Goal: Obtain resource: Download file/media

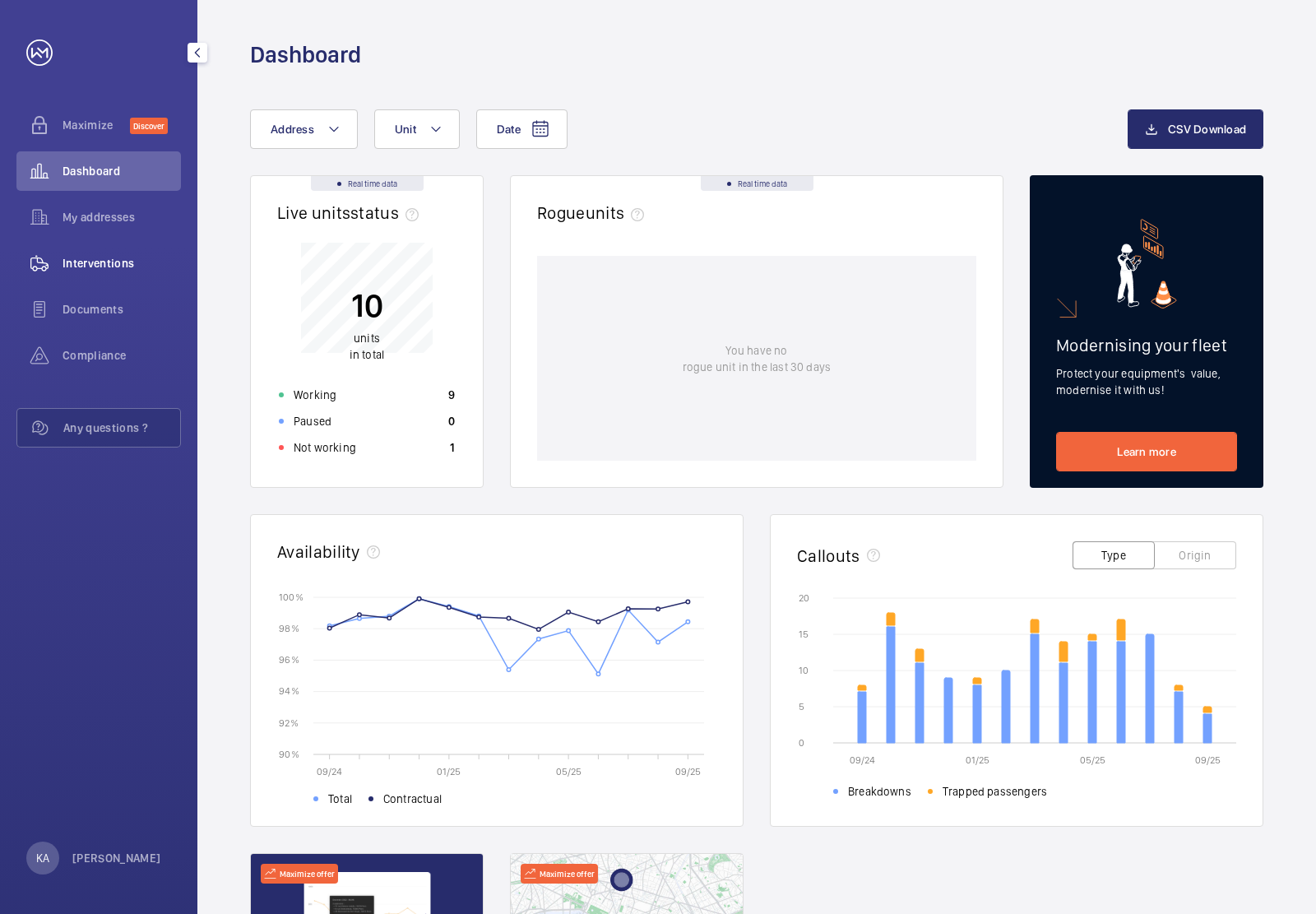
click at [105, 266] on span "Interventions" at bounding box center [121, 262] width 118 height 16
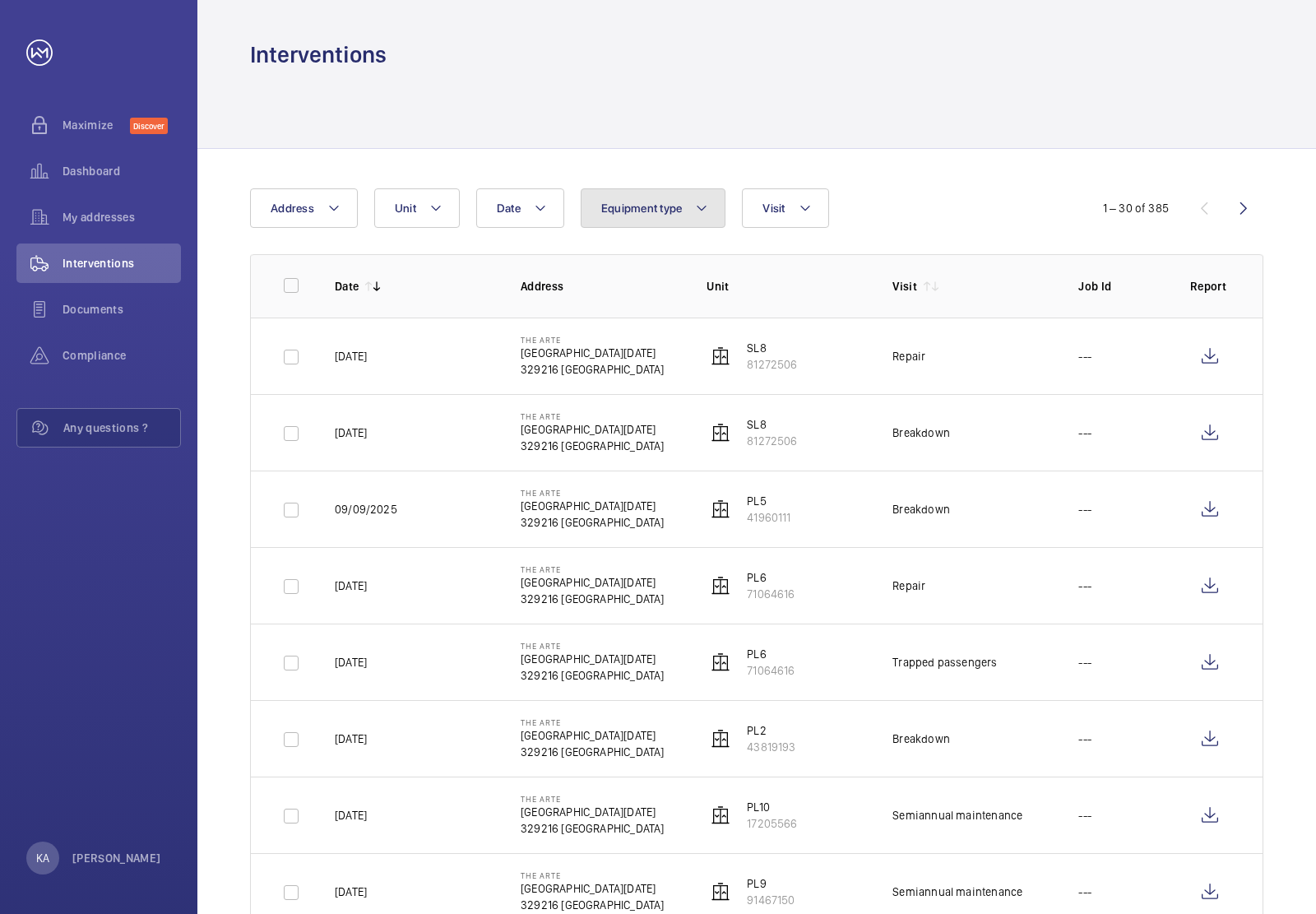
click at [722, 201] on button "Equipment type" at bounding box center [653, 208] width 145 height 39
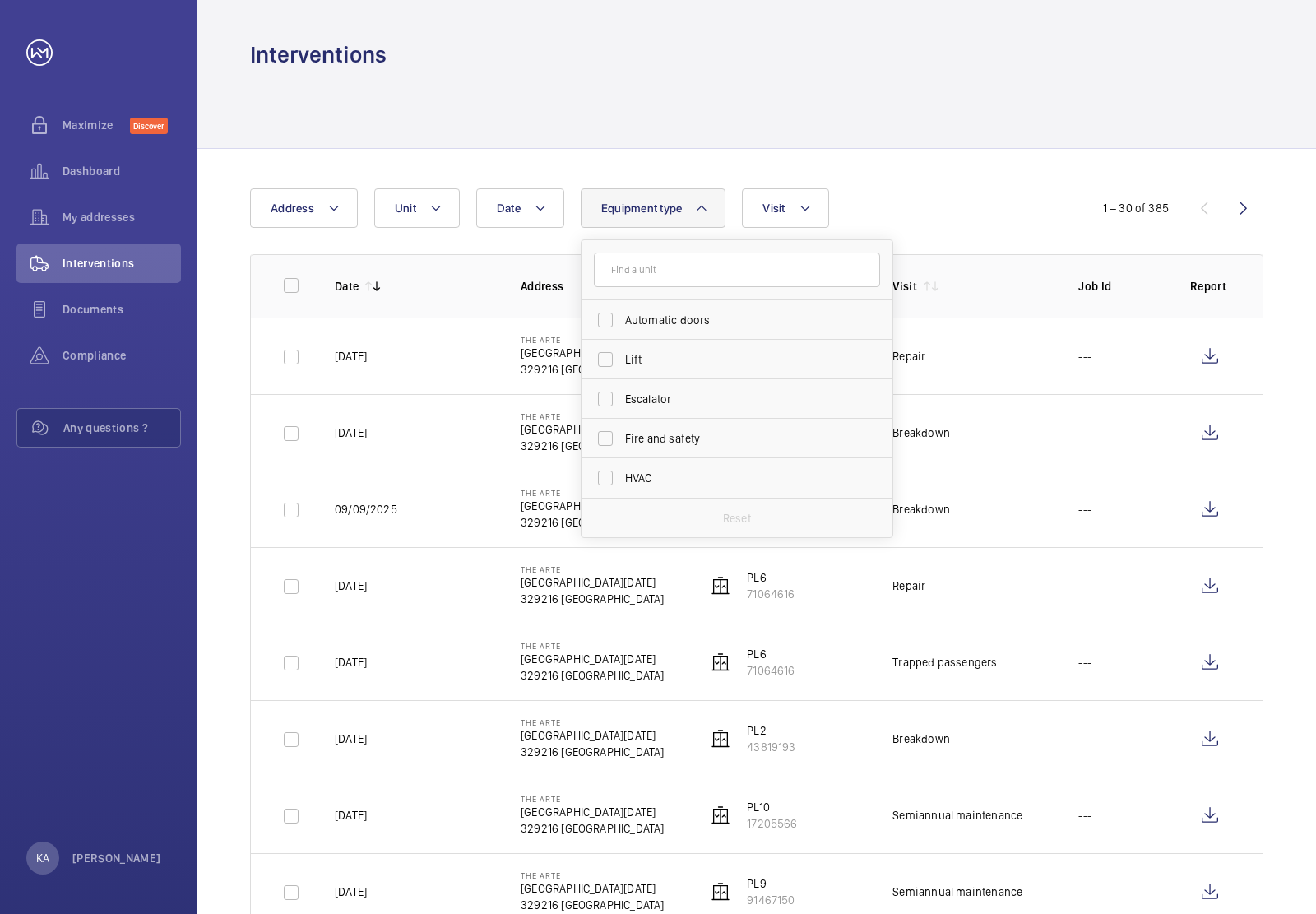
click at [722, 201] on button "Equipment type" at bounding box center [653, 208] width 145 height 39
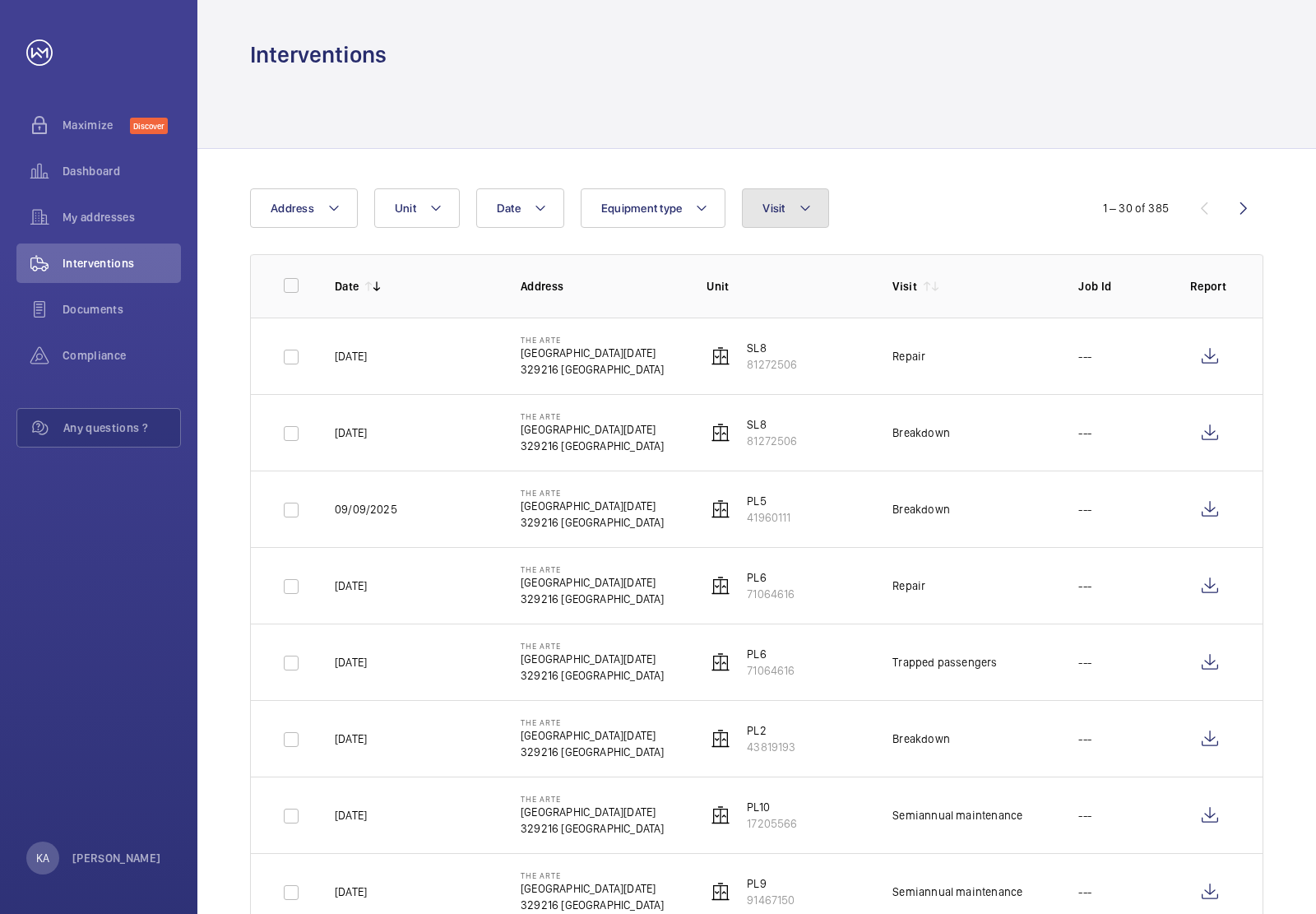
click at [791, 206] on button "Visit" at bounding box center [786, 208] width 87 height 39
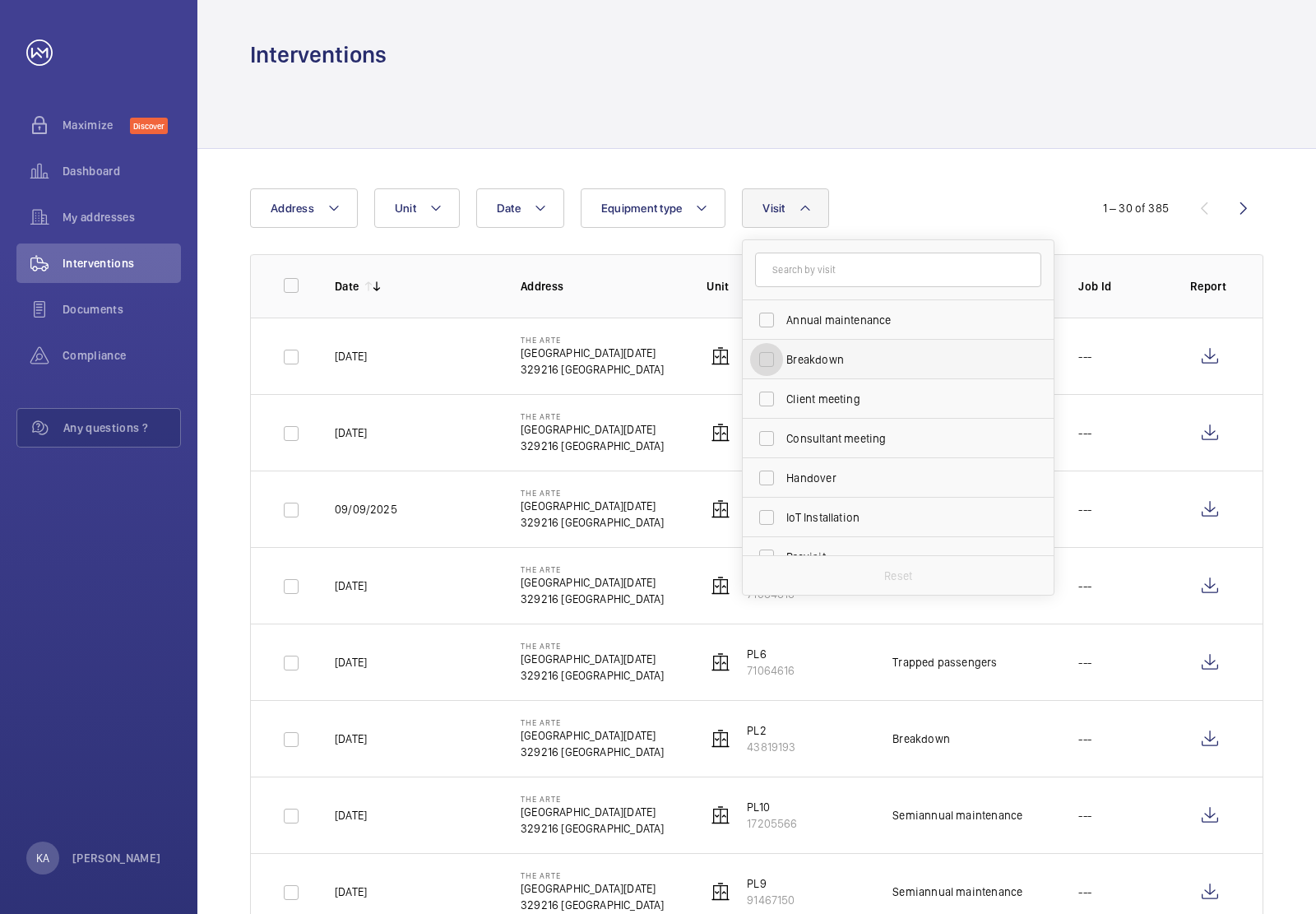
click at [774, 356] on input "Breakdown" at bounding box center [766, 359] width 33 height 33
checkbox input "true"
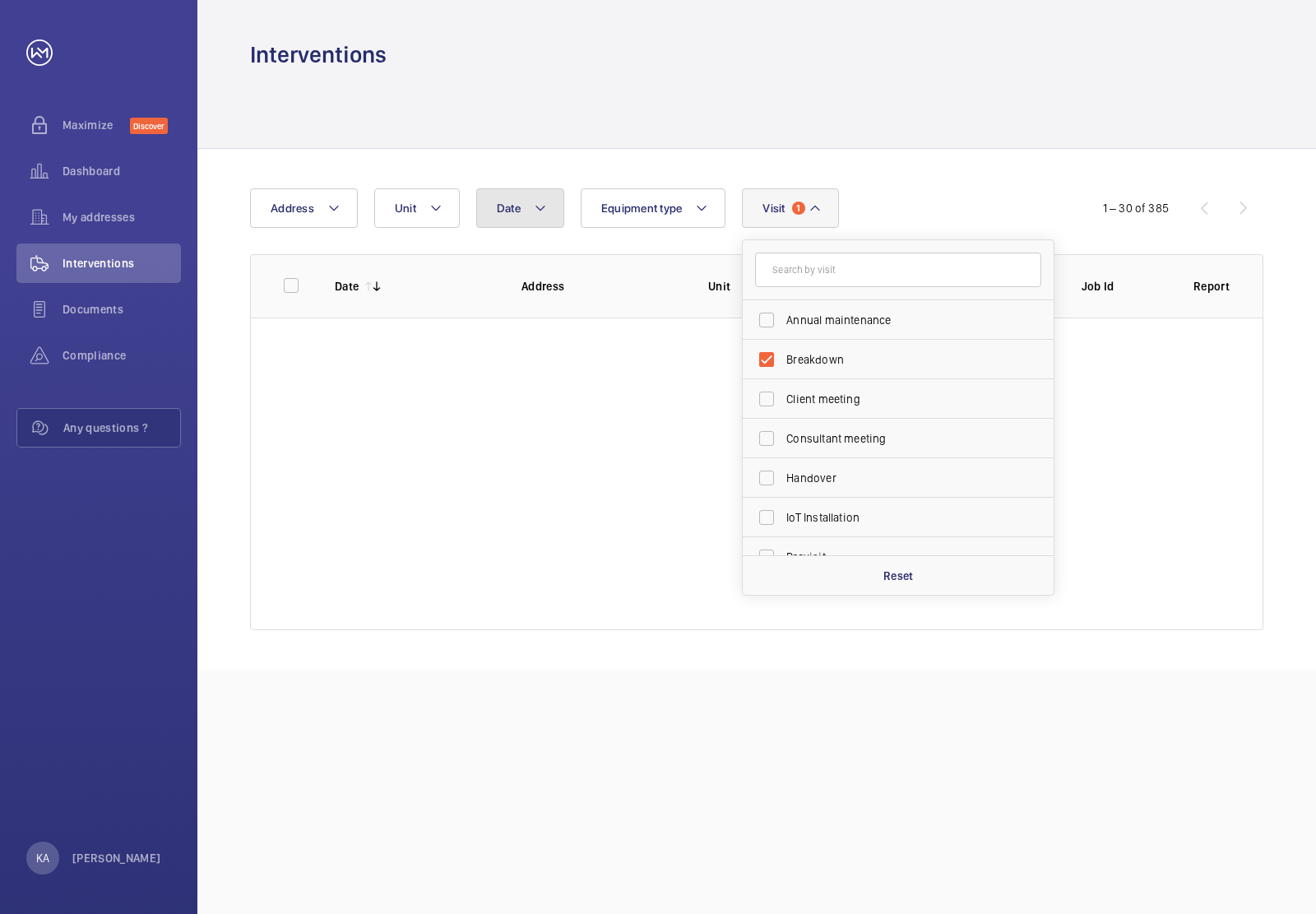
click at [515, 203] on span "Date" at bounding box center [509, 207] width 24 height 13
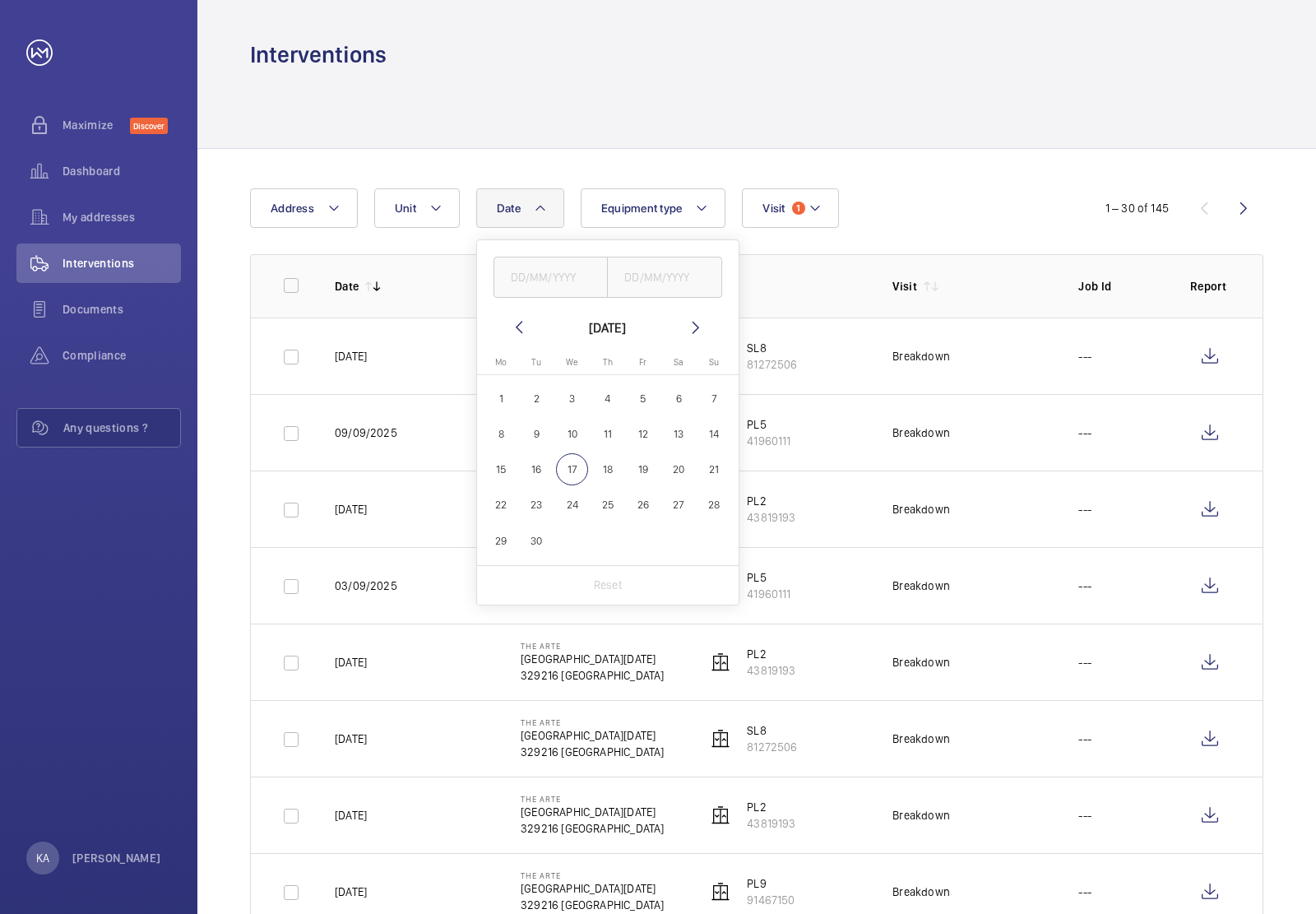
click at [521, 333] on mat-icon at bounding box center [518, 327] width 20 height 20
click at [529, 395] on span "1" at bounding box center [537, 398] width 32 height 32
type input "[DATE]"
click at [670, 276] on input "text" at bounding box center [665, 277] width 116 height 41
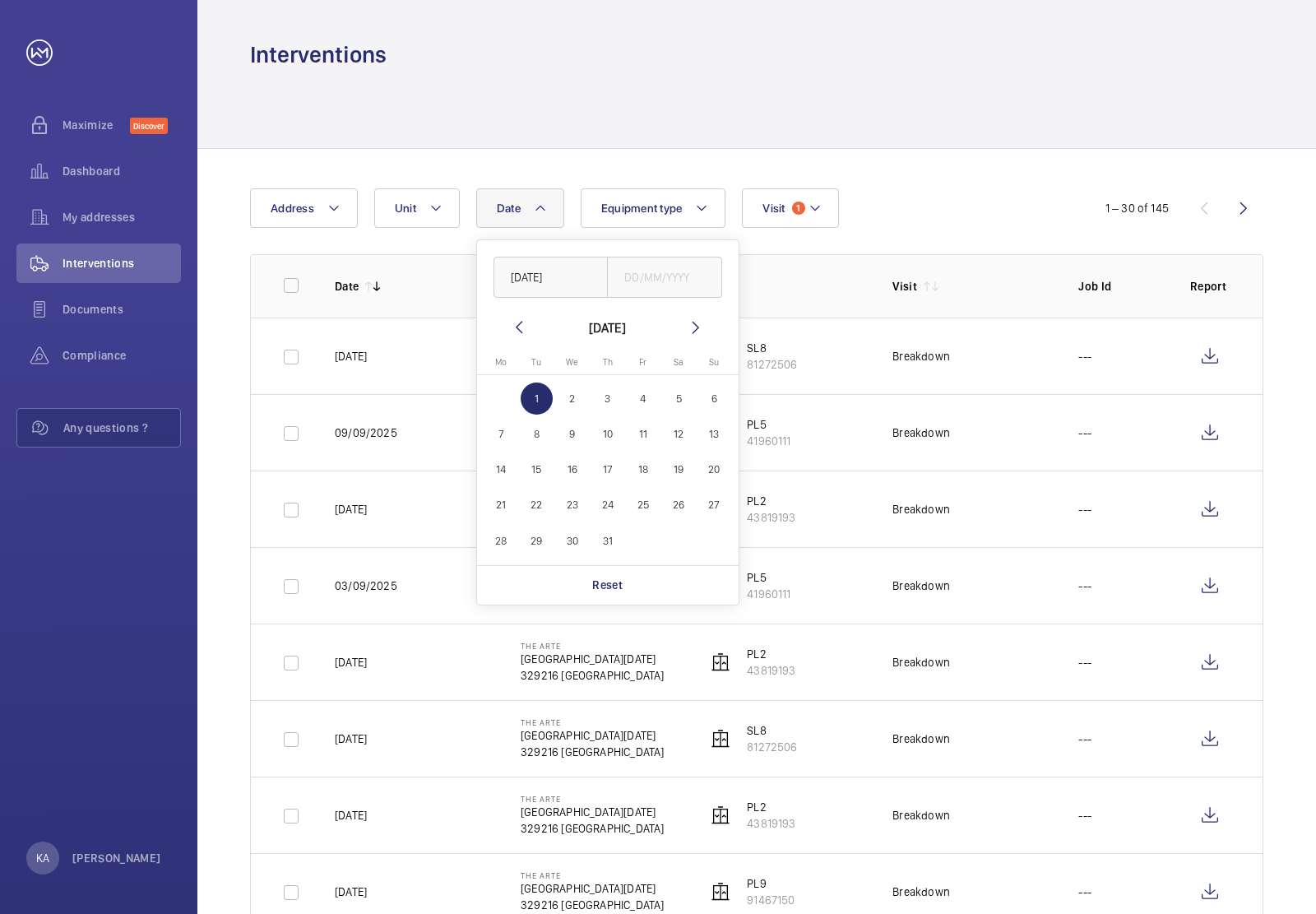
click at [695, 331] on mat-icon at bounding box center [696, 327] width 20 height 20
click at [568, 470] on span "17" at bounding box center [573, 470] width 32 height 32
type input "[DATE]"
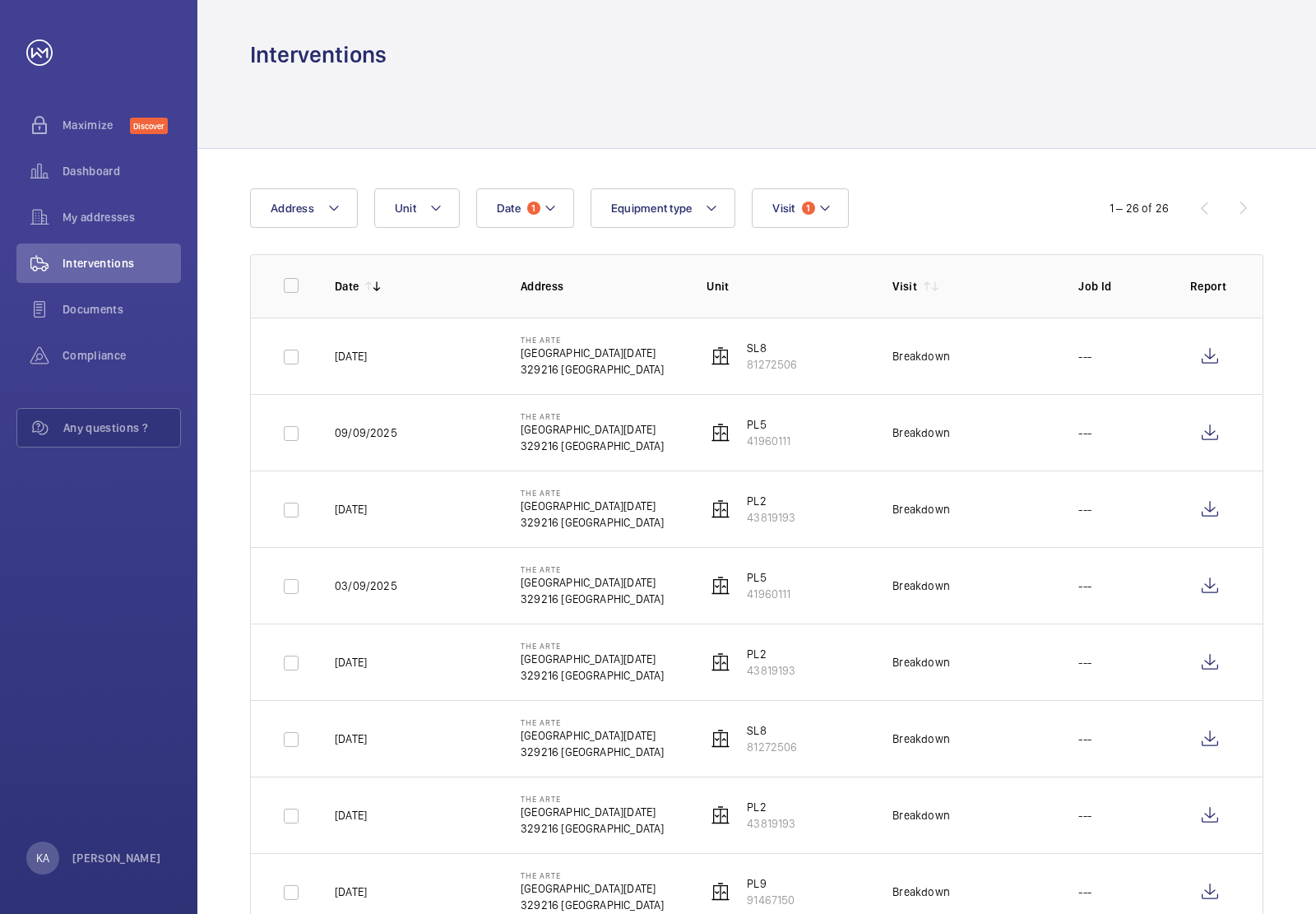
click at [381, 288] on mat-icon at bounding box center [376, 285] width 13 height 13
click at [1214, 362] on wm-front-icon-button at bounding box center [1210, 356] width 39 height 39
click at [1210, 352] on wm-front-icon-button at bounding box center [1210, 356] width 39 height 39
click at [1213, 428] on wm-front-icon-button at bounding box center [1210, 432] width 39 height 39
click at [549, 211] on mat-icon at bounding box center [550, 207] width 13 height 20
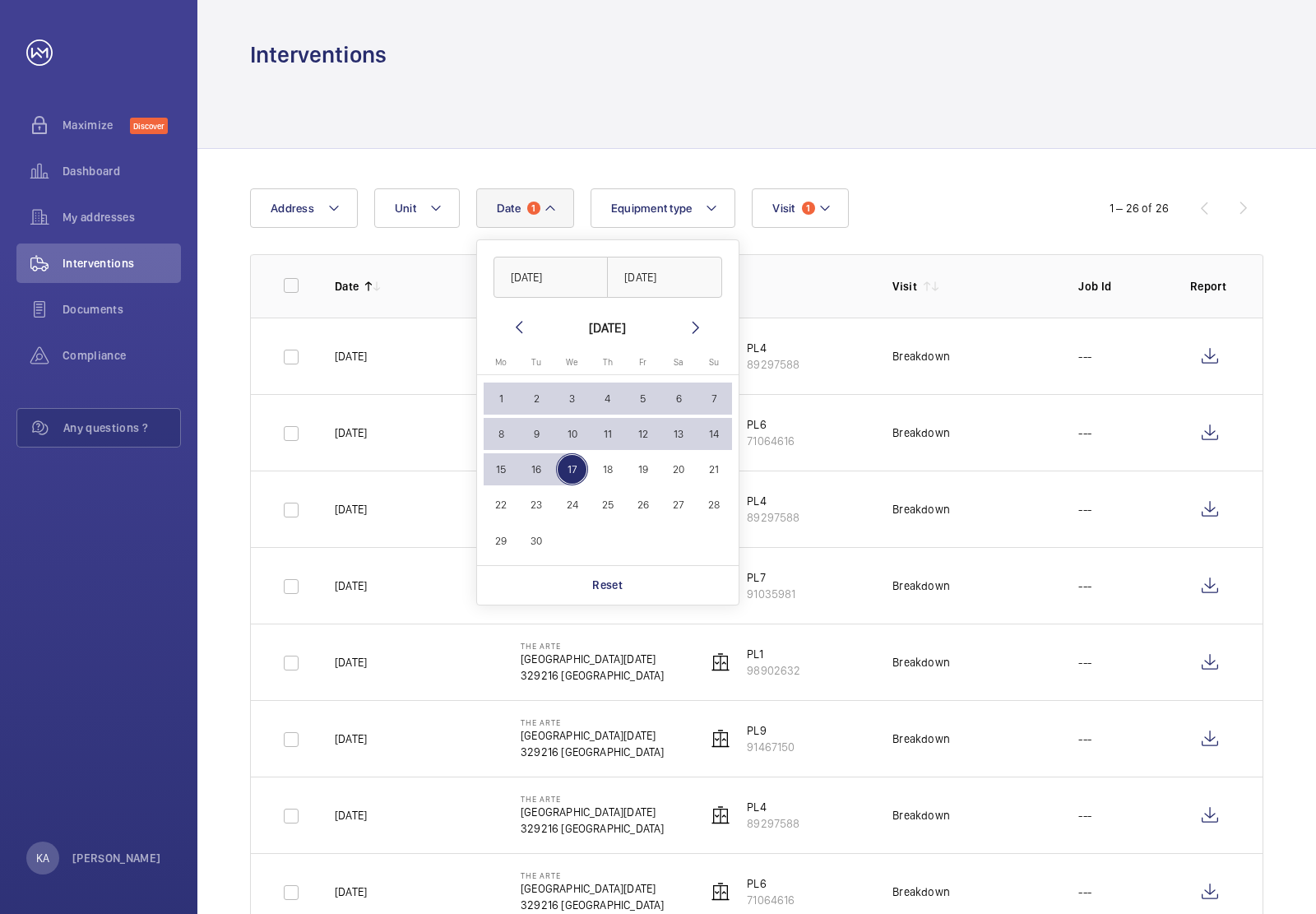
click at [918, 141] on div at bounding box center [756, 109] width 1014 height 78
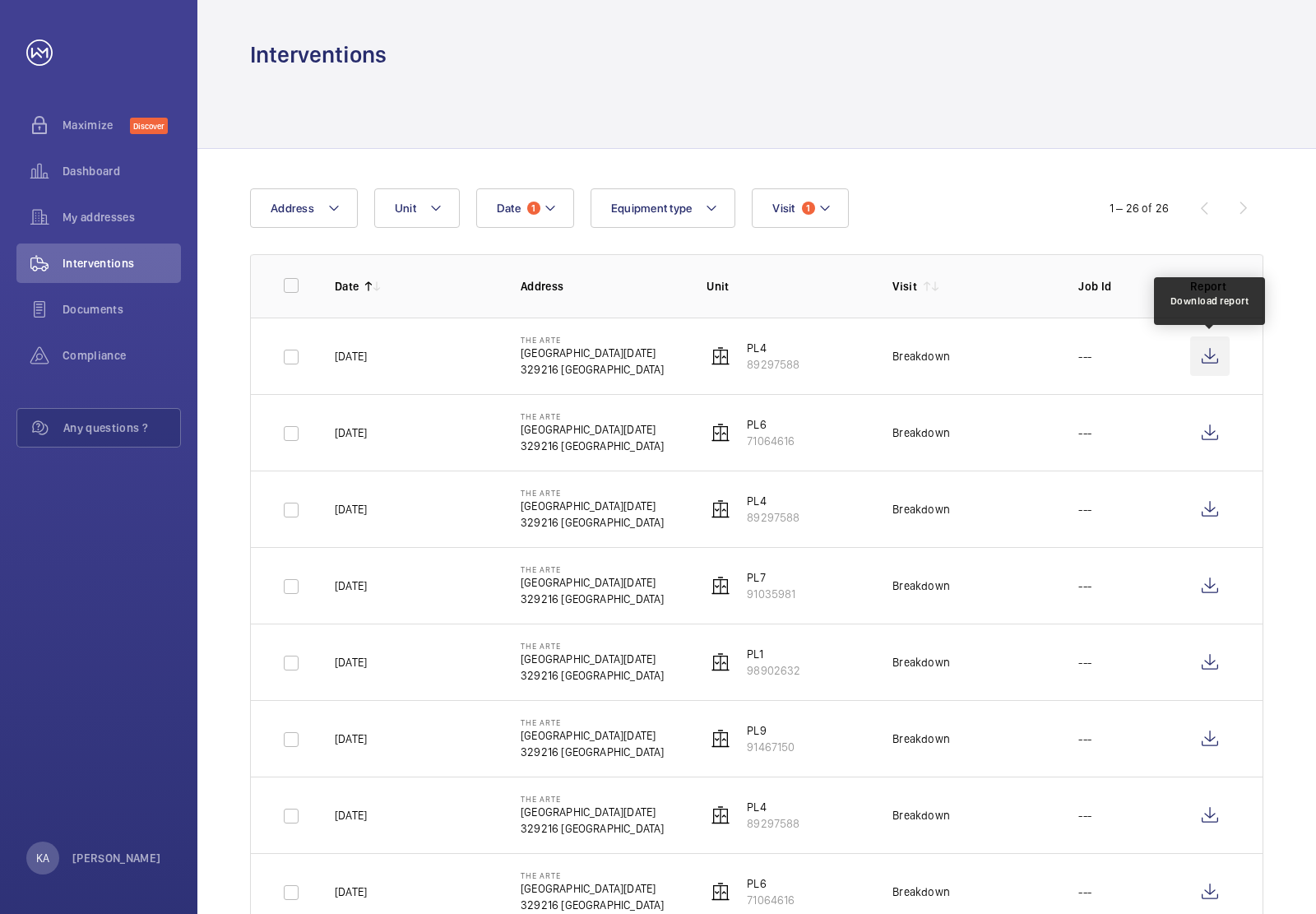
click at [1201, 363] on wm-front-icon-button at bounding box center [1210, 356] width 39 height 39
click at [709, 206] on mat-icon at bounding box center [711, 207] width 13 height 20
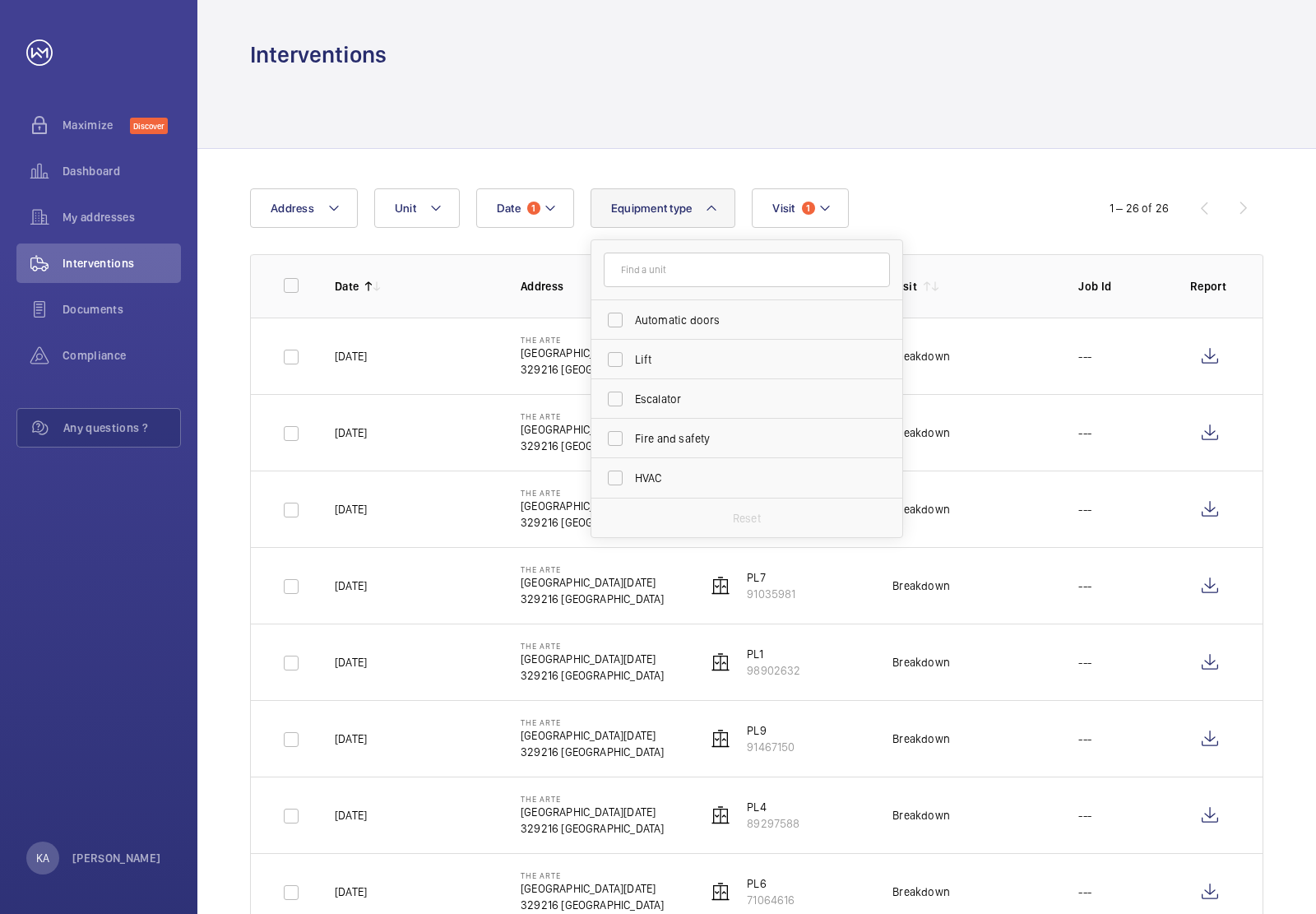
click at [709, 206] on mat-icon at bounding box center [711, 207] width 13 height 20
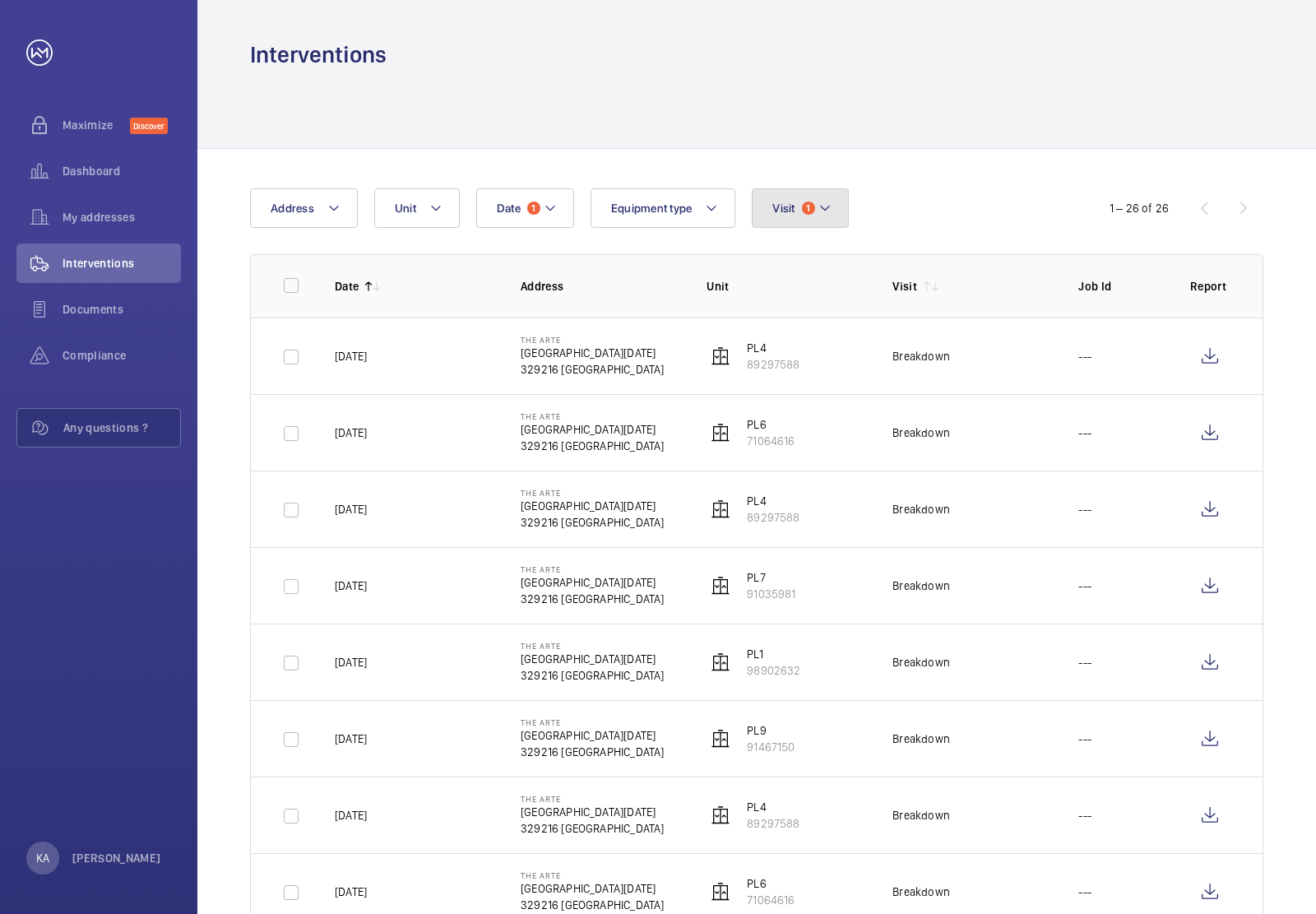
click at [796, 207] on button "Visit 1" at bounding box center [799, 208] width 96 height 39
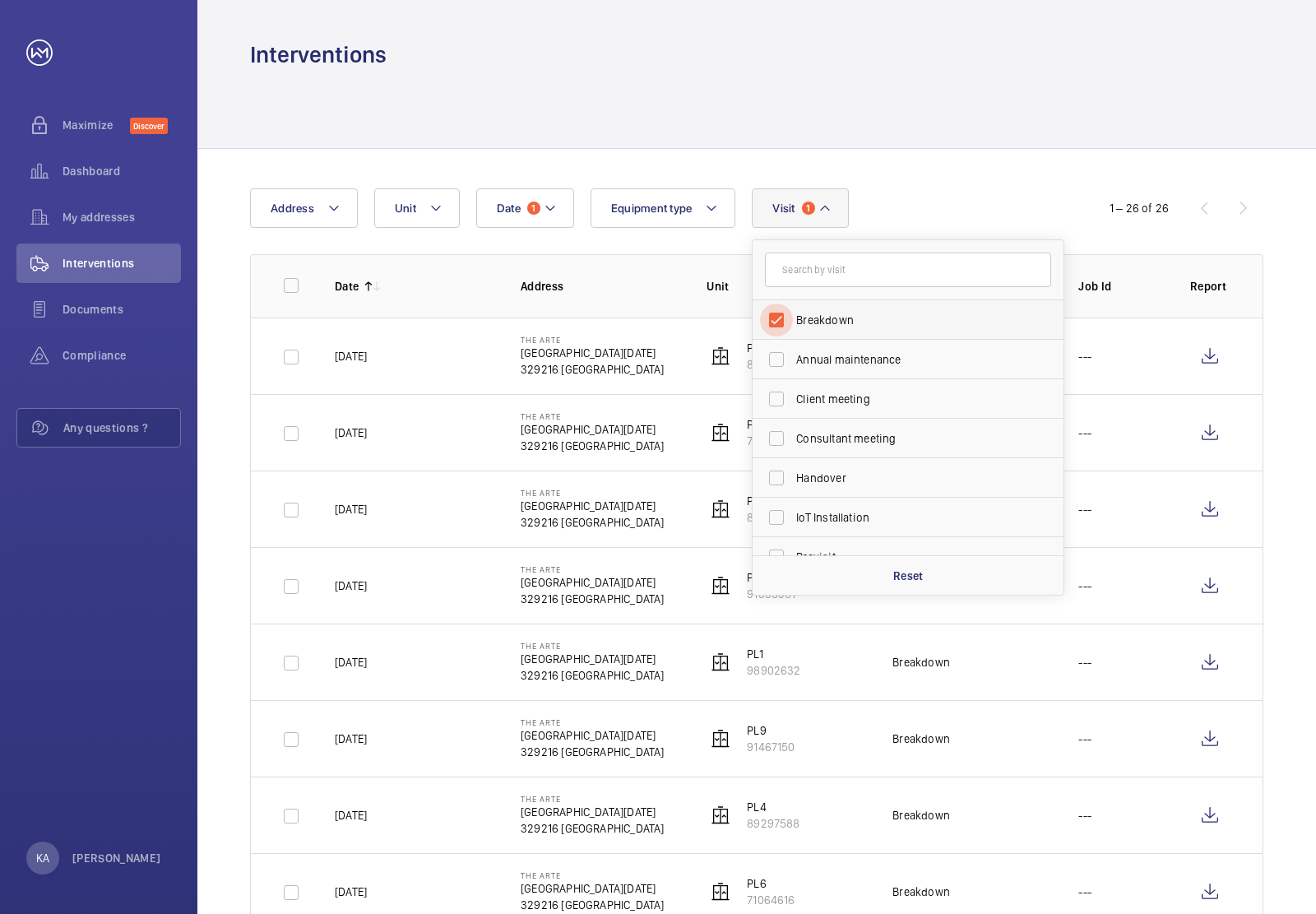
click at [784, 319] on input "Breakdown" at bounding box center [777, 319] width 33 height 33
checkbox input "false"
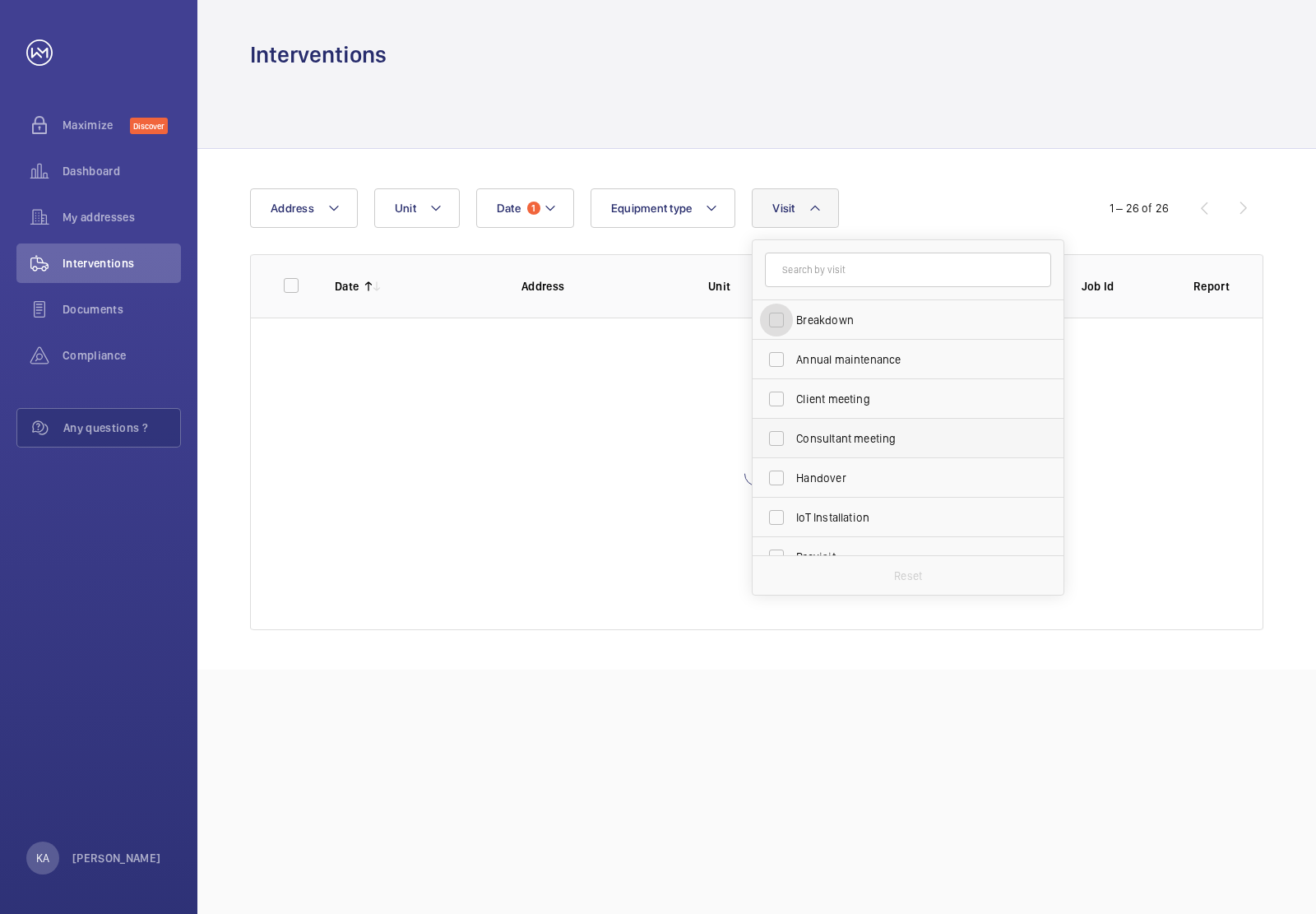
scroll to position [206, 0]
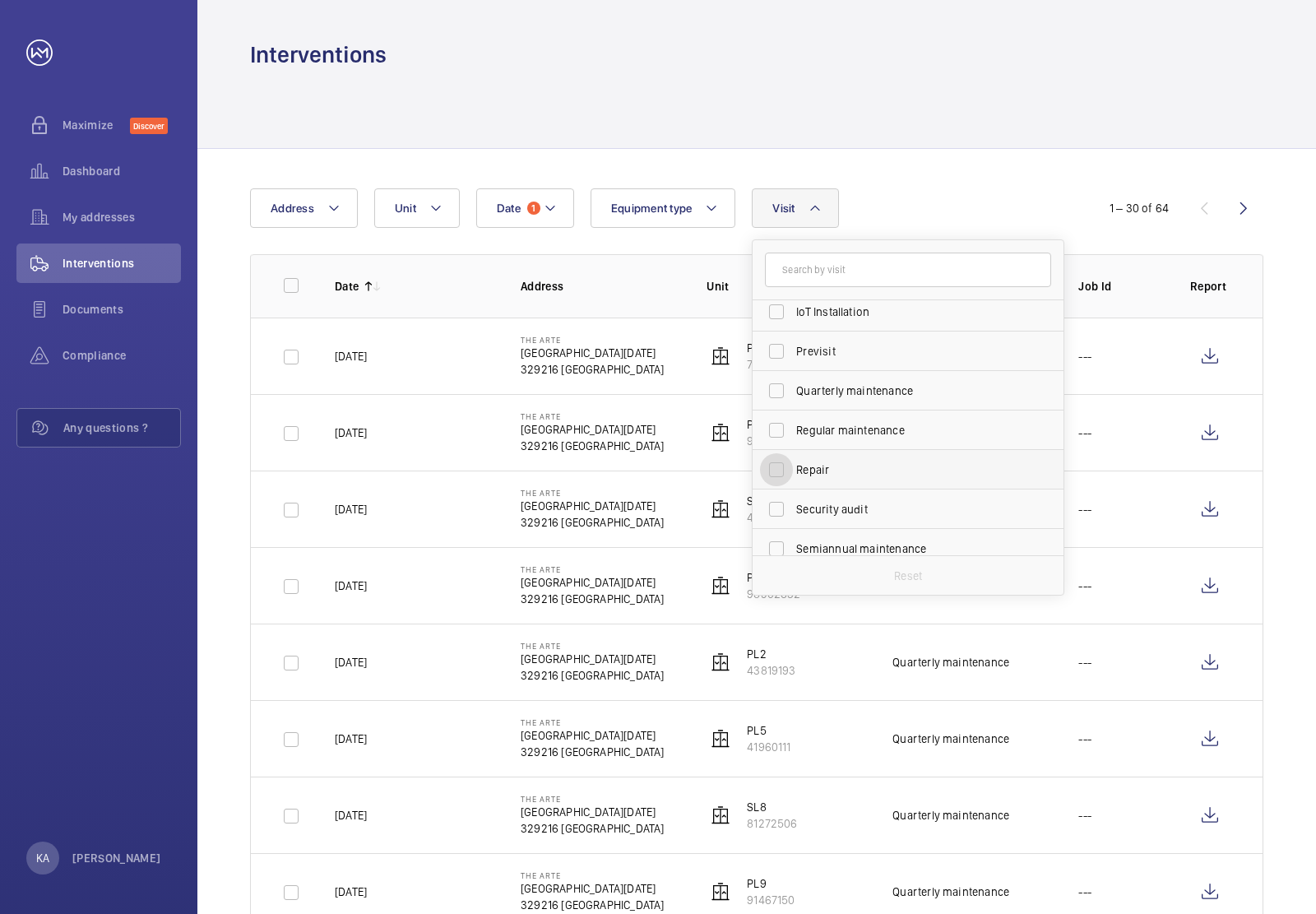
click at [776, 471] on input "Repair" at bounding box center [777, 470] width 33 height 33
checkbox input "true"
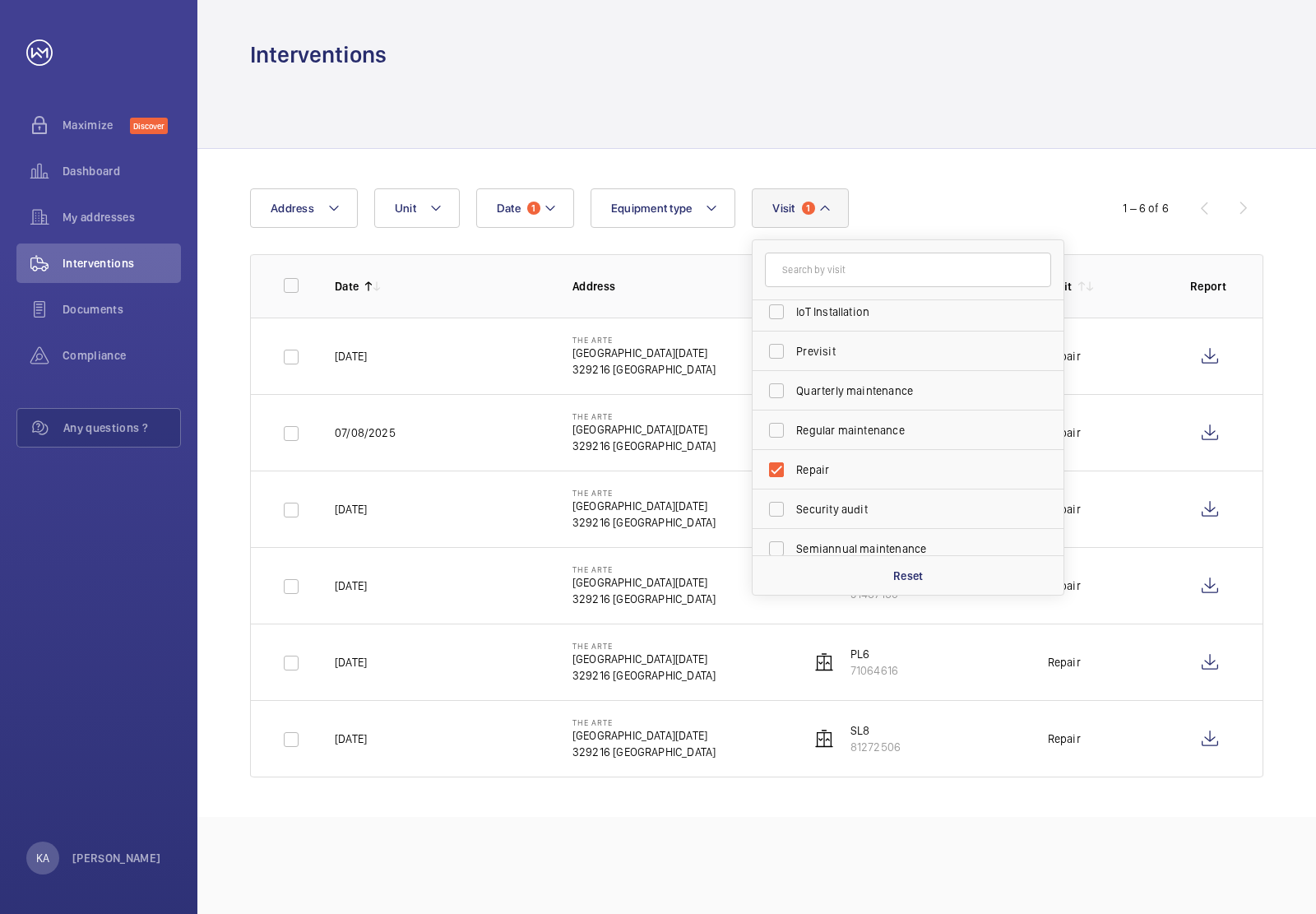
click at [1043, 158] on div "Date 1 Address Unit Equipment type Visit 1 Breakdown Annual maintenance Client …" at bounding box center [756, 482] width 1119 height 668
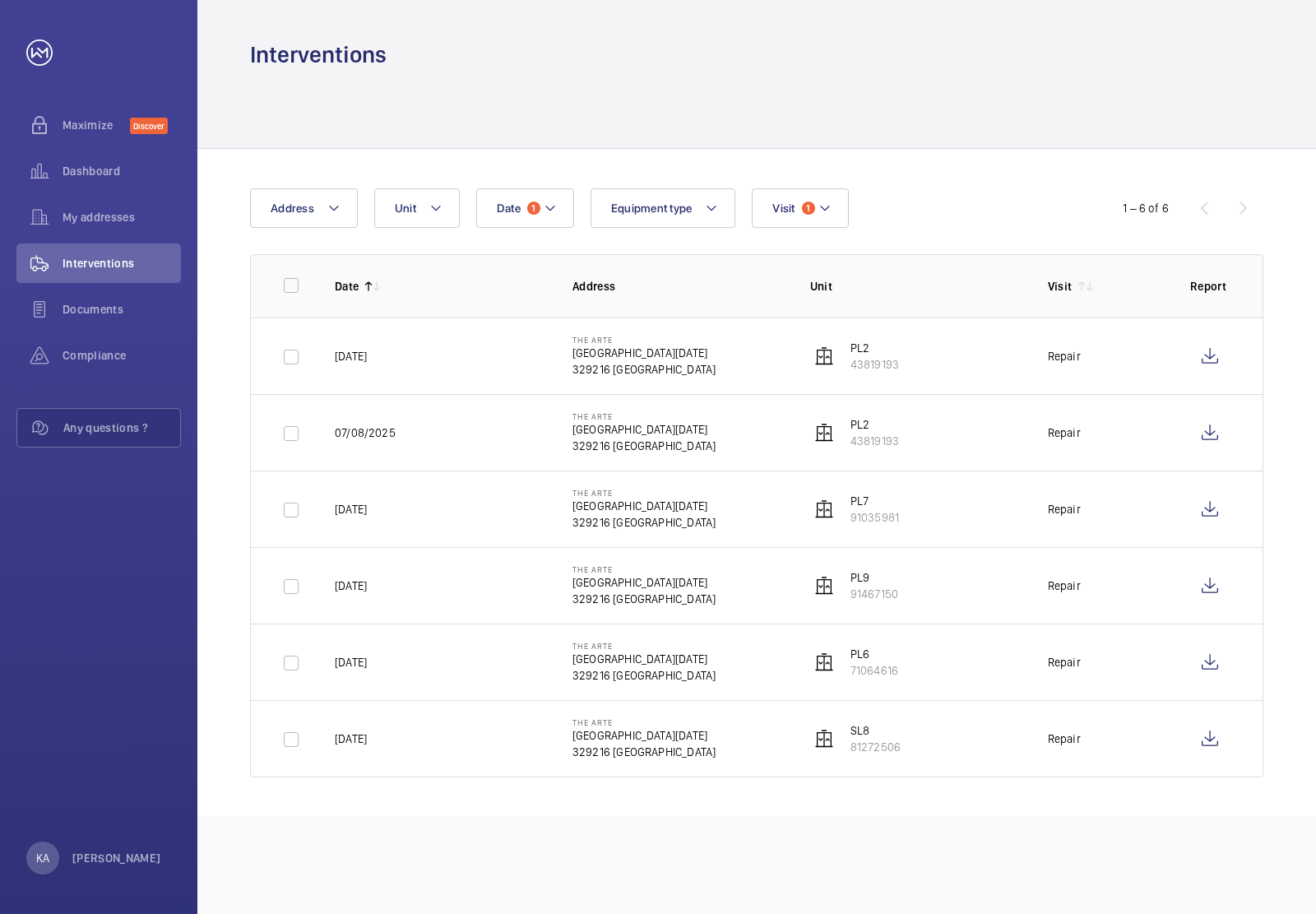
click at [370, 282] on mat-icon at bounding box center [368, 285] width 13 height 13
click at [380, 282] on mat-icon at bounding box center [376, 285] width 13 height 13
click at [1212, 363] on wm-front-icon-button at bounding box center [1210, 356] width 39 height 39
click at [1219, 360] on wm-front-icon-button at bounding box center [1210, 356] width 39 height 39
click at [1212, 437] on wm-front-icon-button at bounding box center [1210, 432] width 39 height 39
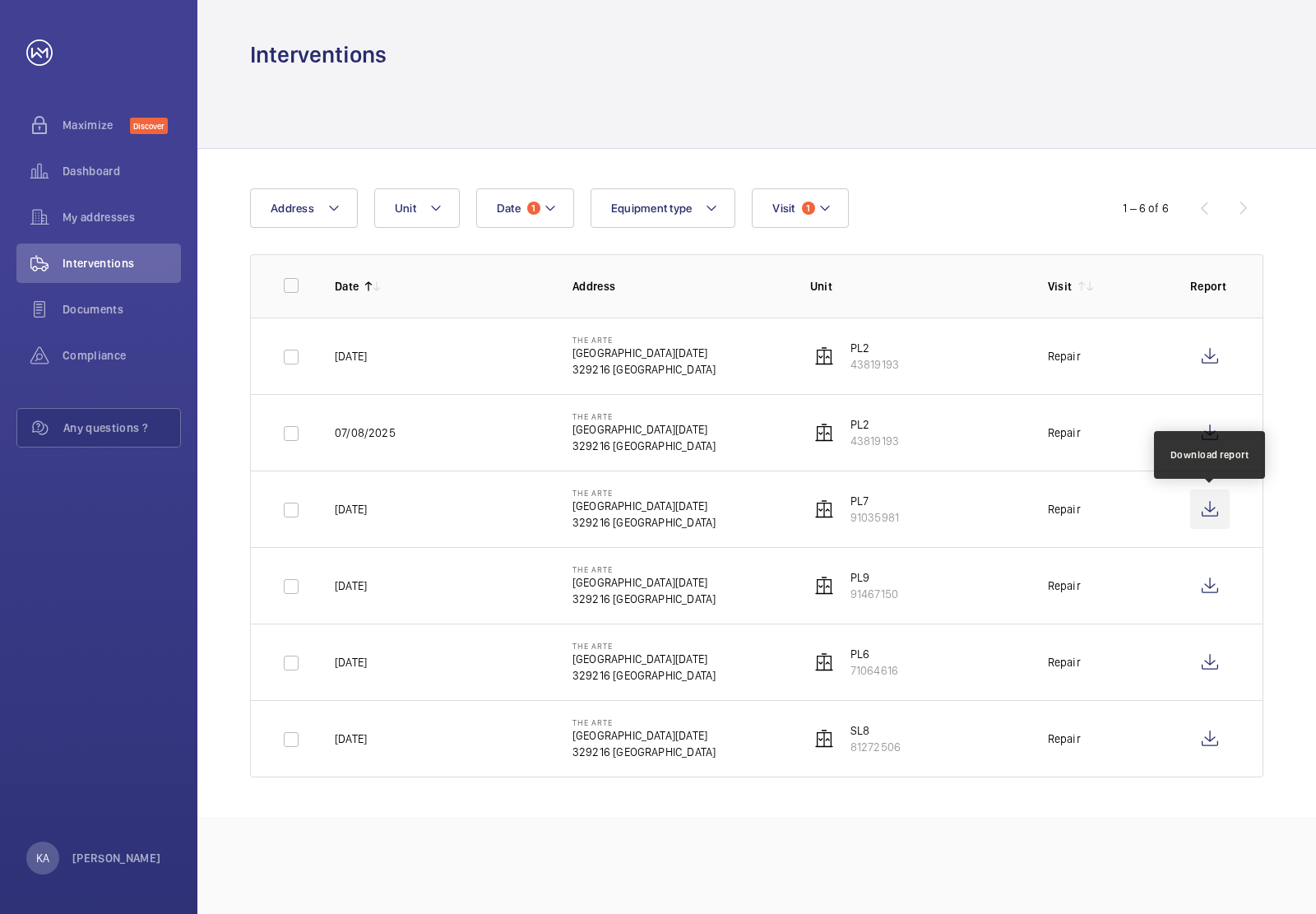
click at [1211, 511] on wm-front-icon-button at bounding box center [1210, 509] width 39 height 39
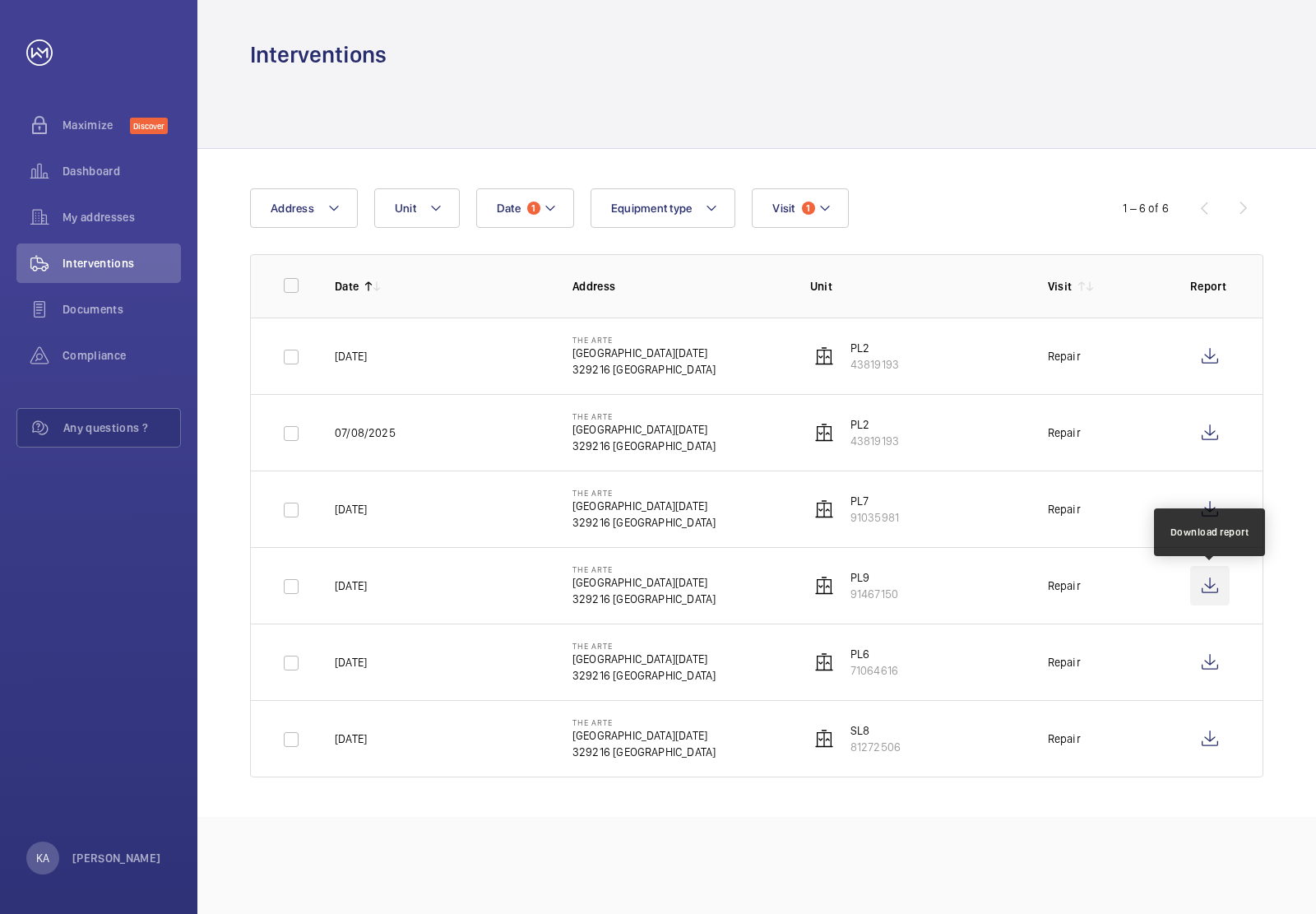
click at [1212, 585] on wm-front-icon-button at bounding box center [1210, 585] width 39 height 39
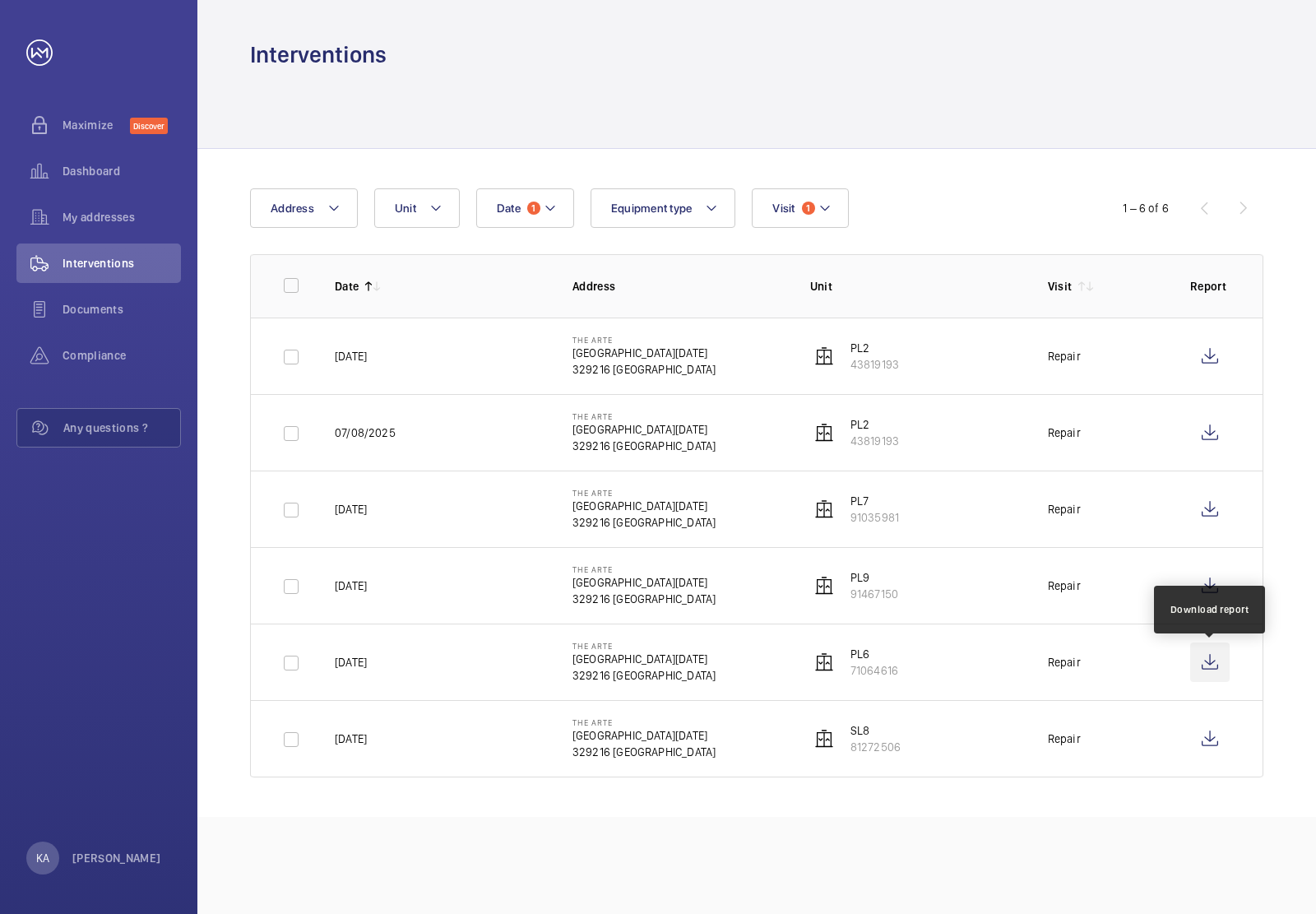
click at [1213, 669] on wm-front-icon-button at bounding box center [1210, 662] width 39 height 39
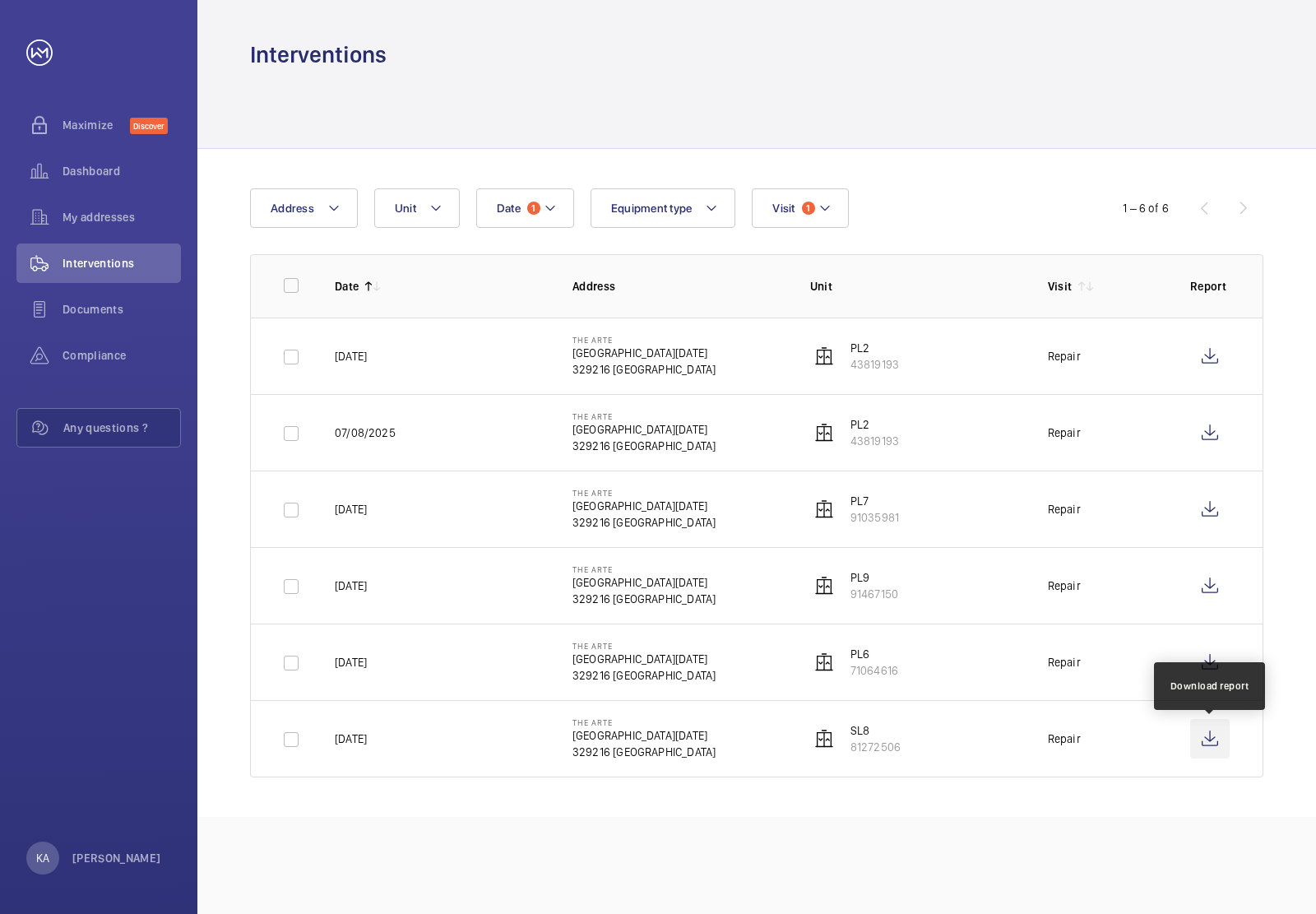
click at [1223, 739] on wm-front-icon-button at bounding box center [1210, 738] width 39 height 39
click at [833, 210] on button "Visit 1" at bounding box center [799, 208] width 96 height 39
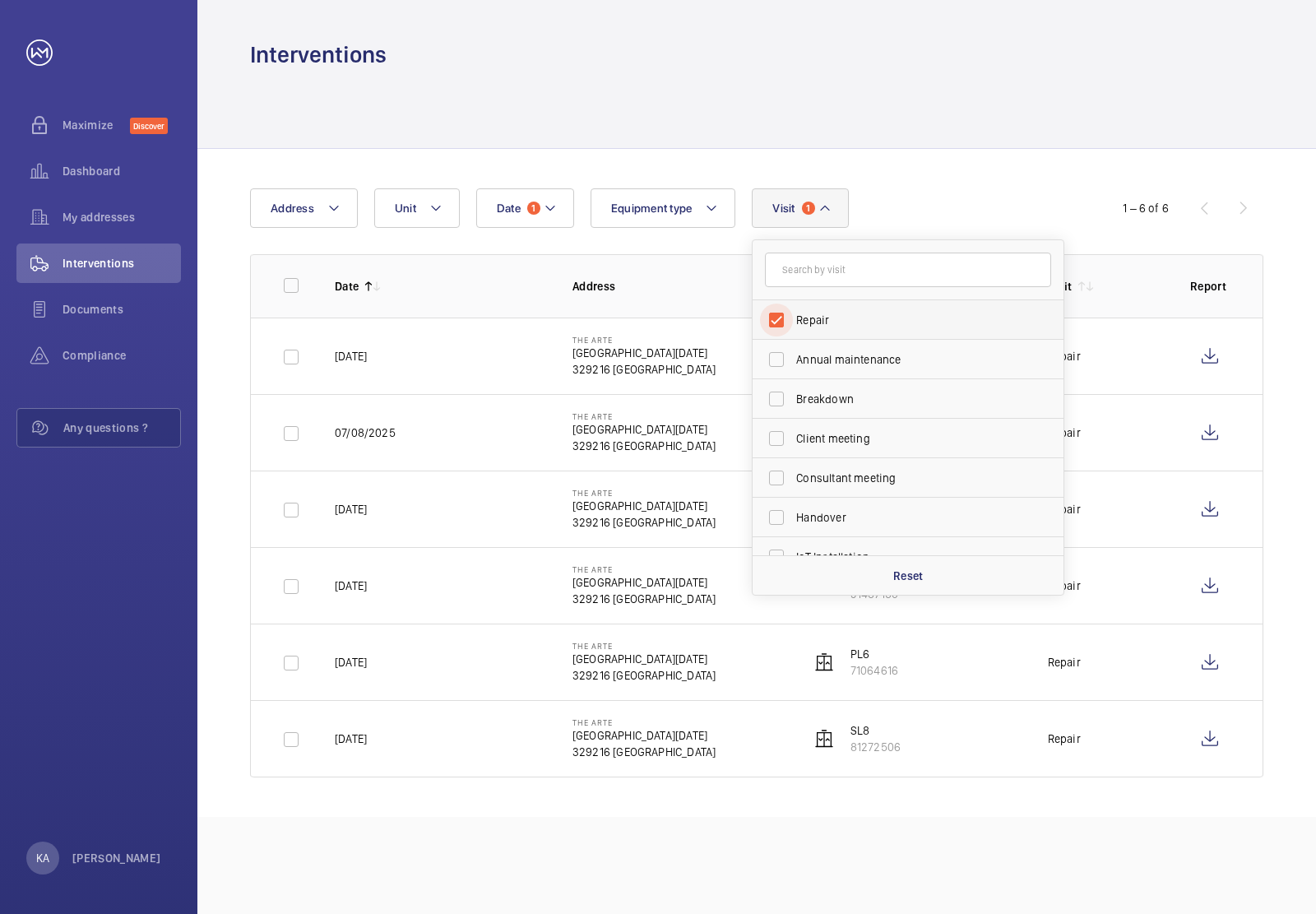
click at [783, 323] on input "Repair" at bounding box center [777, 319] width 33 height 33
checkbox input "false"
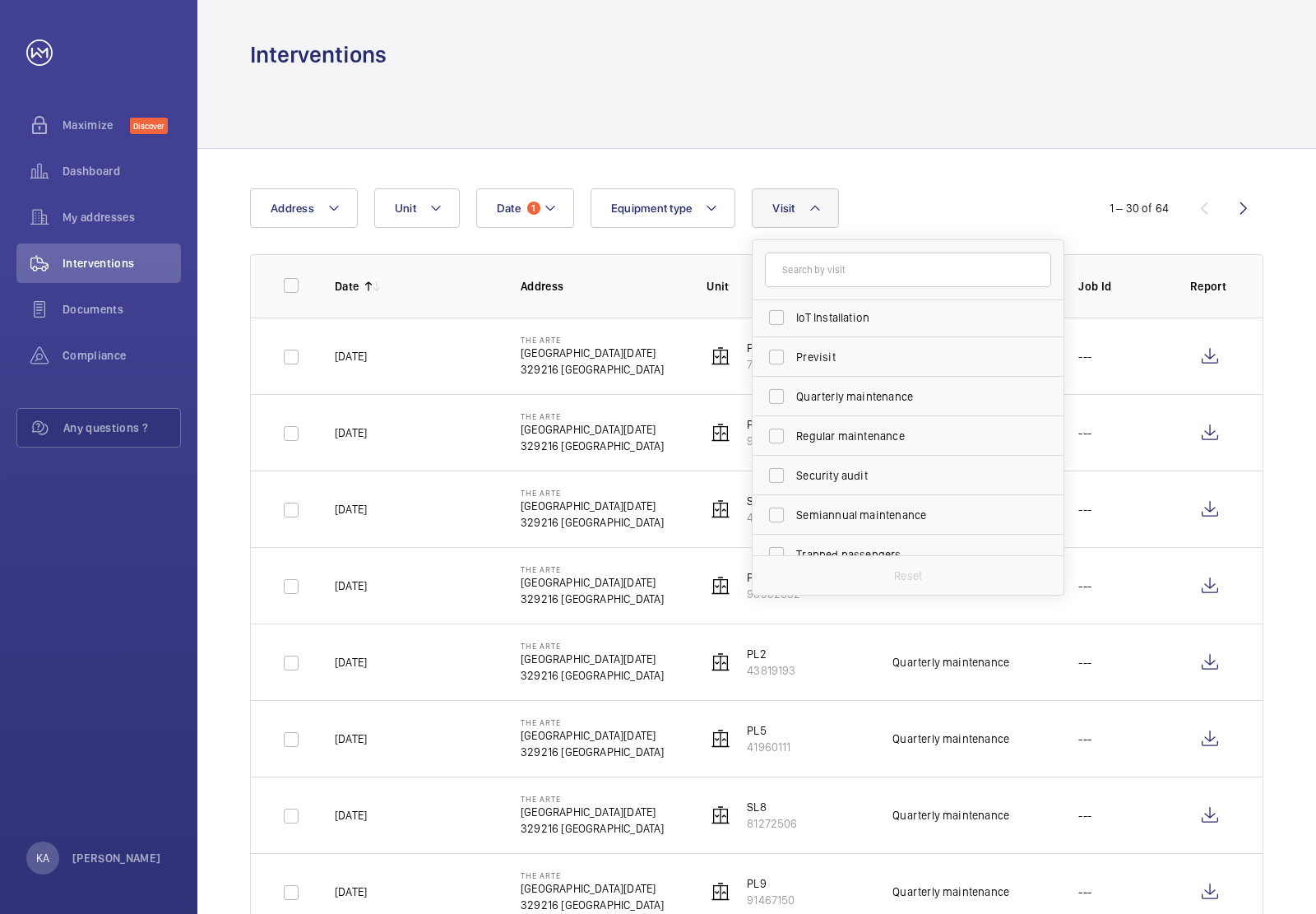
scroll to position [257, 0]
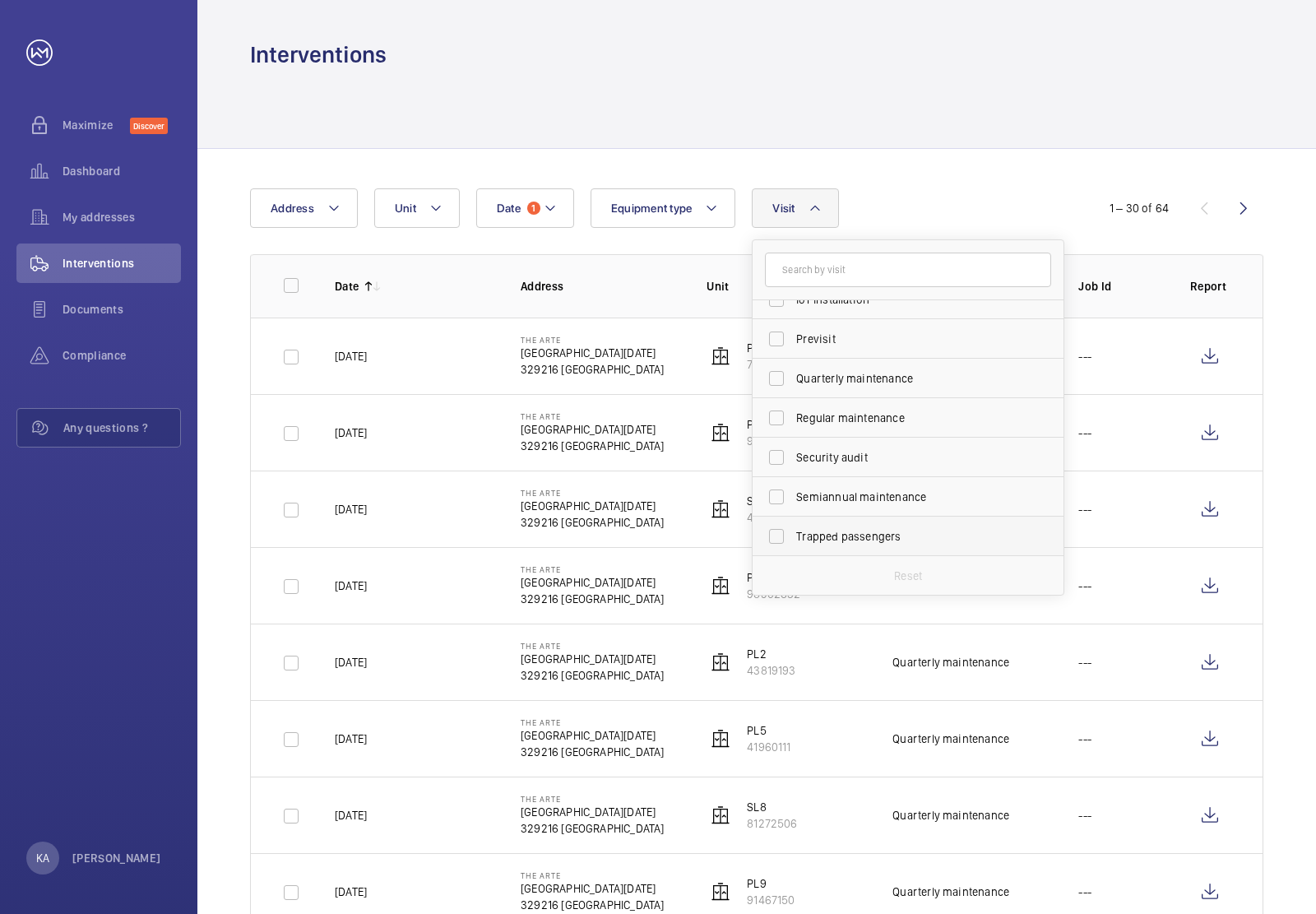
click at [841, 533] on span "Trapped passengers" at bounding box center [909, 536] width 226 height 16
click at [794, 533] on input "Trapped passengers" at bounding box center [777, 536] width 33 height 33
checkbox input "true"
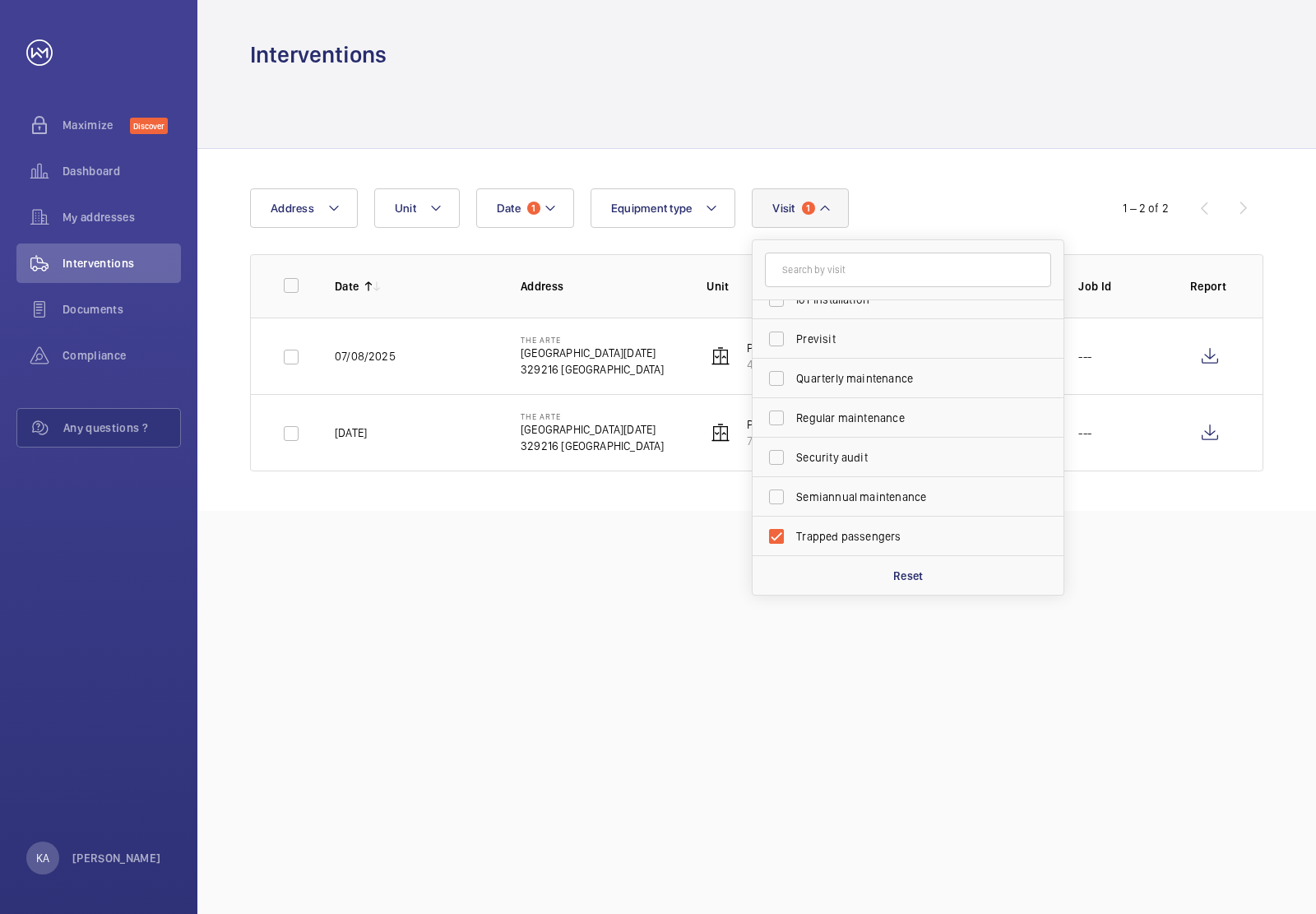
click at [1051, 155] on div "Date 1 Address Unit Equipment type Visit 1 Repair Annual maintenance Breakdown …" at bounding box center [756, 330] width 1119 height 362
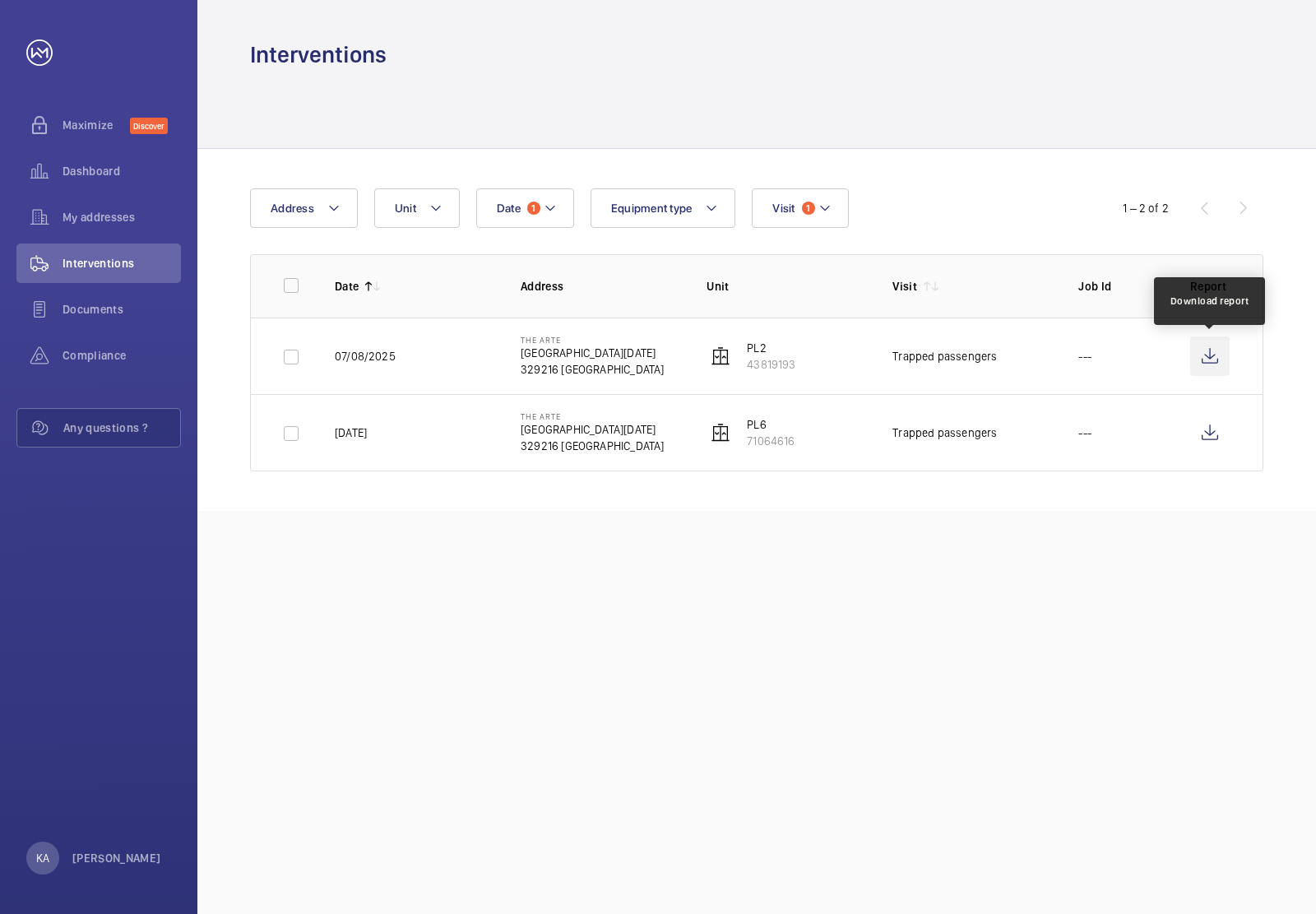
click at [1215, 354] on wm-front-icon-button at bounding box center [1210, 356] width 39 height 39
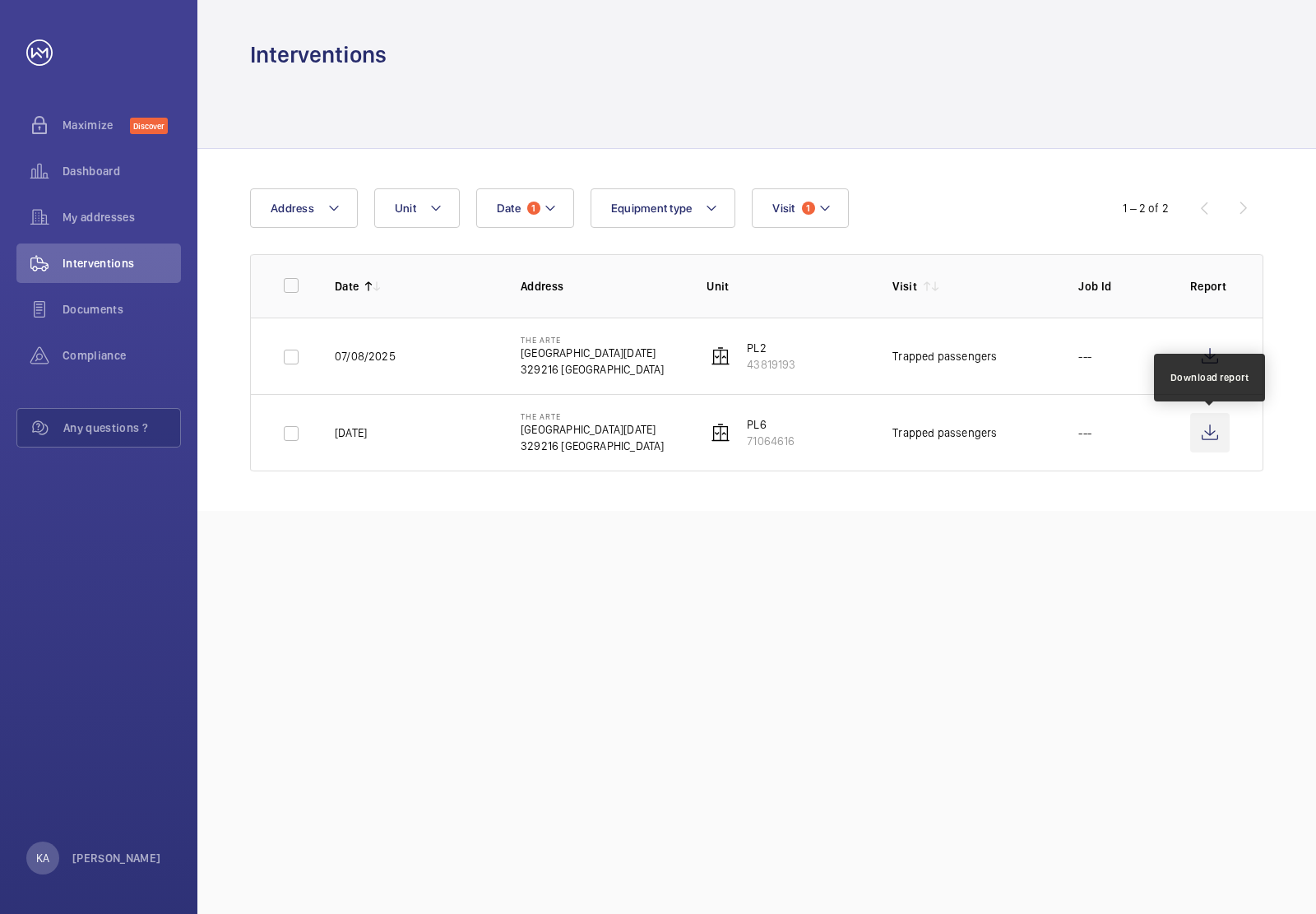
click at [1212, 434] on wm-front-icon-button at bounding box center [1210, 432] width 39 height 39
drag, startPoint x: 706, startPoint y: 791, endPoint x: 578, endPoint y: 146, distance: 657.6
click at [717, 754] on div "Interventions Date 1 Address Unit Equipment type Visit 1 1 – 2 of 2 Date Addres…" at bounding box center [756, 457] width 1119 height 914
click at [817, 210] on button "Visit 1" at bounding box center [799, 208] width 96 height 39
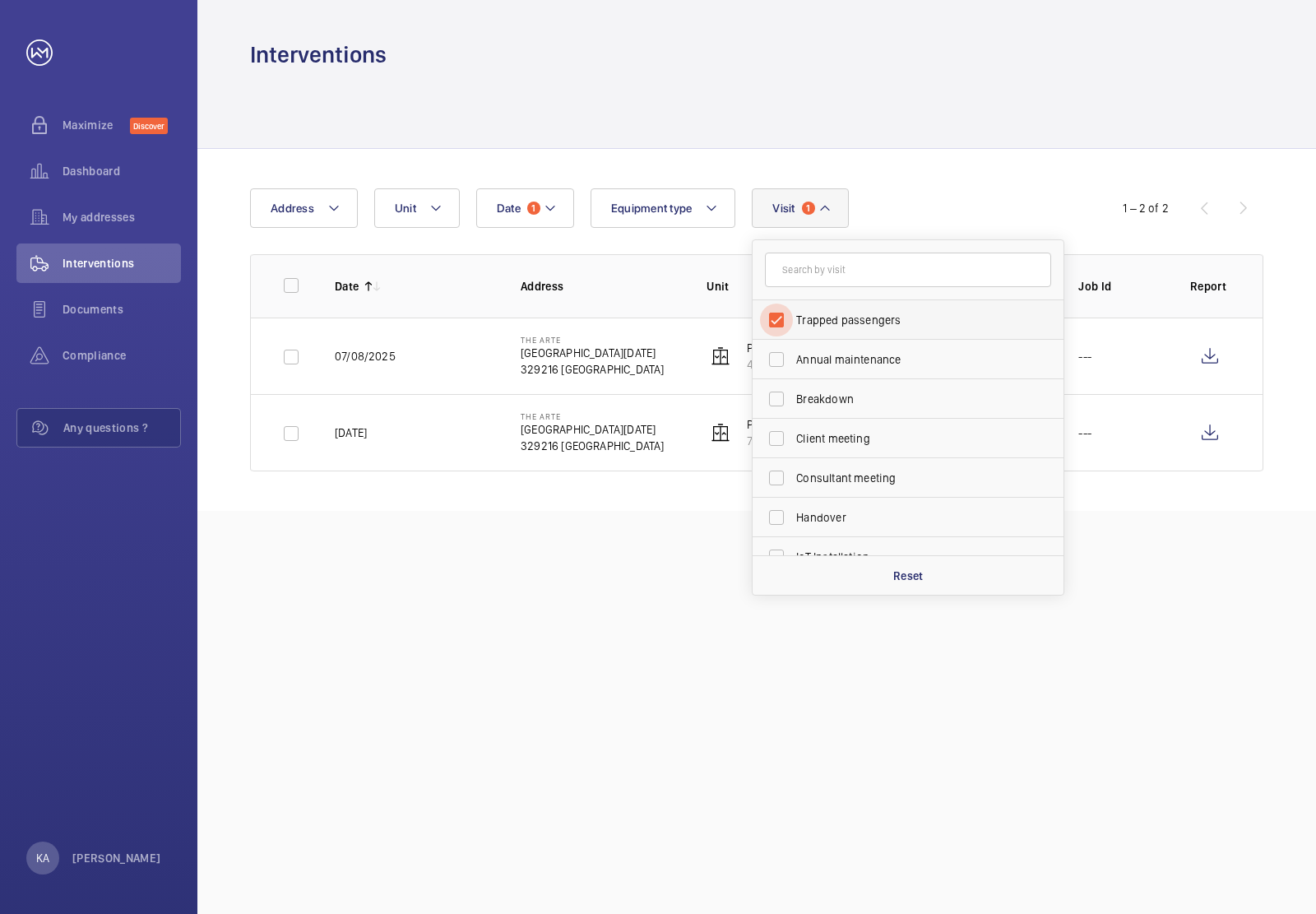
click at [782, 317] on input "Trapped passengers" at bounding box center [777, 319] width 33 height 33
checkbox input "false"
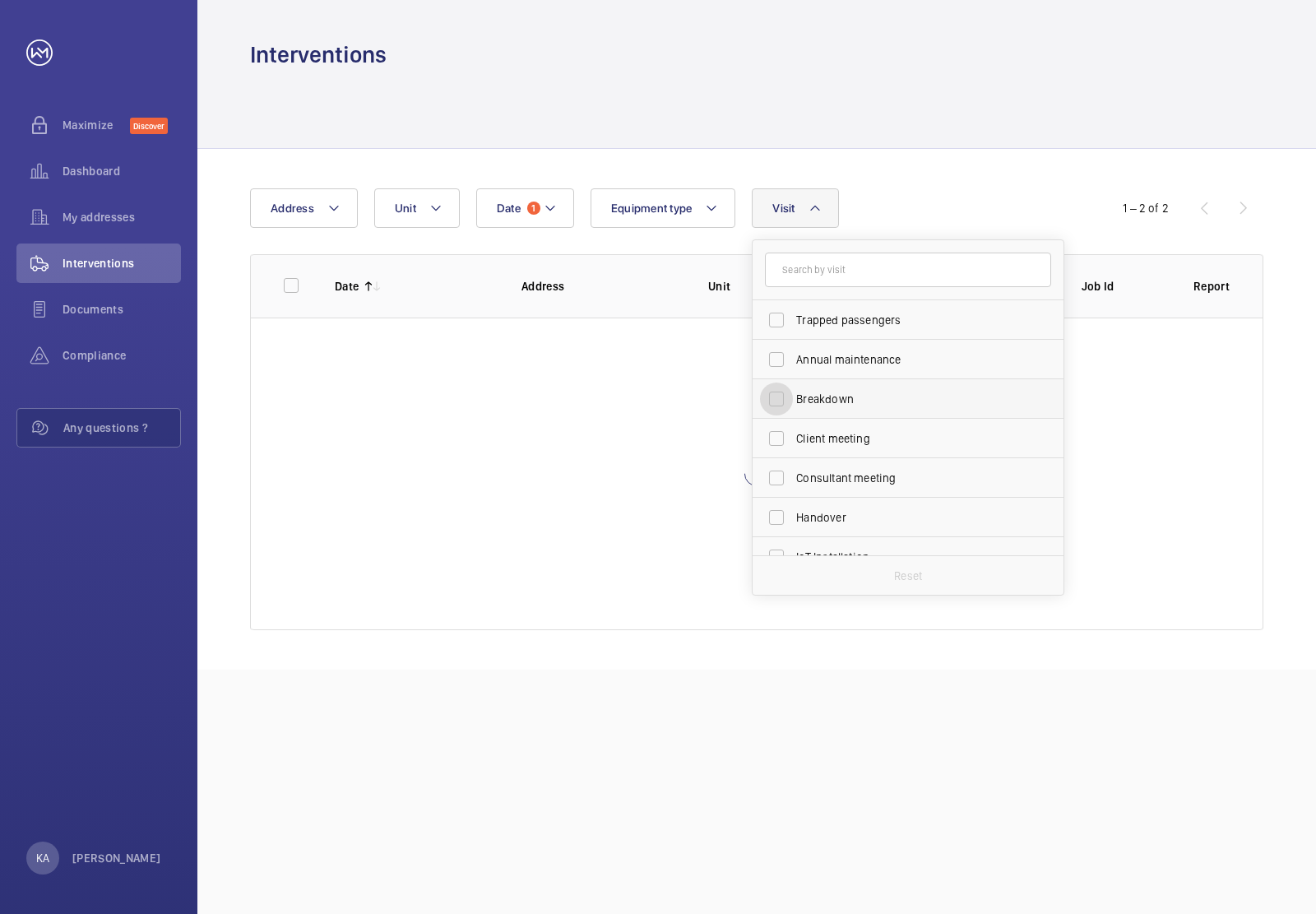
click at [786, 399] on input "Breakdown" at bounding box center [777, 398] width 33 height 33
checkbox input "true"
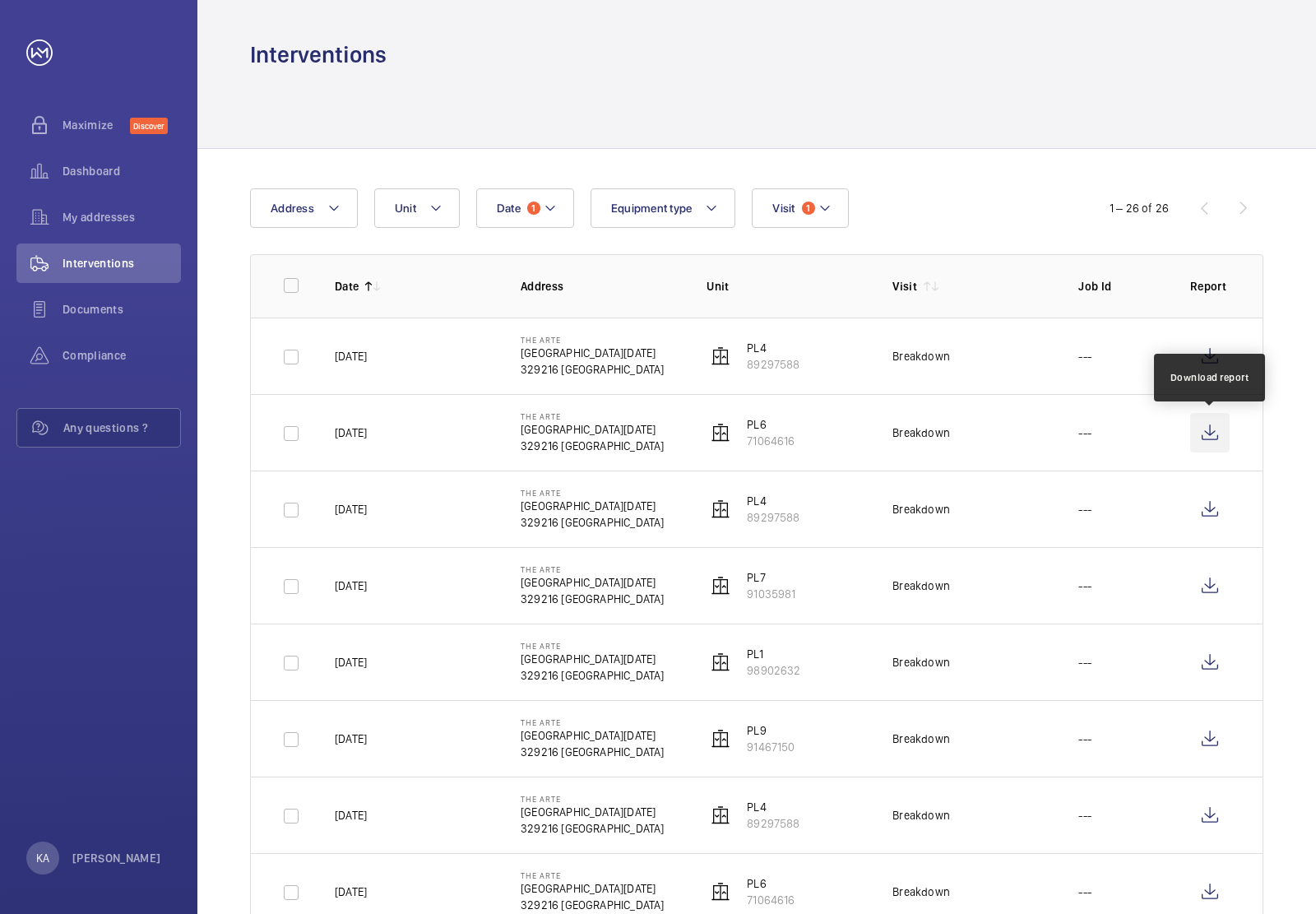
click at [1211, 434] on wm-front-icon-button at bounding box center [1210, 432] width 39 height 39
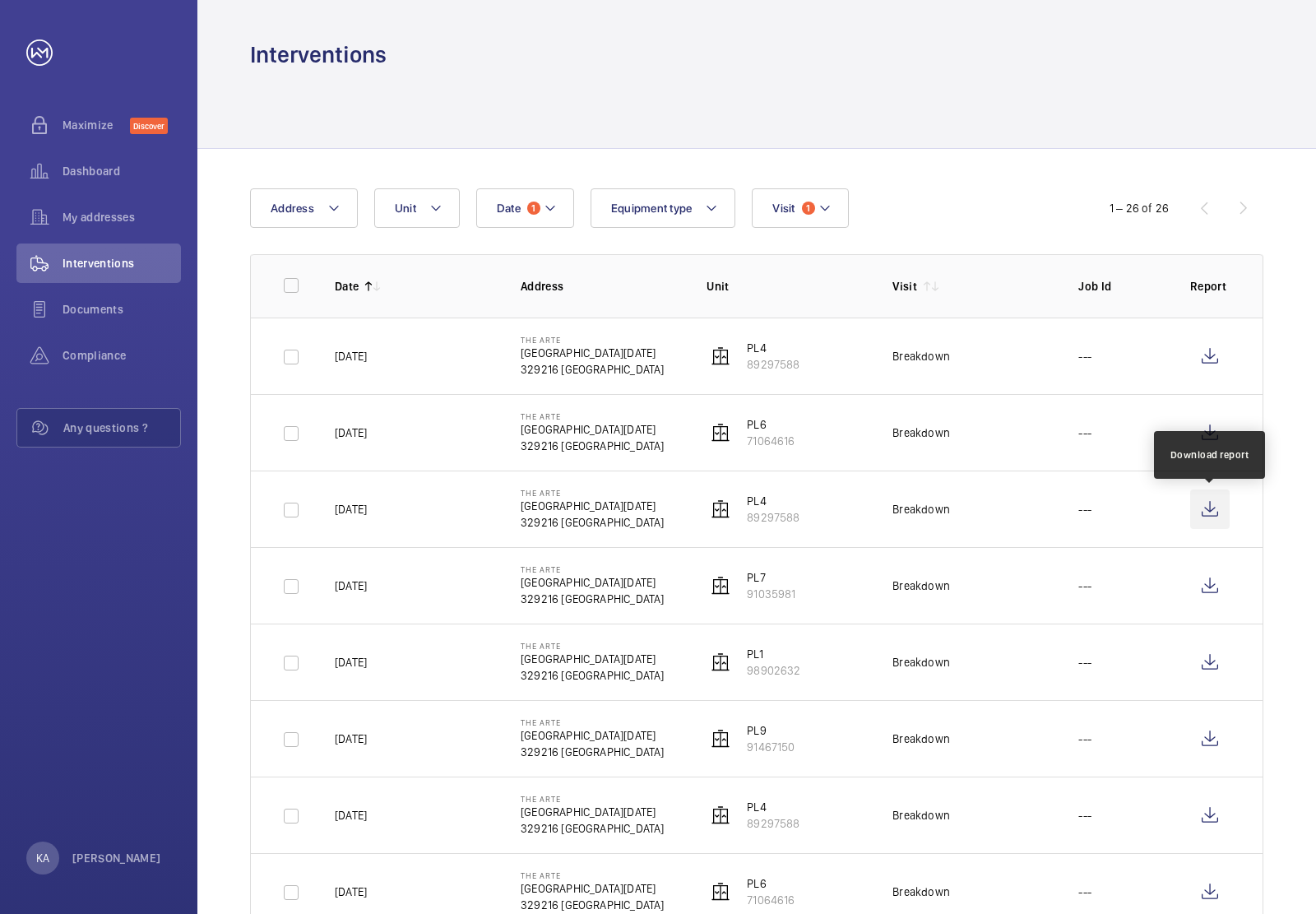
click at [1200, 508] on wm-front-icon-button at bounding box center [1210, 509] width 39 height 39
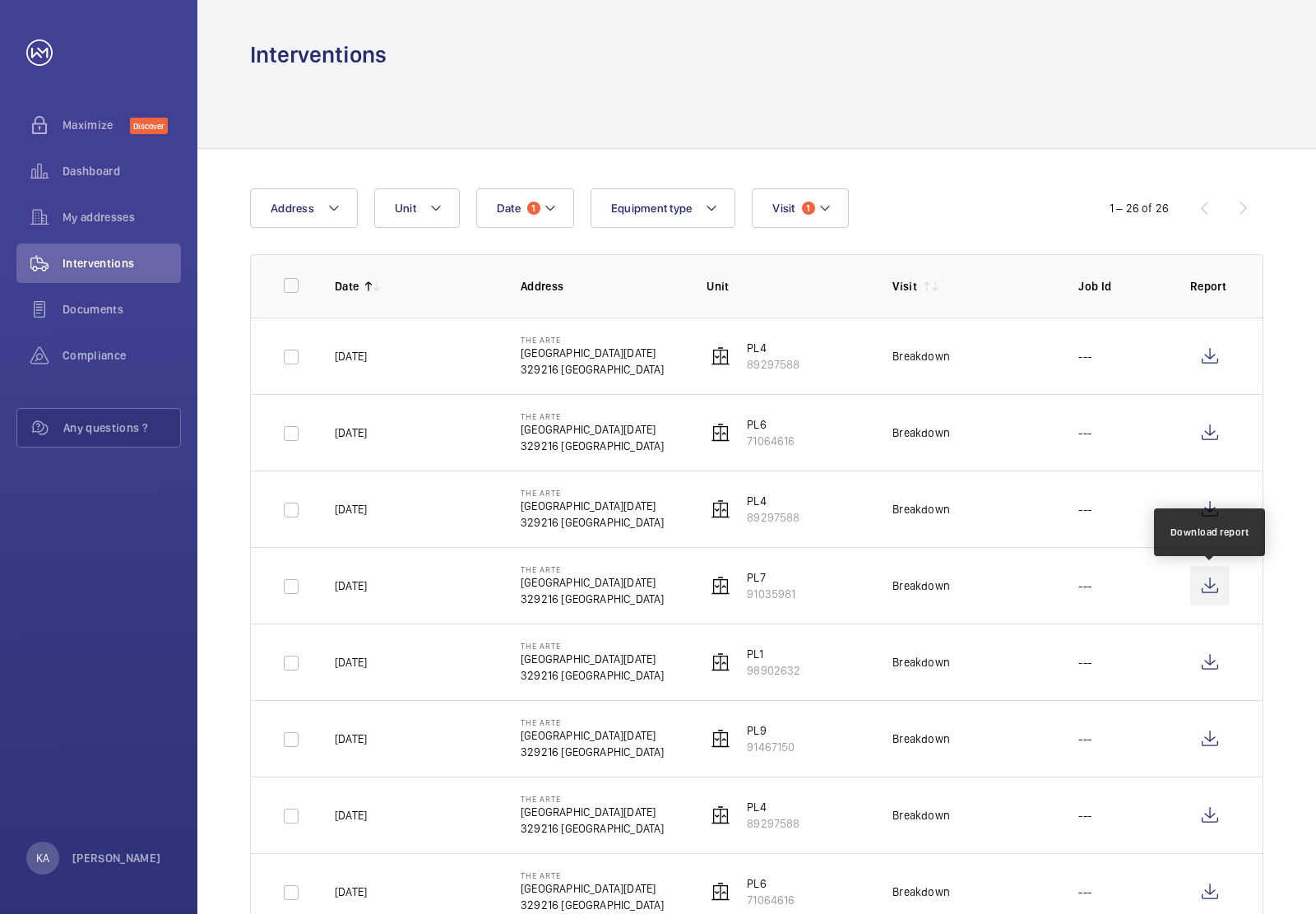
click at [1206, 596] on wm-front-icon-button at bounding box center [1210, 585] width 39 height 39
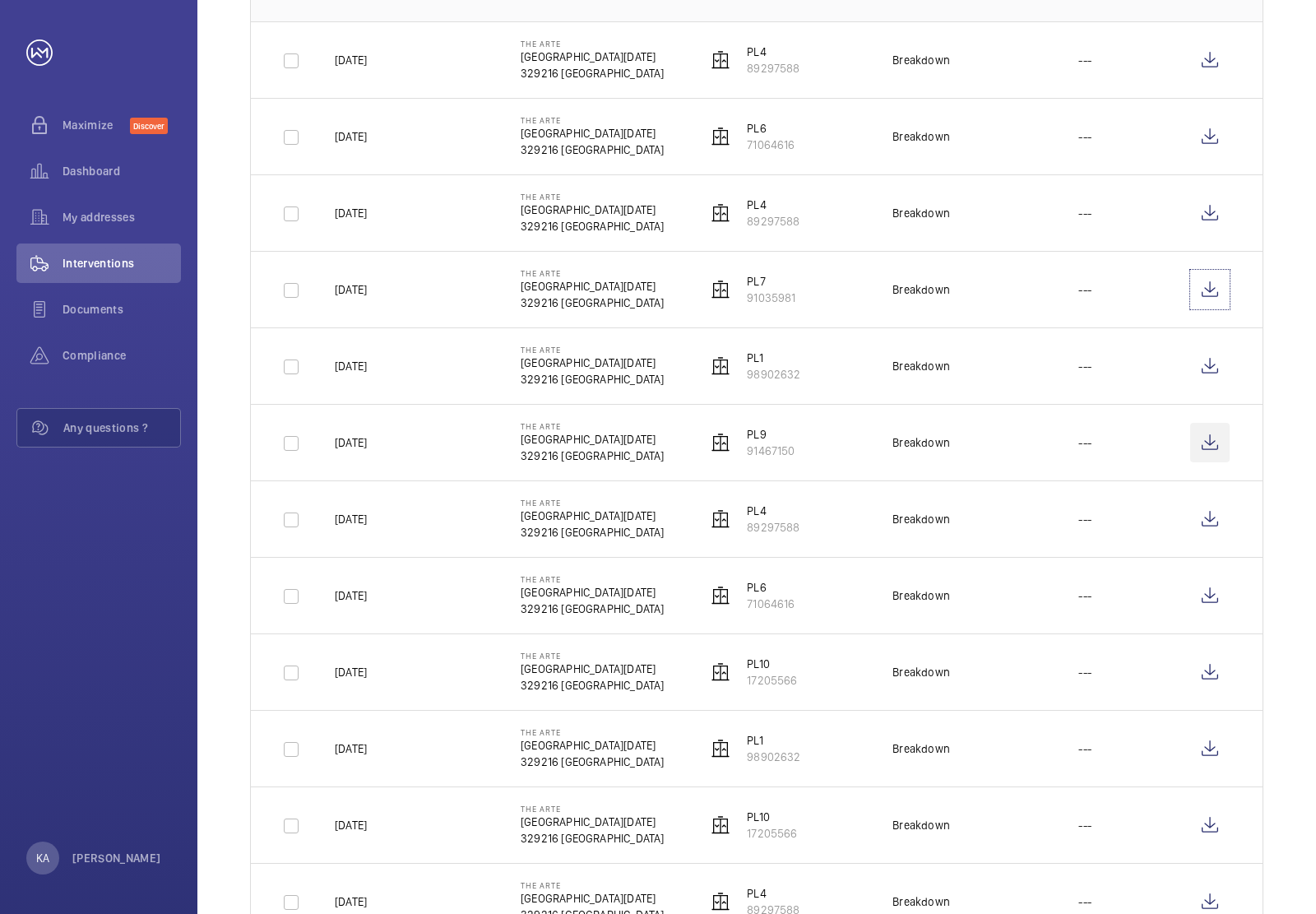
scroll to position [308, 0]
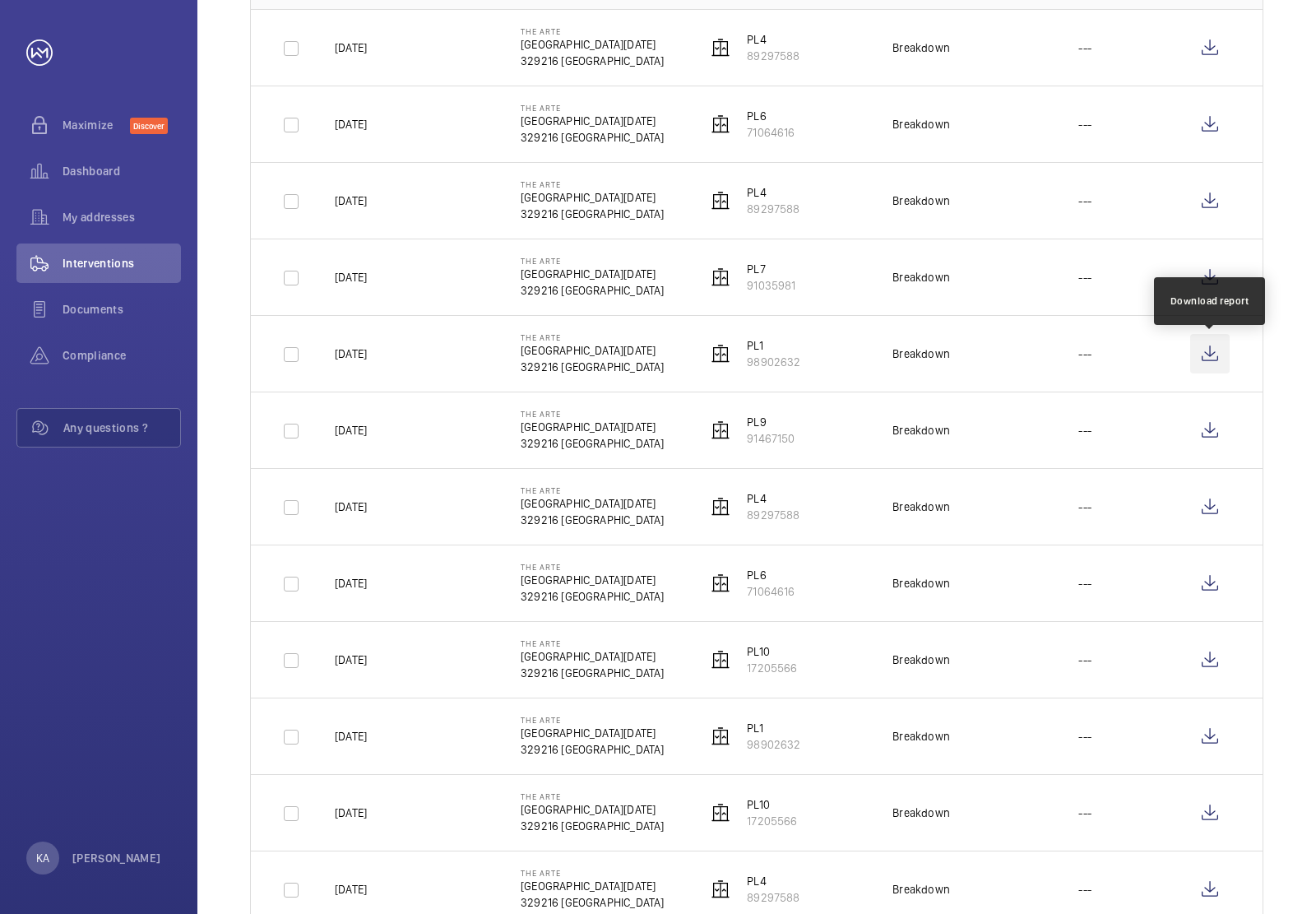
click at [1203, 358] on wm-front-icon-button at bounding box center [1210, 353] width 39 height 39
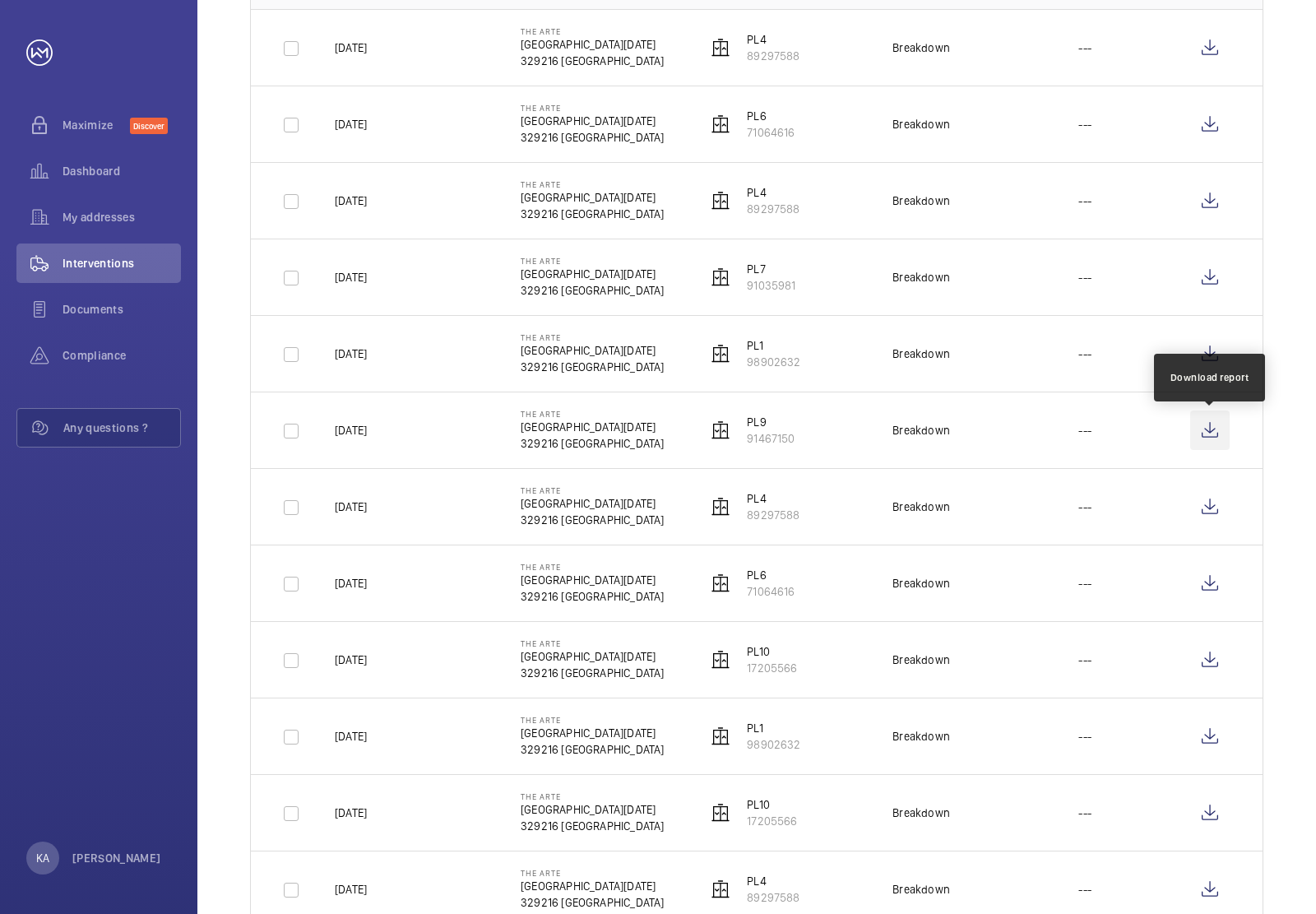
click at [1213, 437] on wm-front-icon-button at bounding box center [1210, 430] width 39 height 39
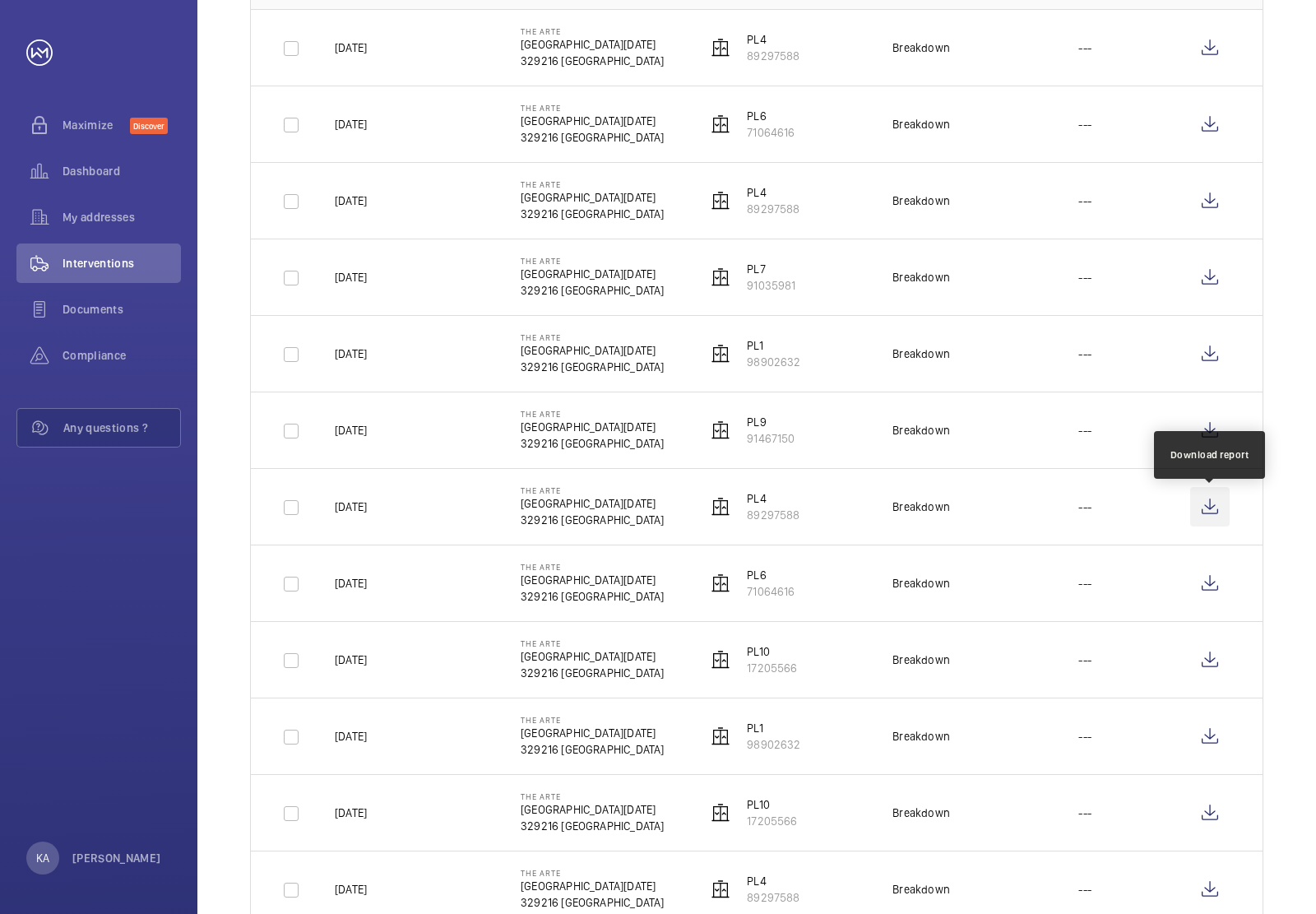
click at [1210, 515] on wm-front-icon-button at bounding box center [1210, 506] width 39 height 39
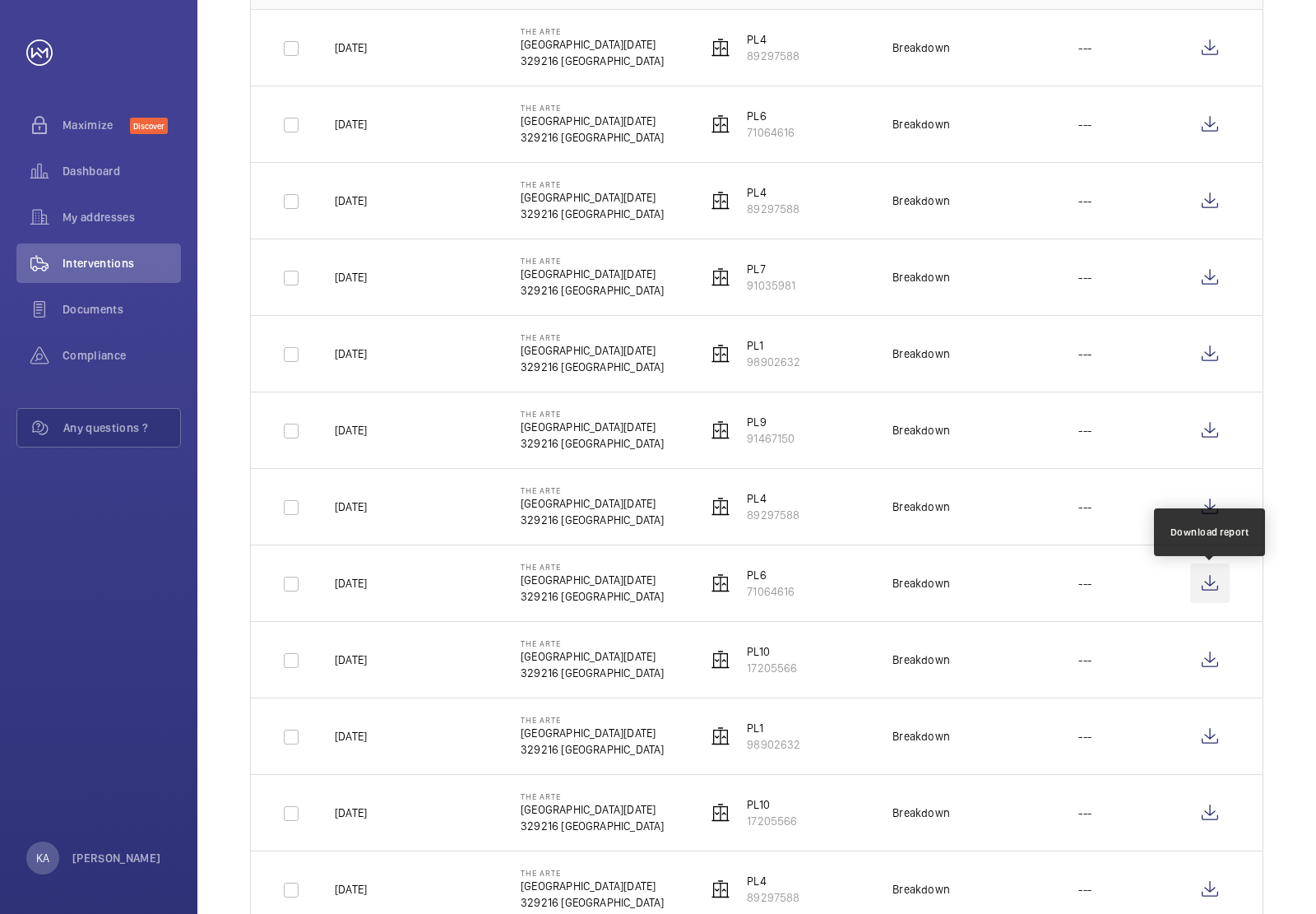
click at [1208, 586] on wm-front-icon-button at bounding box center [1210, 583] width 39 height 39
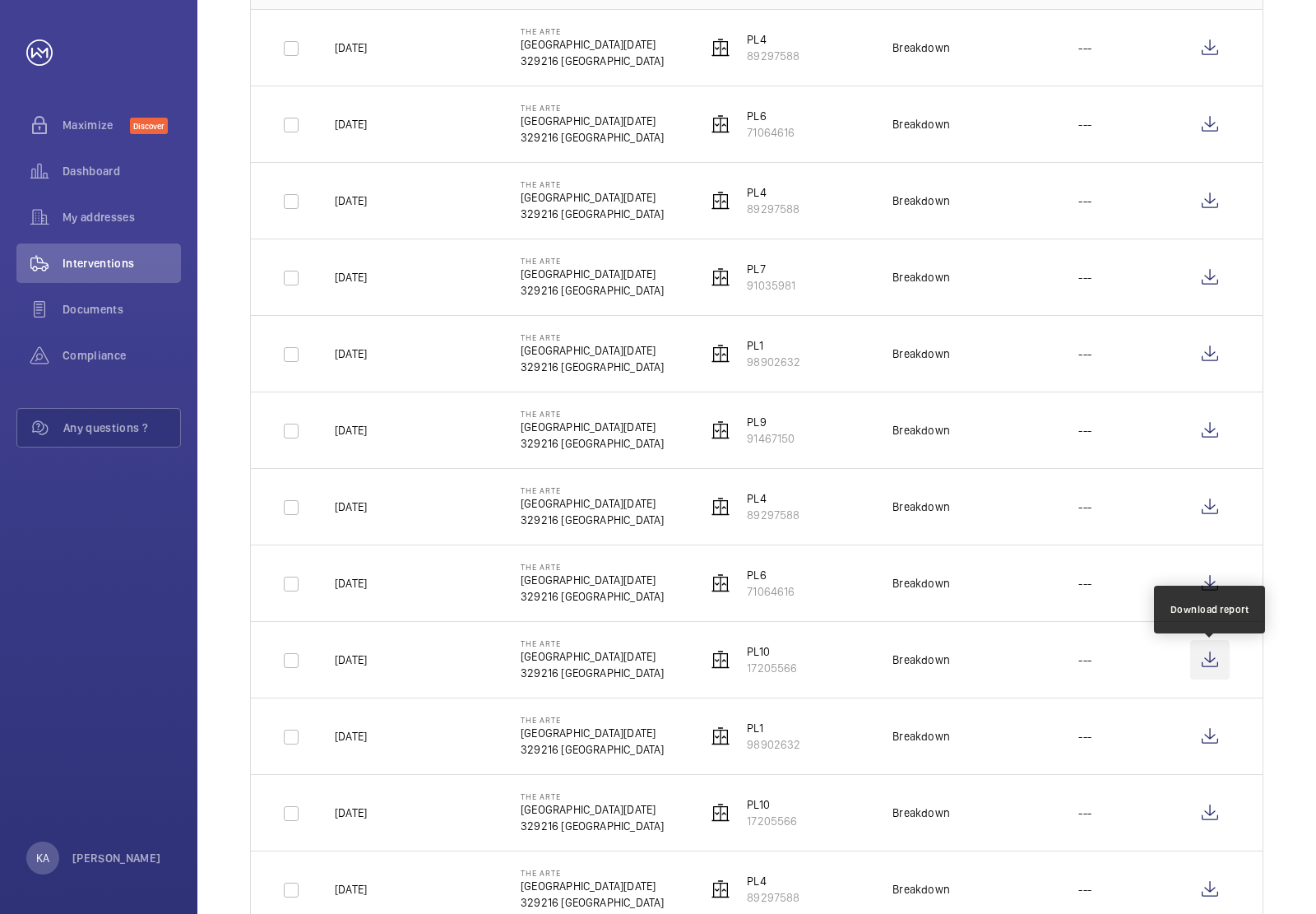
click at [1204, 660] on wm-front-icon-button at bounding box center [1210, 659] width 39 height 39
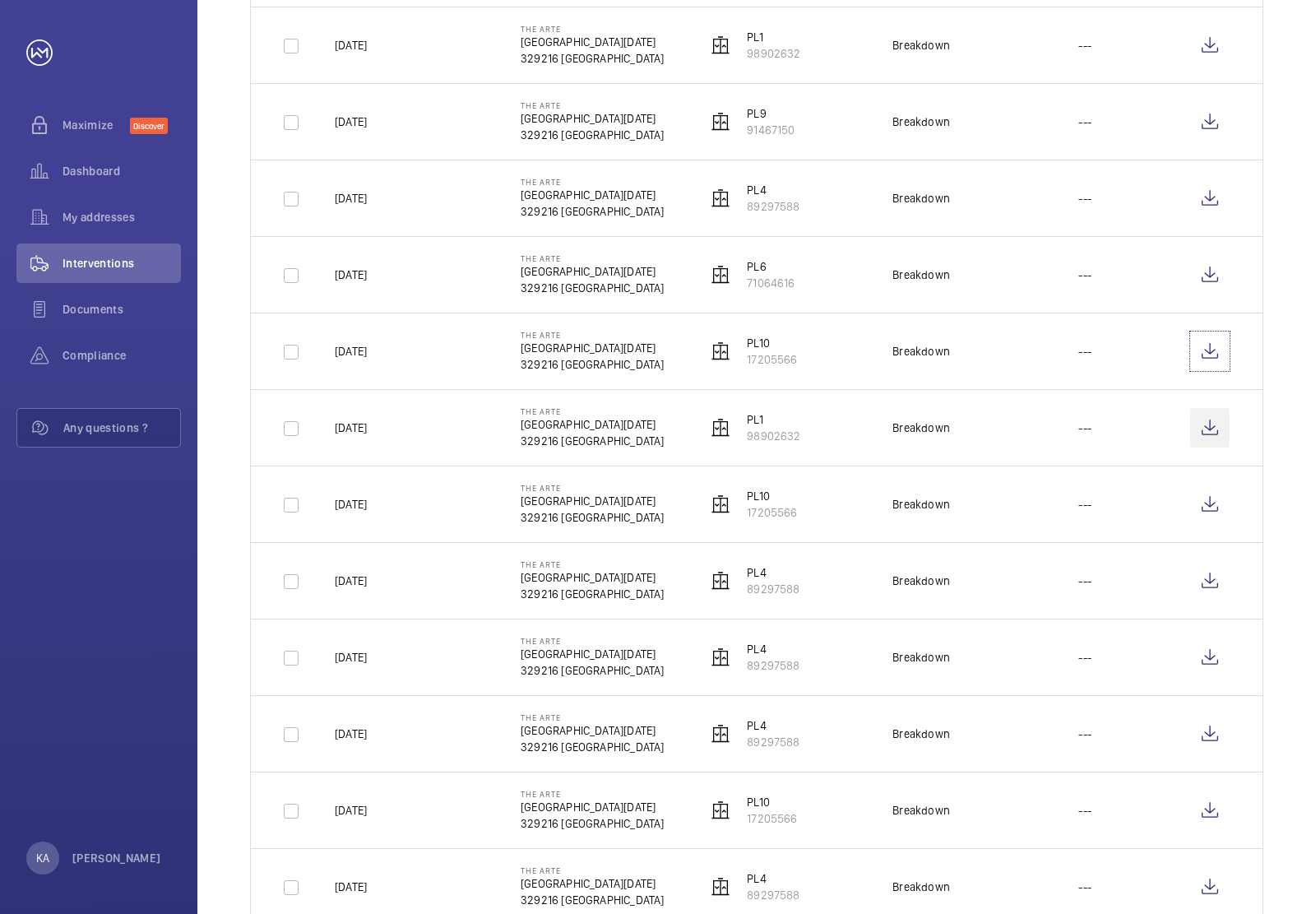
scroll to position [617, 0]
click at [1214, 426] on wm-front-icon-button at bounding box center [1210, 427] width 39 height 39
click at [1213, 516] on wm-front-icon-button at bounding box center [1210, 504] width 39 height 39
click at [1215, 583] on wm-front-icon-button at bounding box center [1210, 580] width 39 height 39
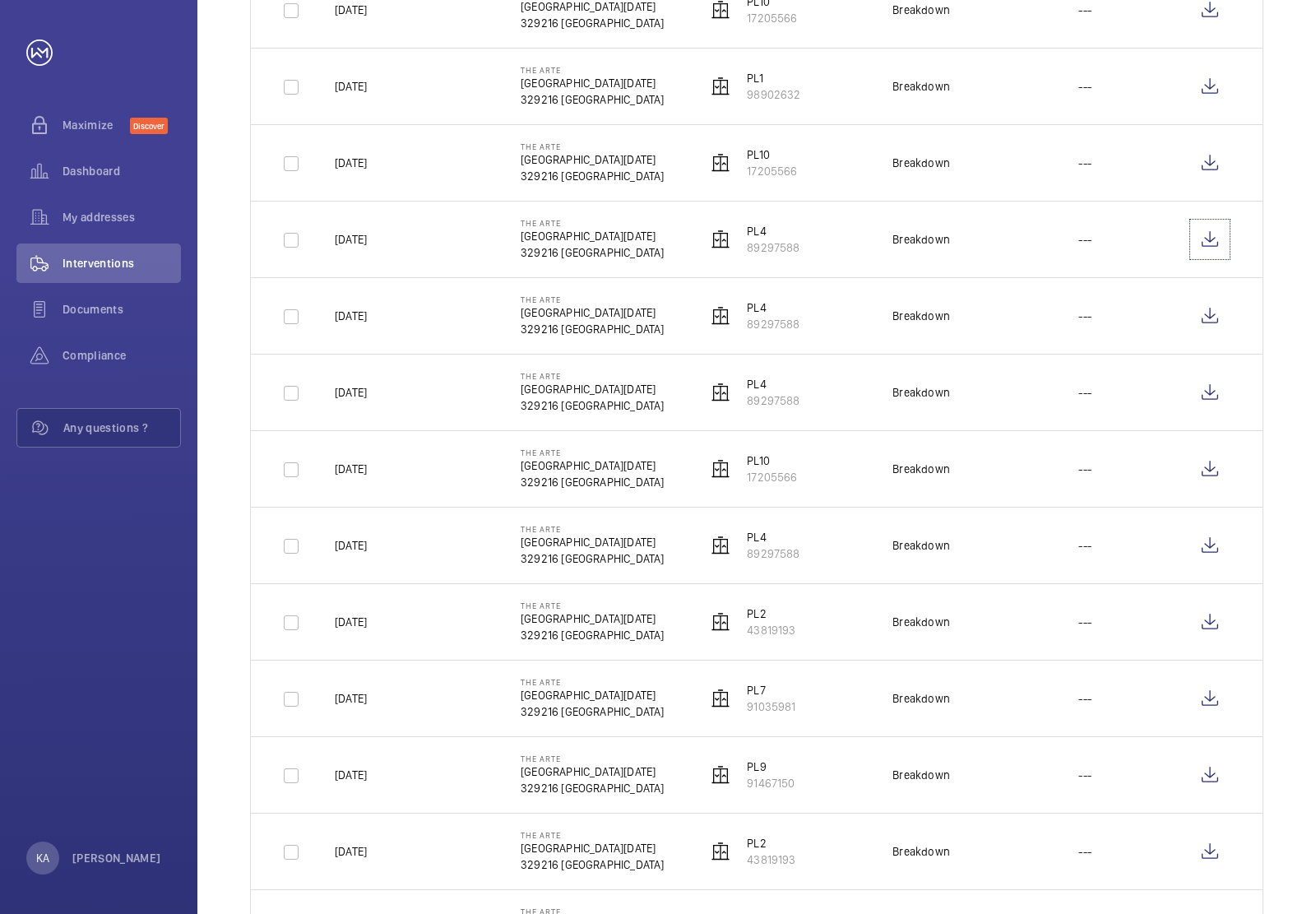
scroll to position [1029, 0]
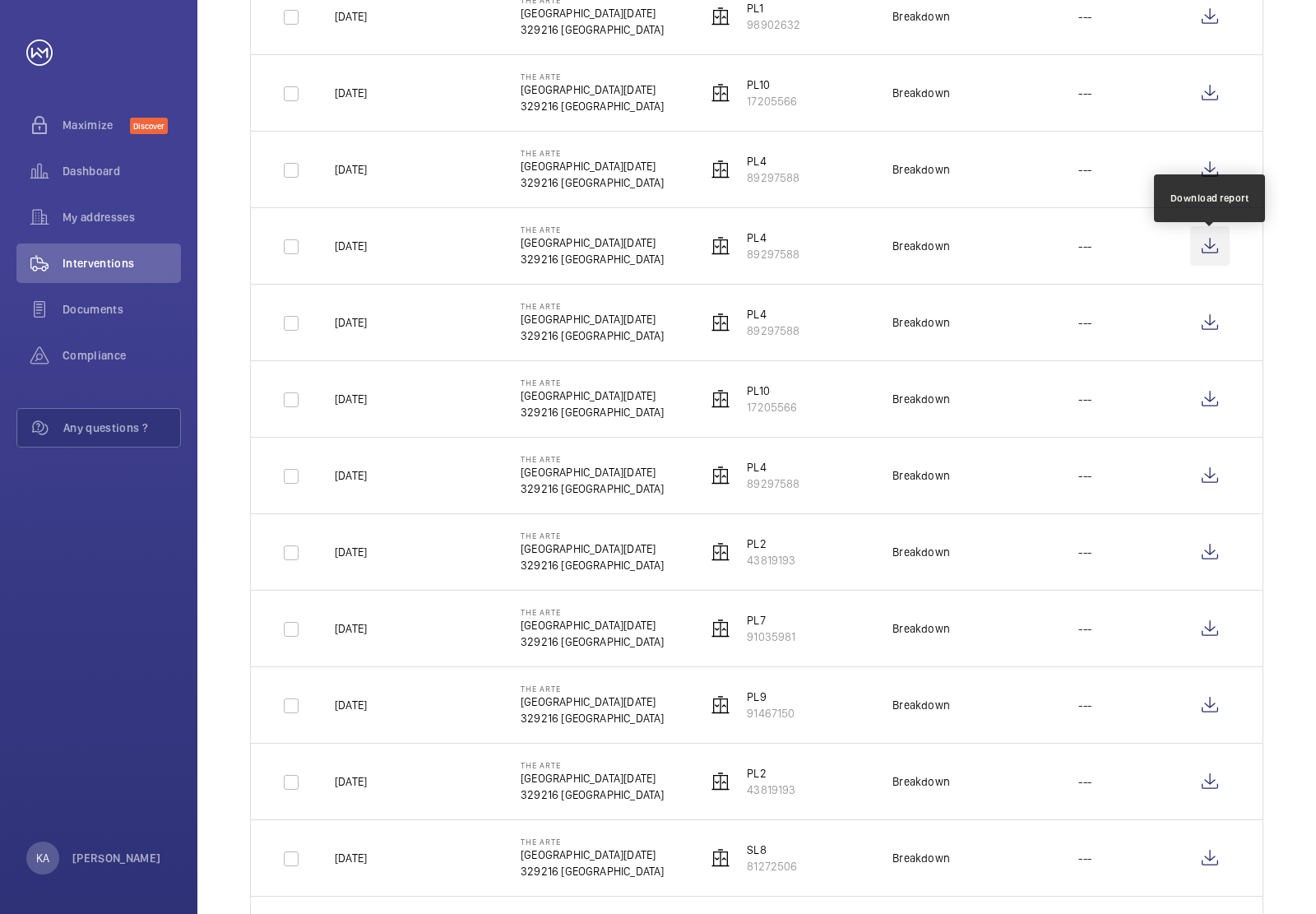
click at [1213, 247] on wm-front-icon-button at bounding box center [1210, 245] width 39 height 39
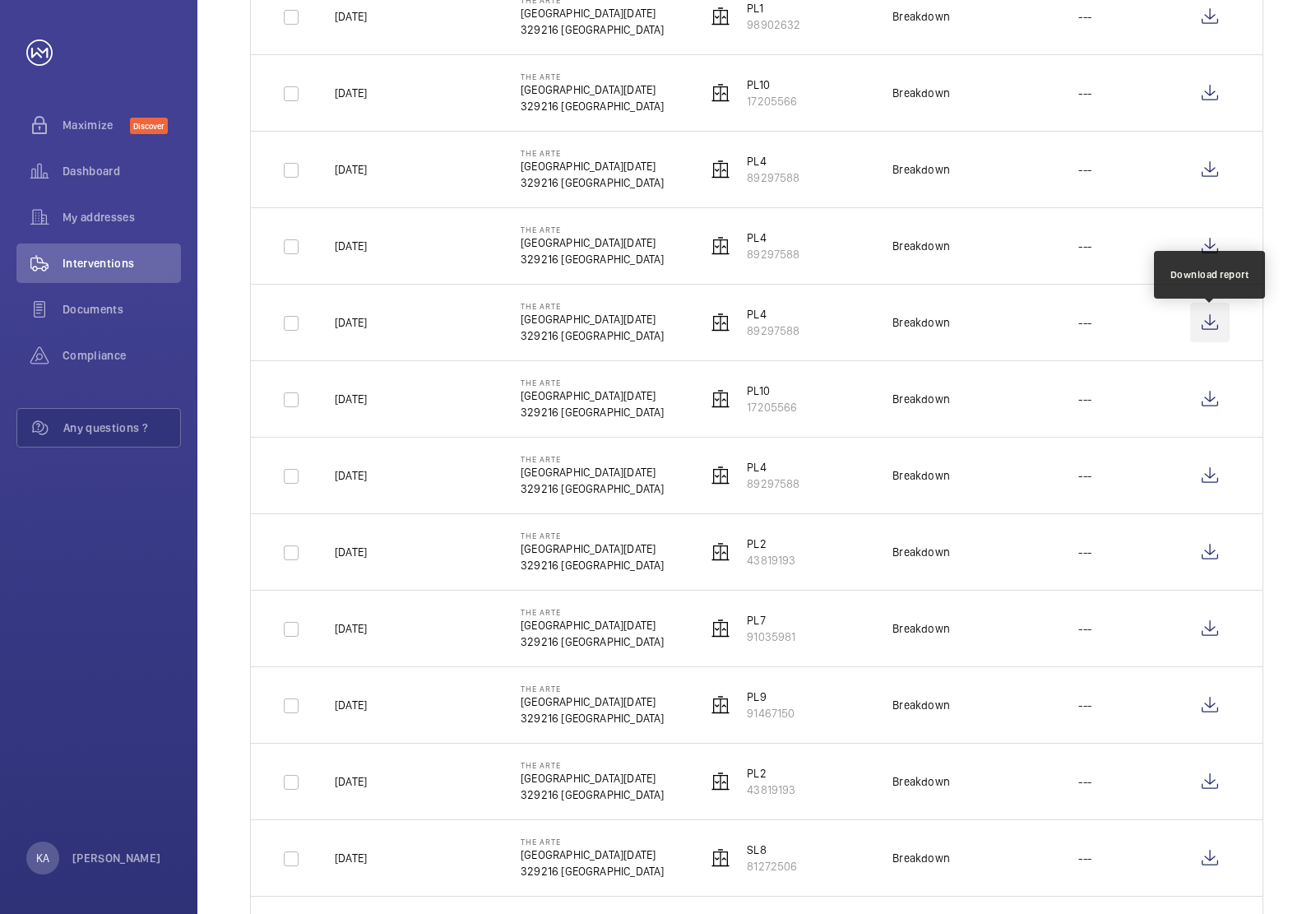
click at [1213, 331] on wm-front-icon-button at bounding box center [1210, 322] width 39 height 39
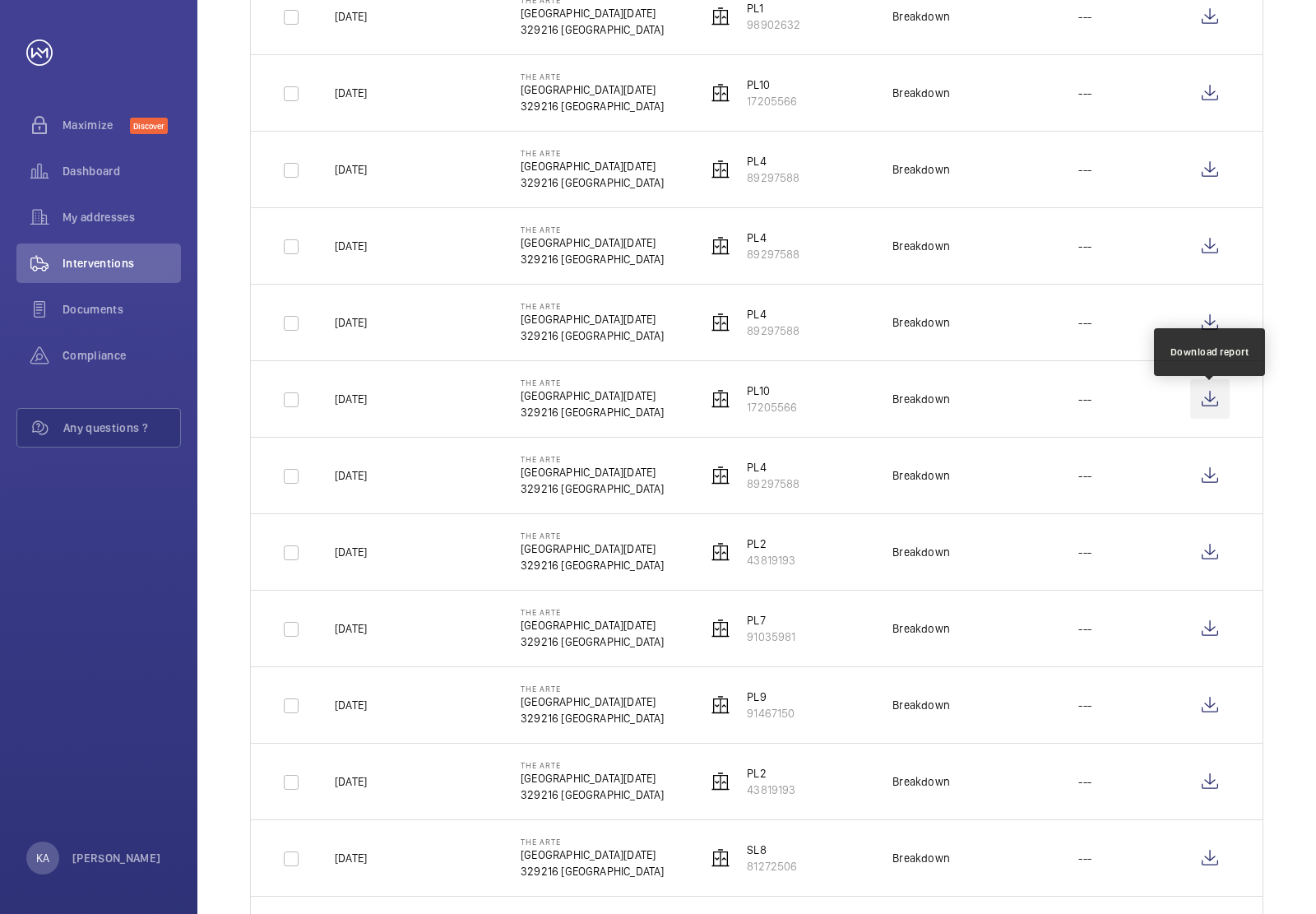
click at [1215, 408] on wm-front-icon-button at bounding box center [1210, 398] width 39 height 39
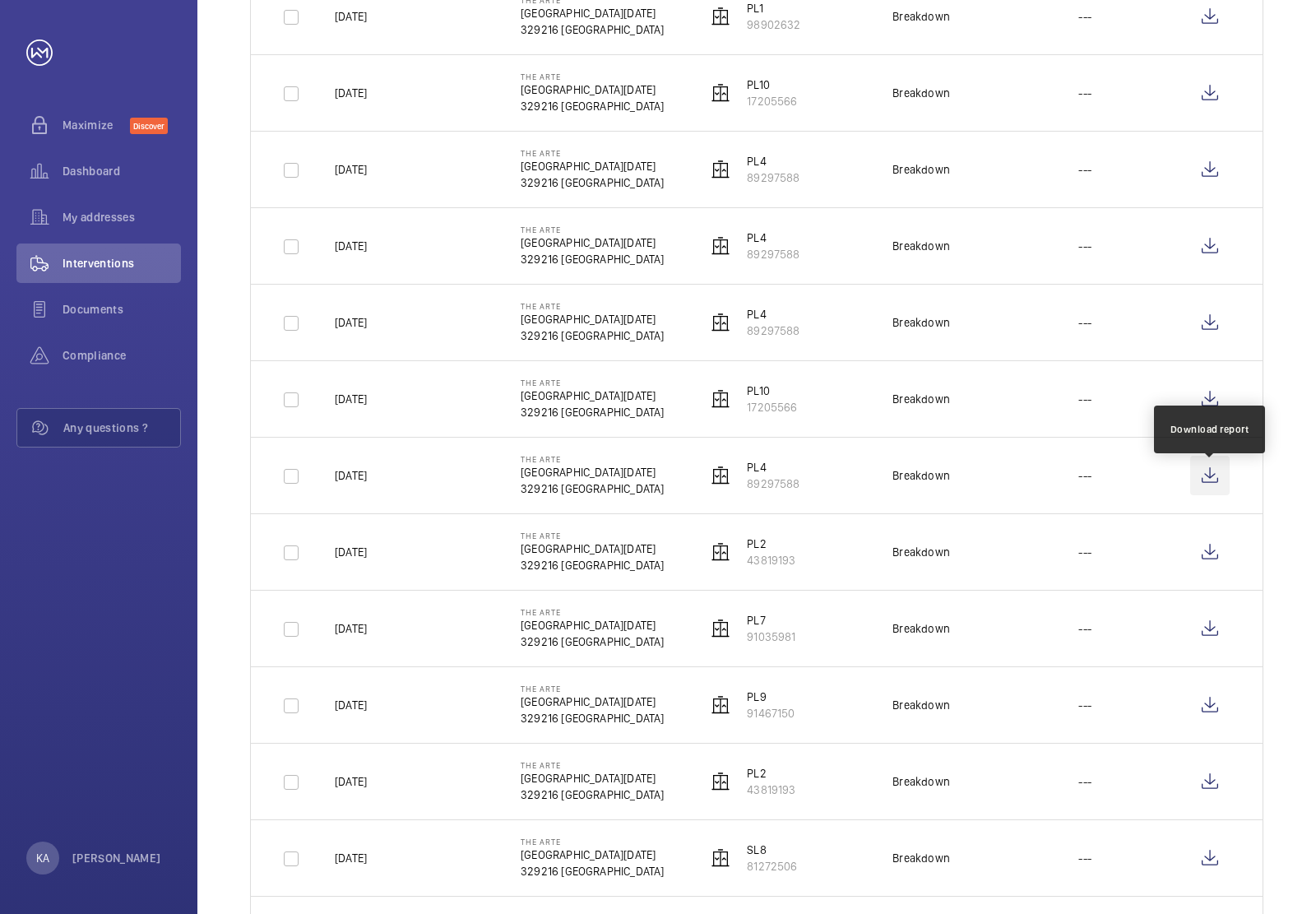
click at [1217, 488] on wm-front-icon-button at bounding box center [1210, 476] width 39 height 39
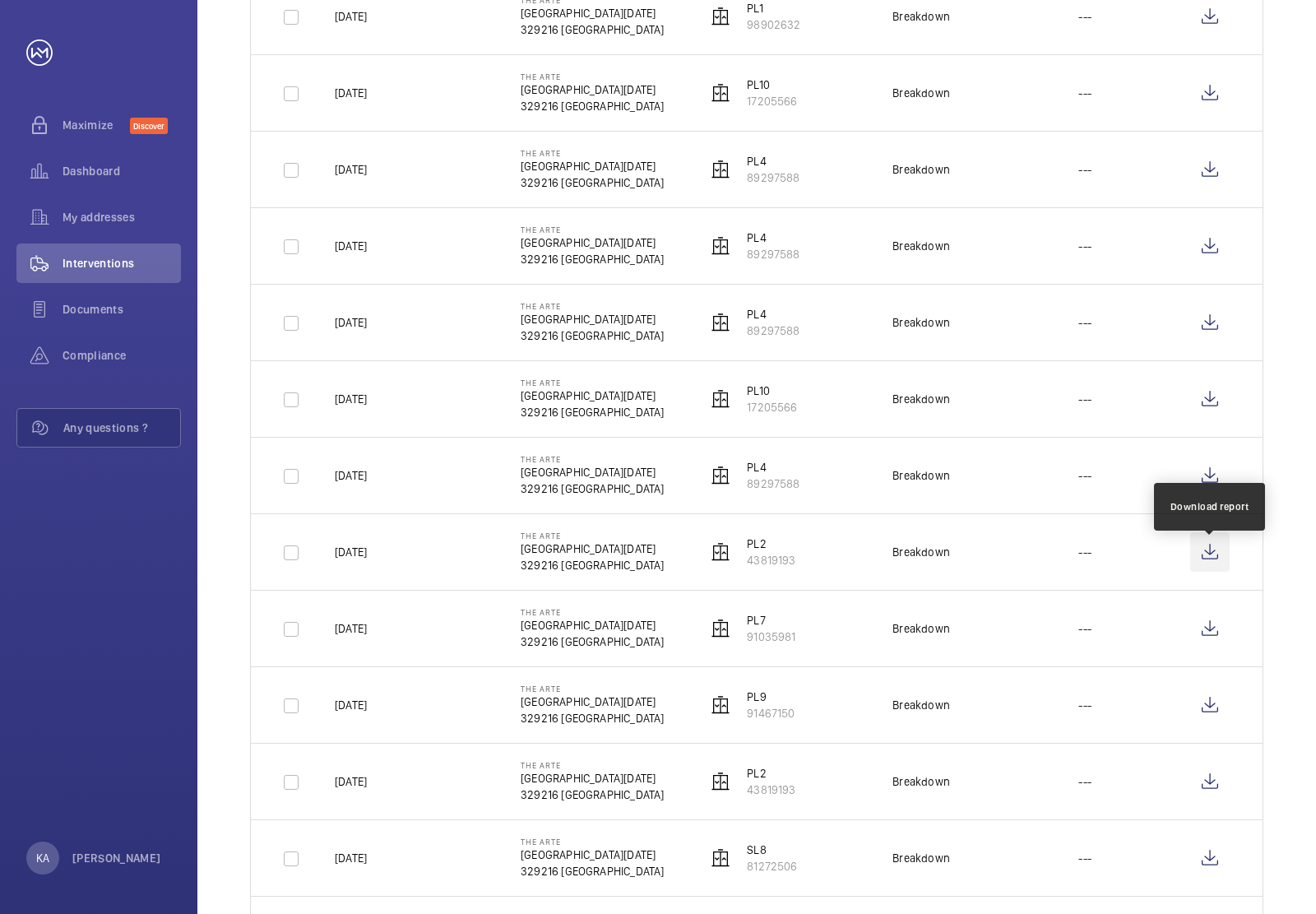
click at [1215, 548] on wm-front-icon-button at bounding box center [1210, 552] width 39 height 39
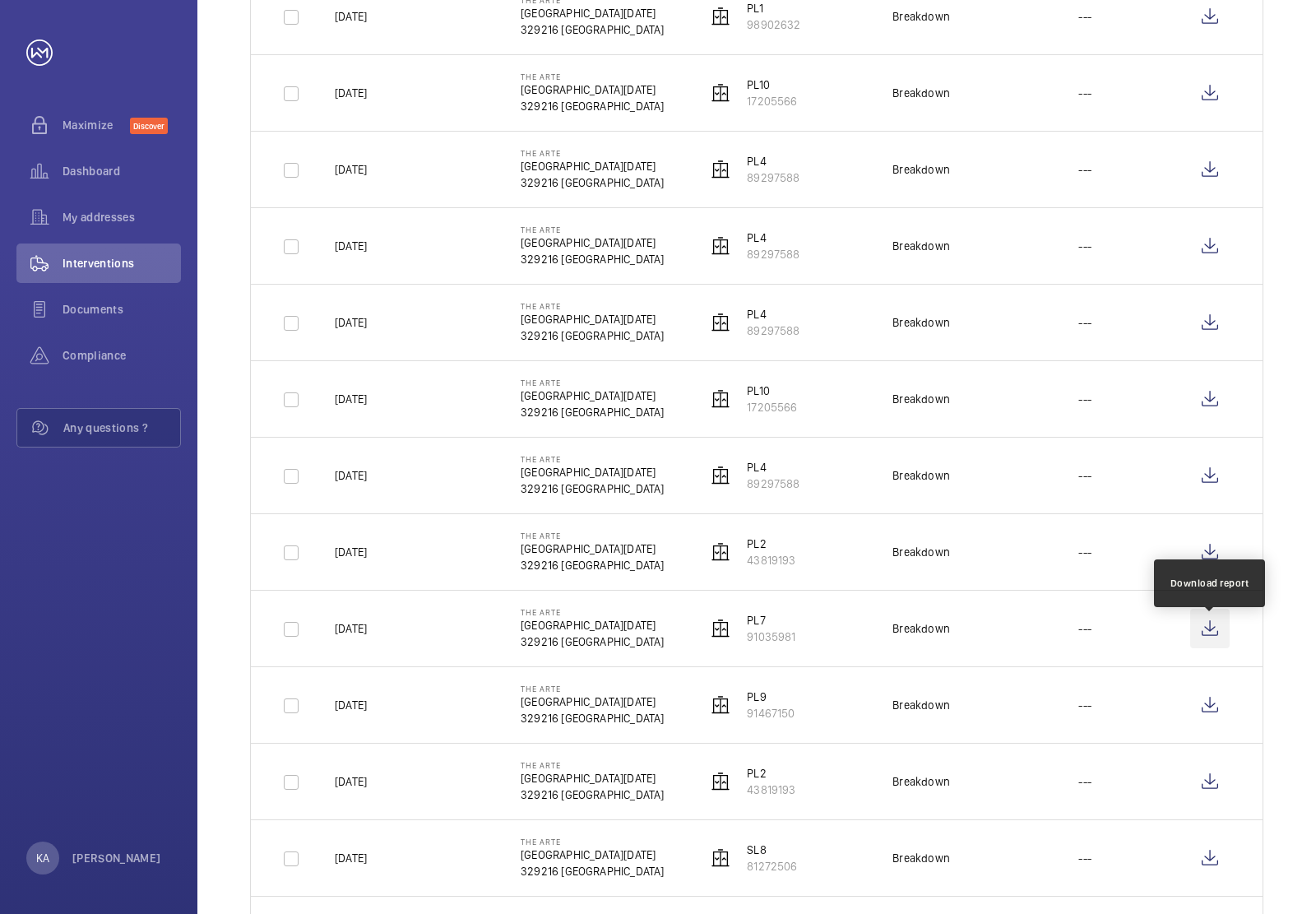
click at [1212, 634] on wm-front-icon-button at bounding box center [1210, 629] width 39 height 39
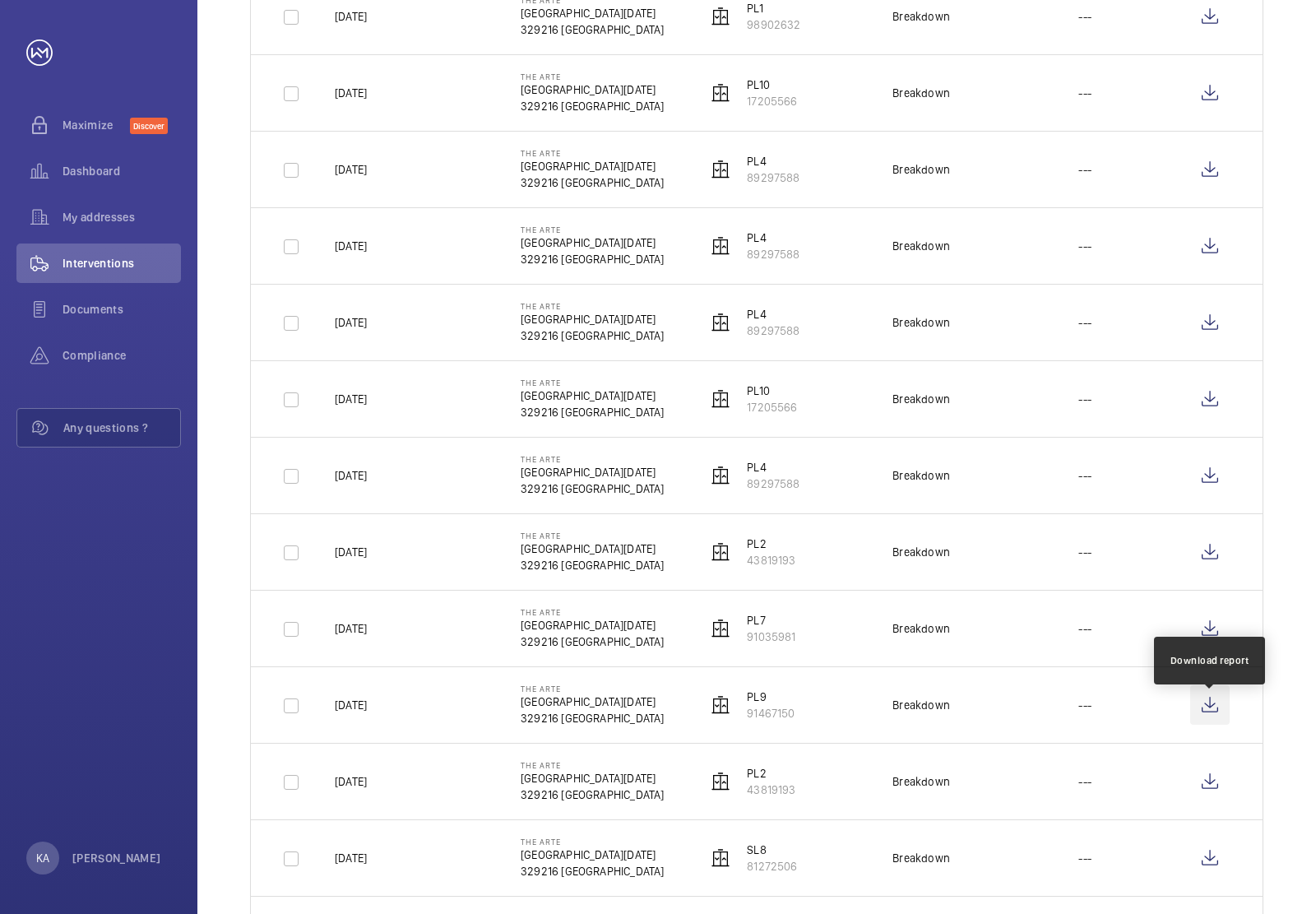
click at [1213, 718] on wm-front-icon-button at bounding box center [1210, 705] width 39 height 39
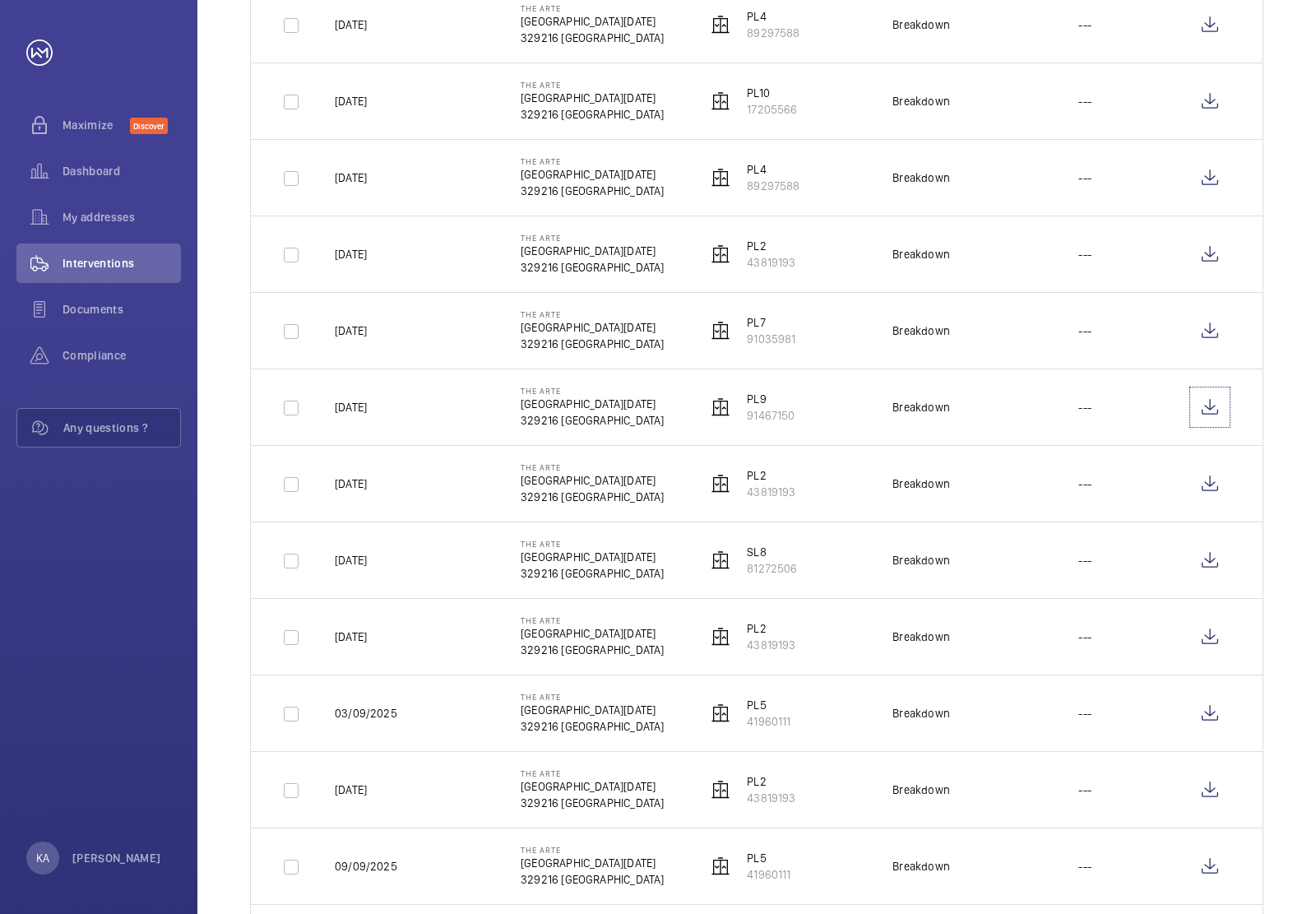
scroll to position [1337, 0]
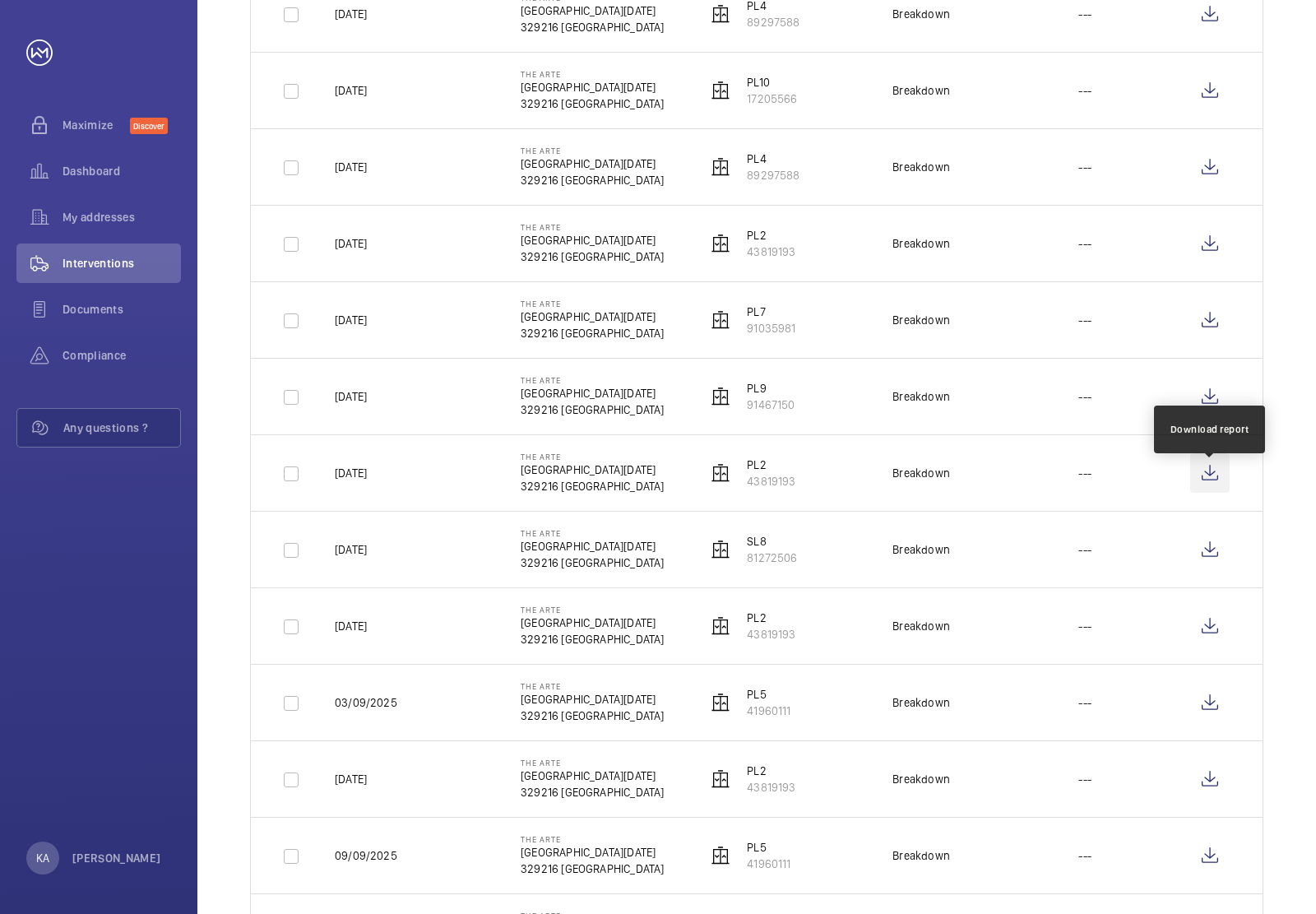
click at [1210, 488] on wm-front-icon-button at bounding box center [1210, 473] width 39 height 39
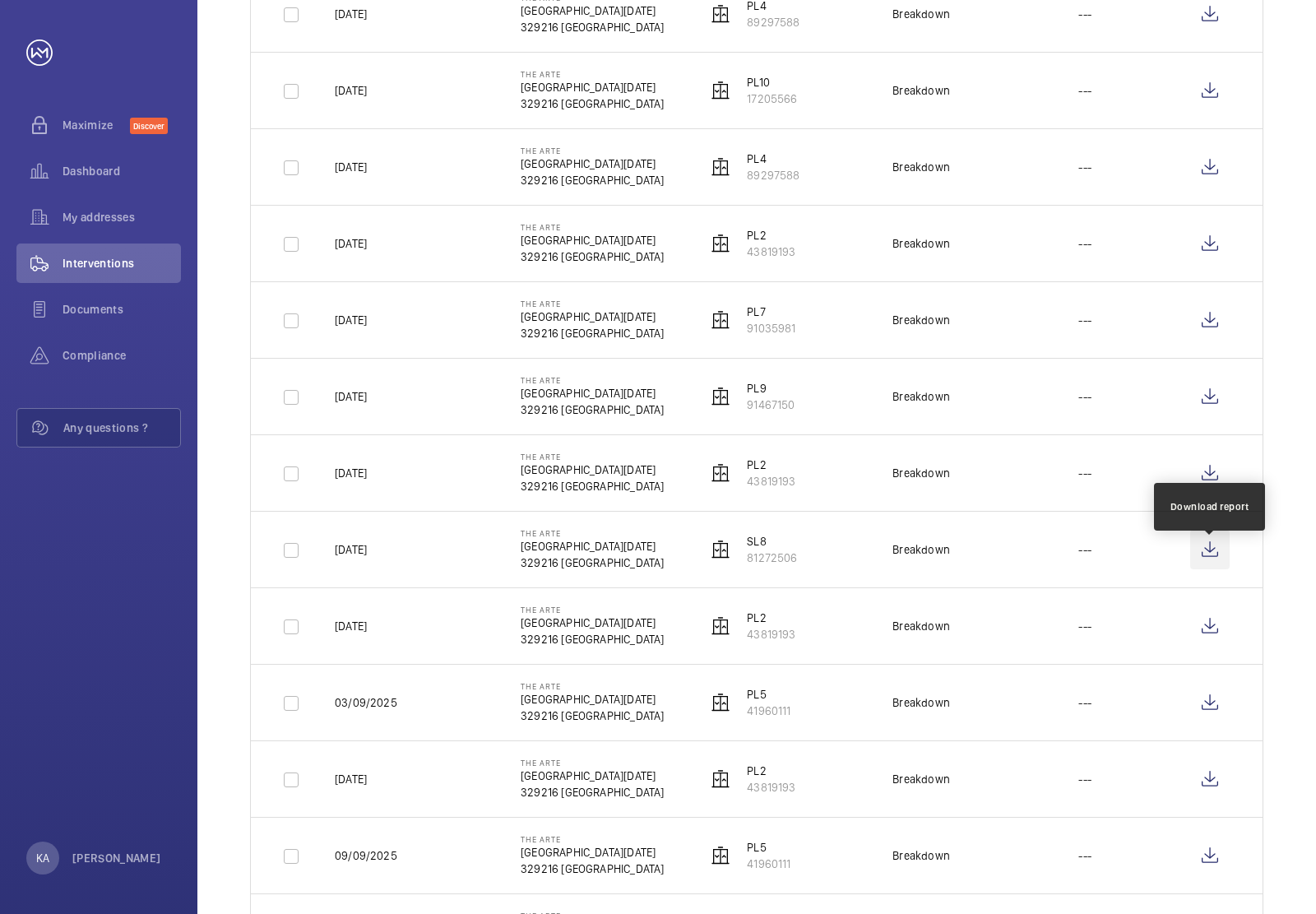
click at [1204, 561] on wm-front-icon-button at bounding box center [1210, 550] width 39 height 39
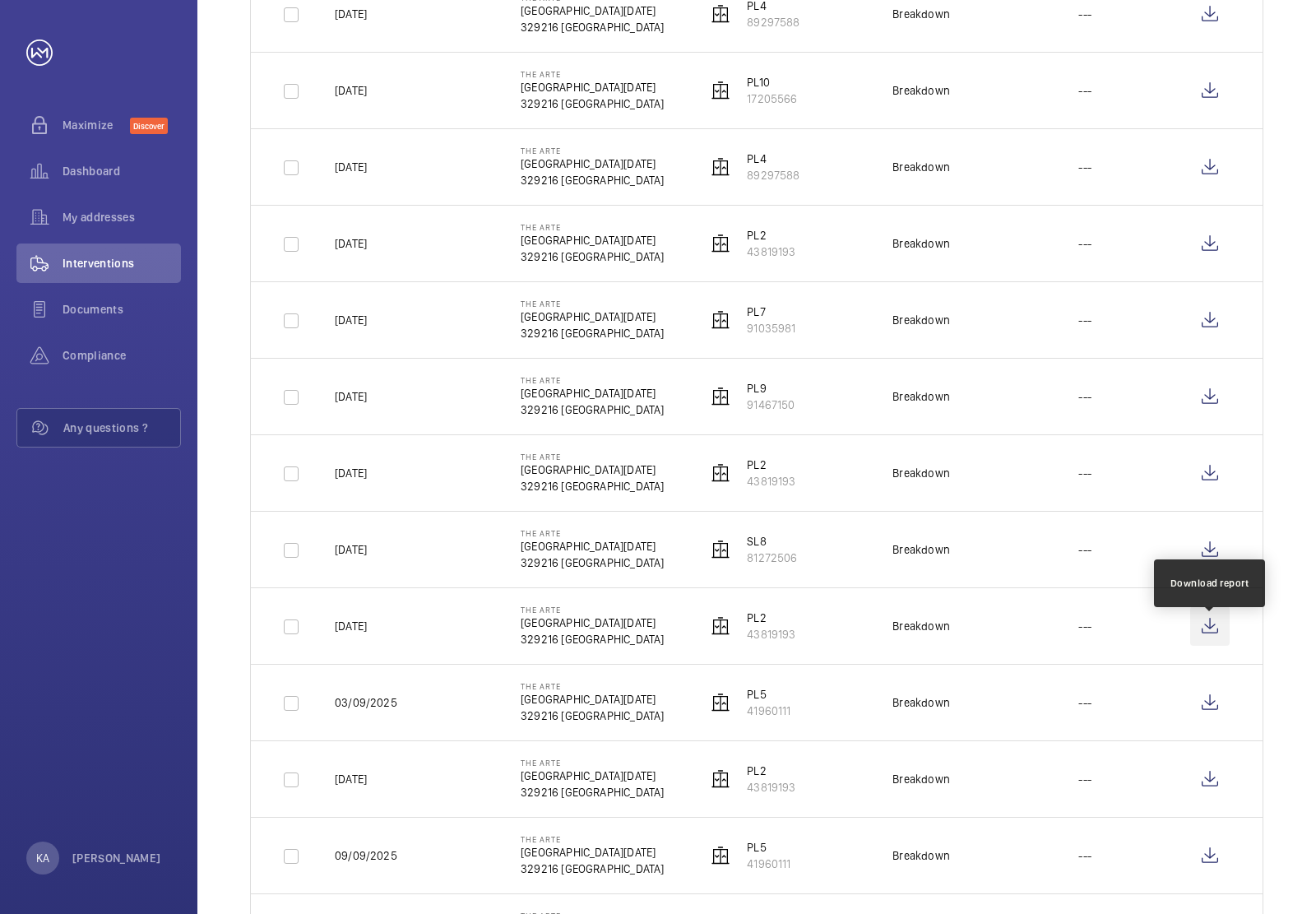
click at [1212, 641] on wm-front-icon-button at bounding box center [1210, 626] width 39 height 39
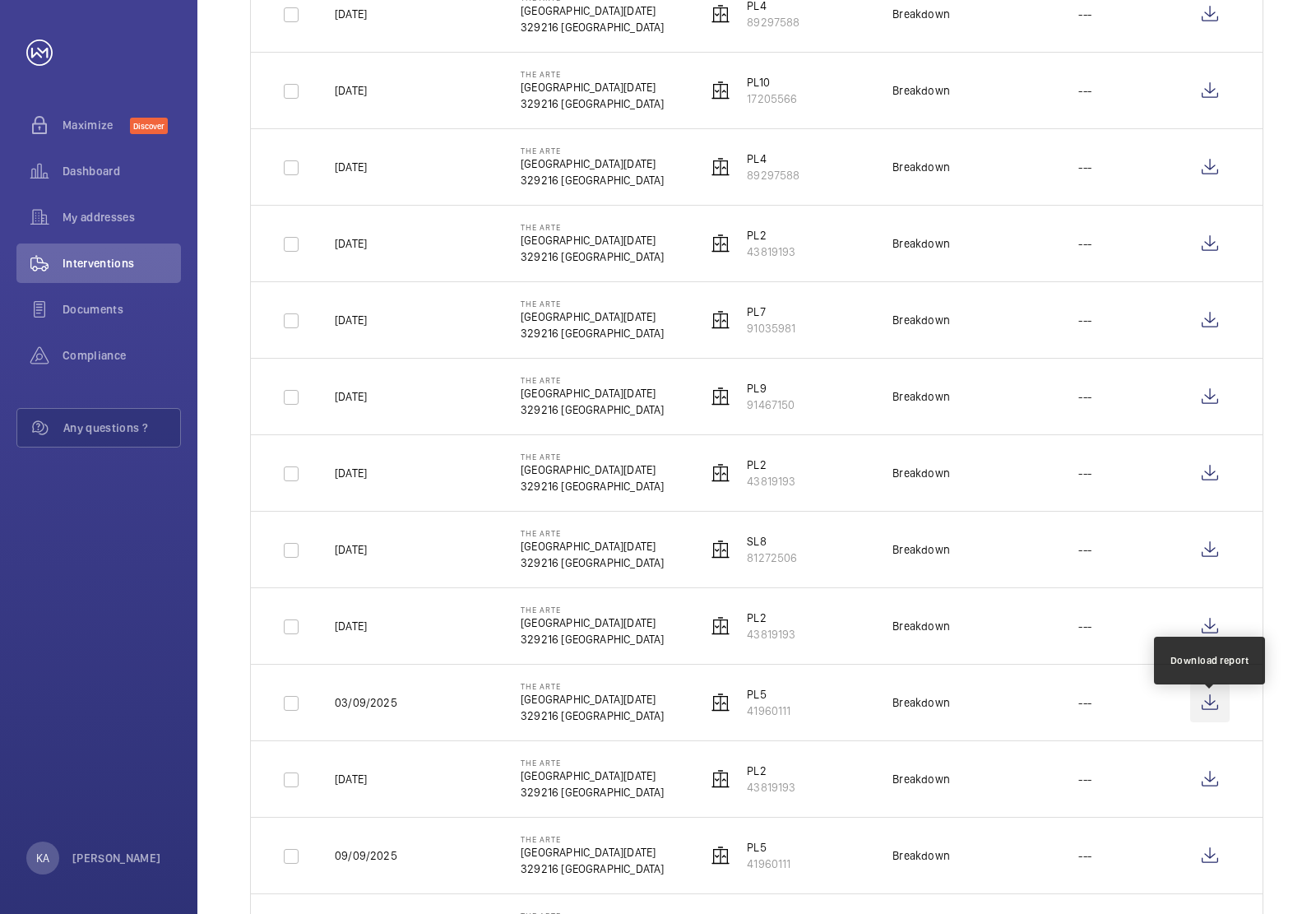
click at [1218, 720] on wm-front-icon-button at bounding box center [1210, 702] width 39 height 39
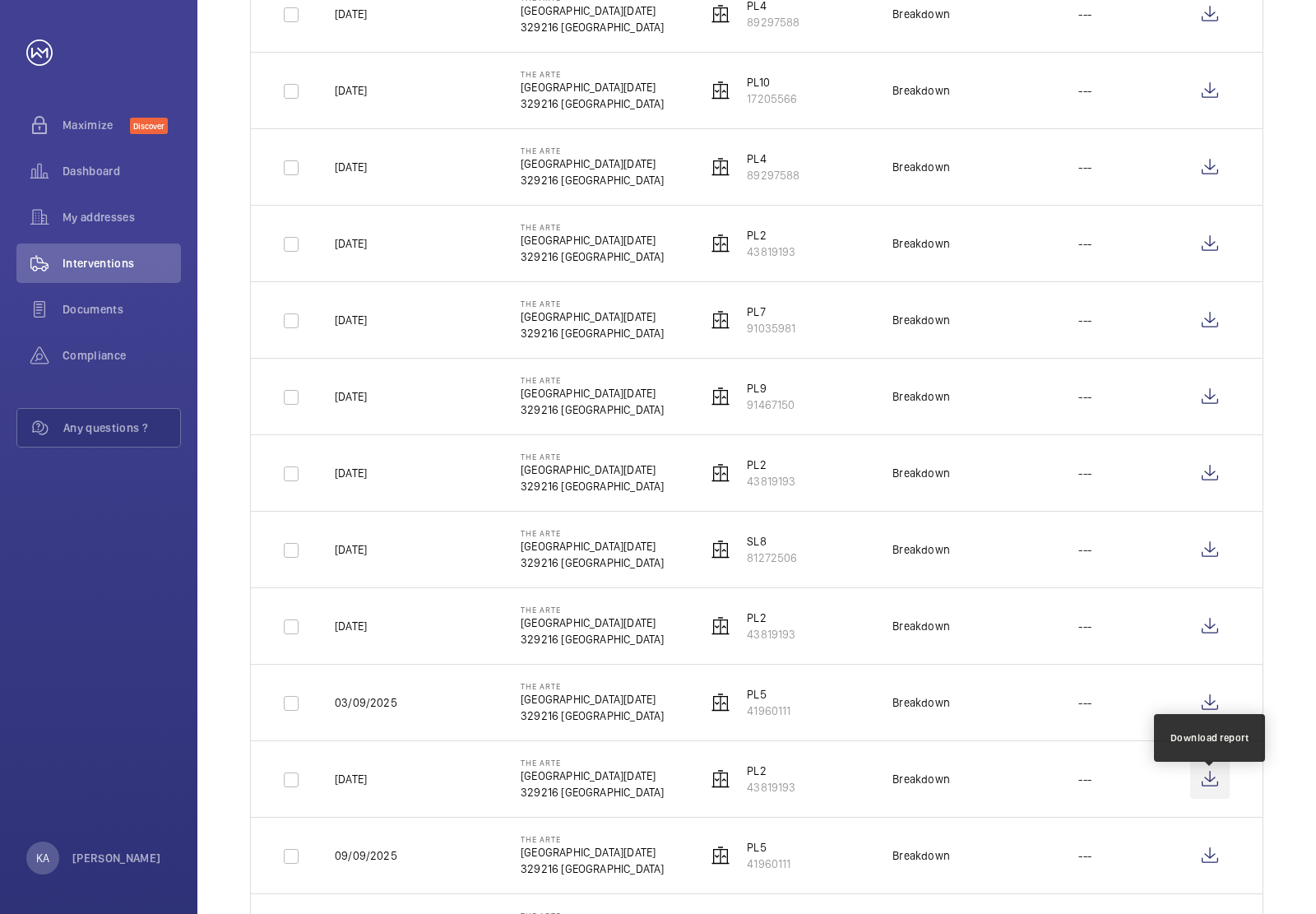
click at [1228, 792] on wm-front-icon-button at bounding box center [1210, 779] width 39 height 39
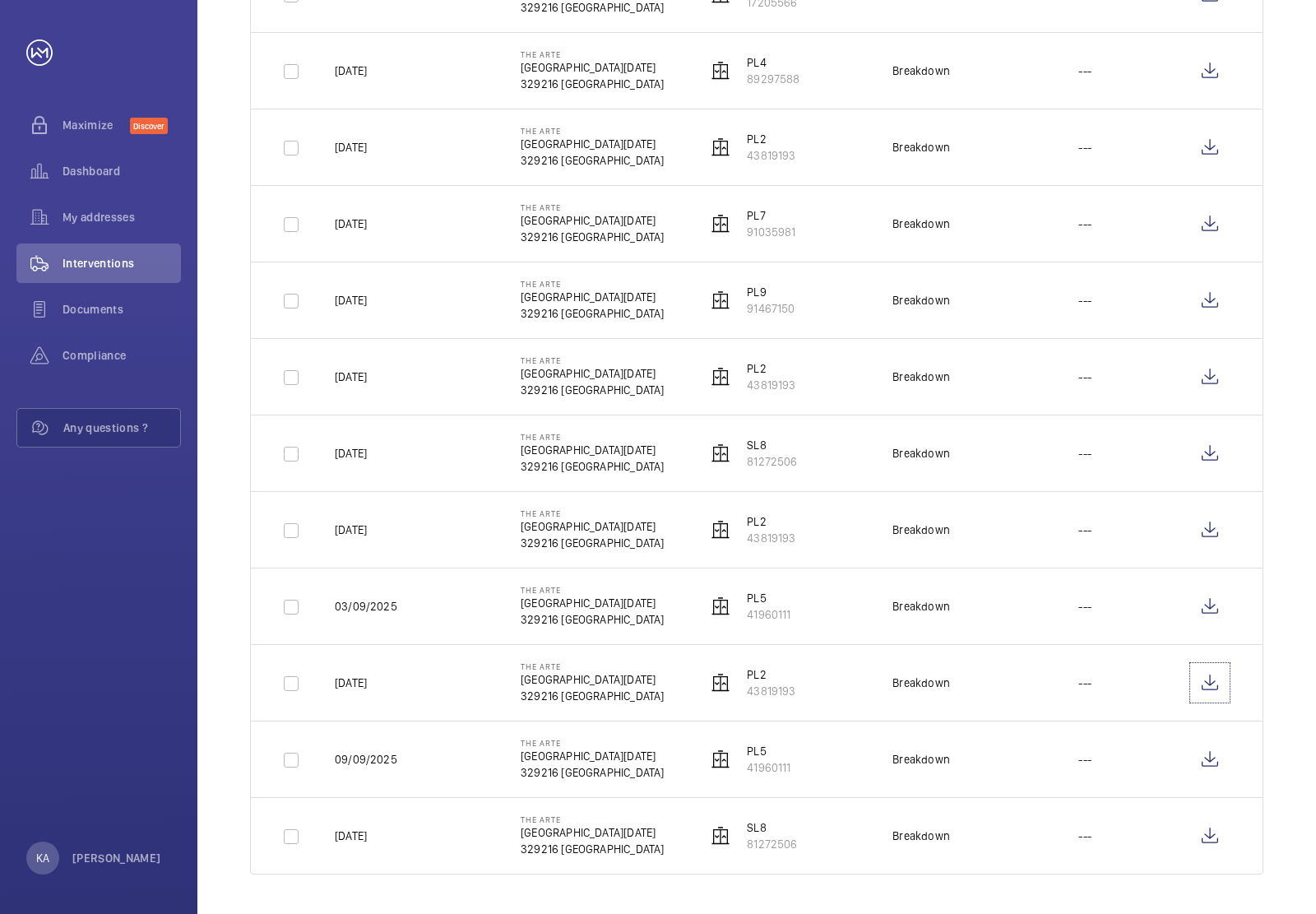
scroll to position [1448, 0]
click at [1212, 755] on wm-front-icon-button at bounding box center [1210, 759] width 39 height 39
click at [1212, 825] on wm-front-icon-button at bounding box center [1210, 836] width 39 height 39
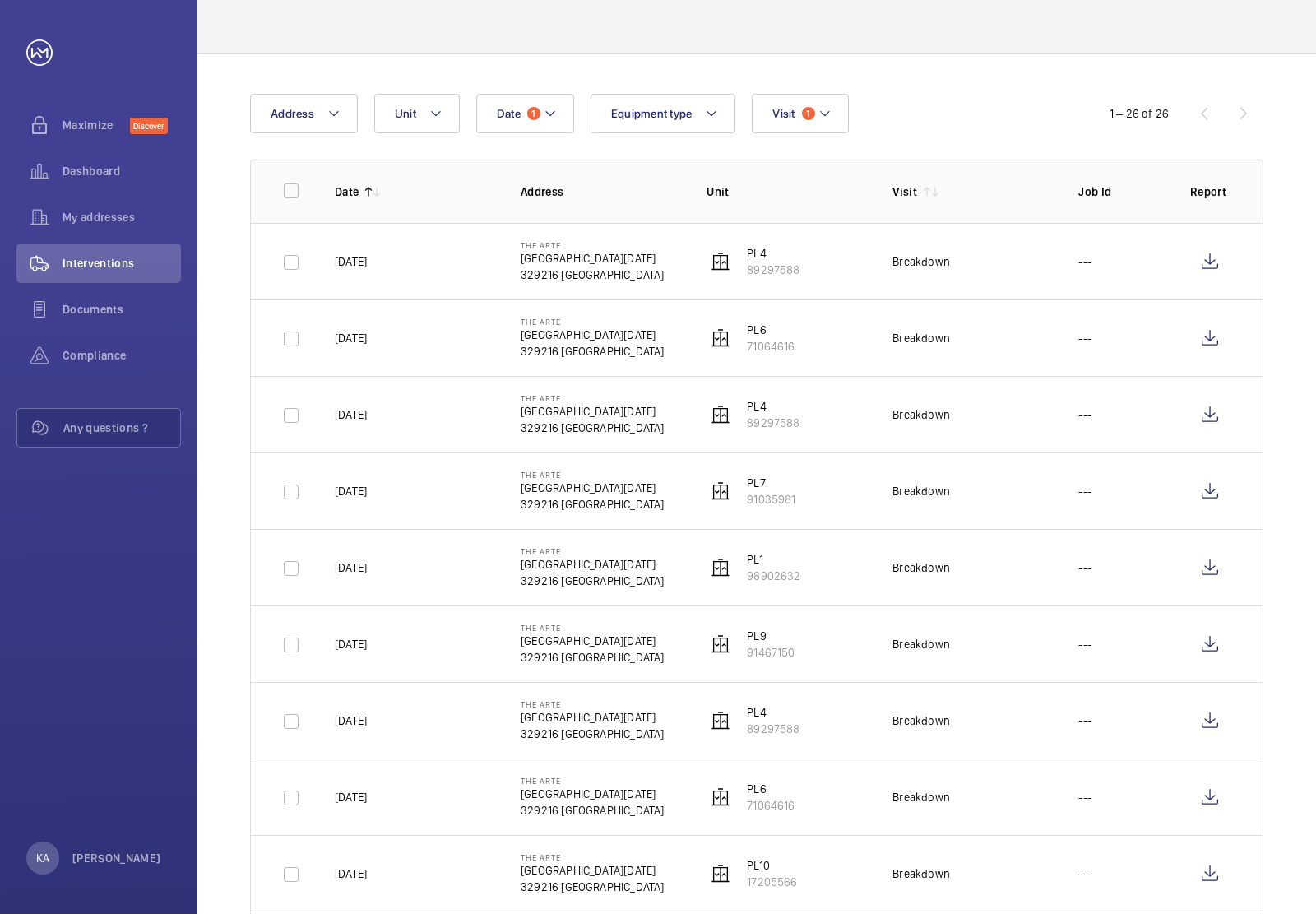
scroll to position [0, 0]
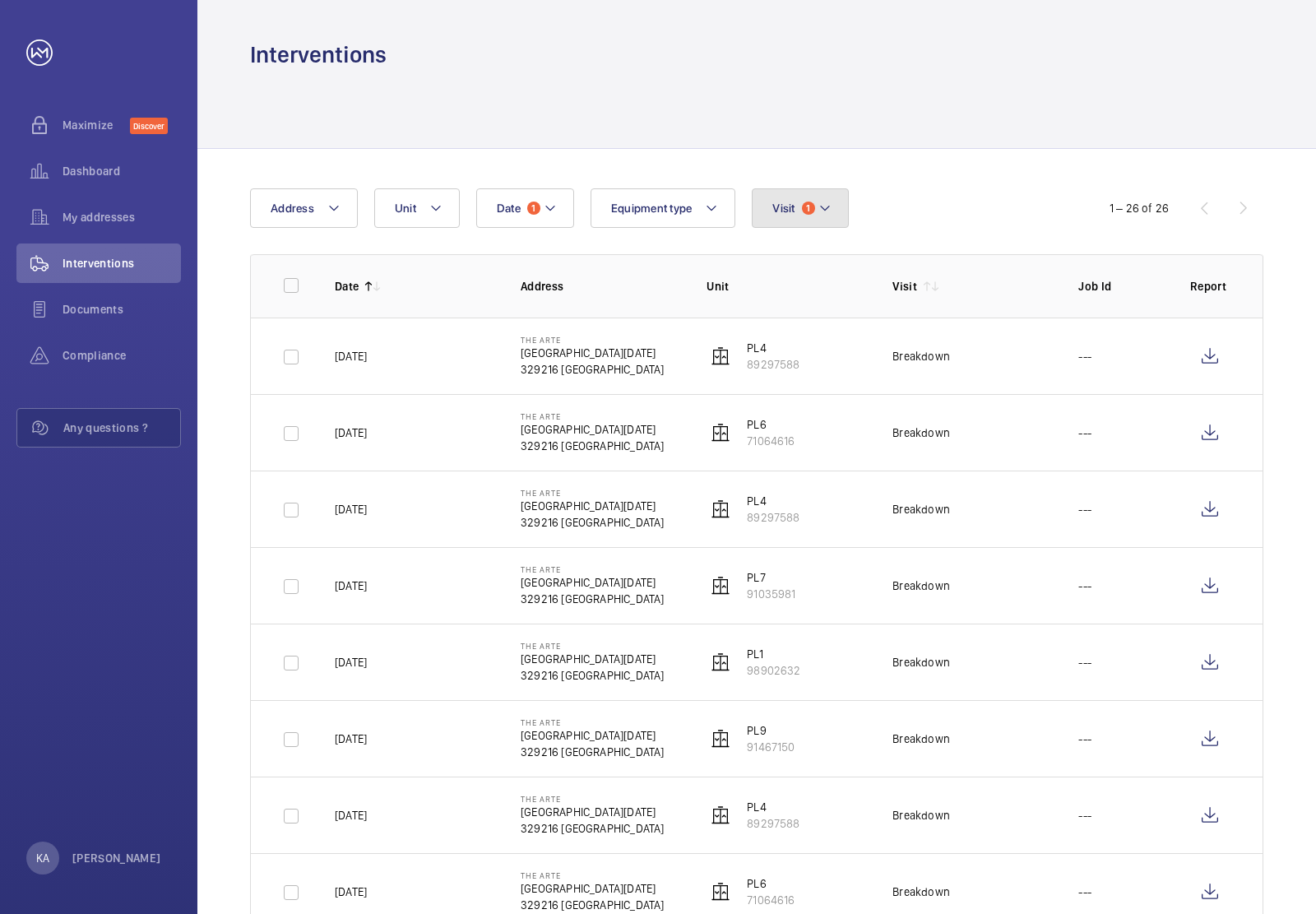
click at [823, 217] on mat-icon at bounding box center [825, 207] width 13 height 20
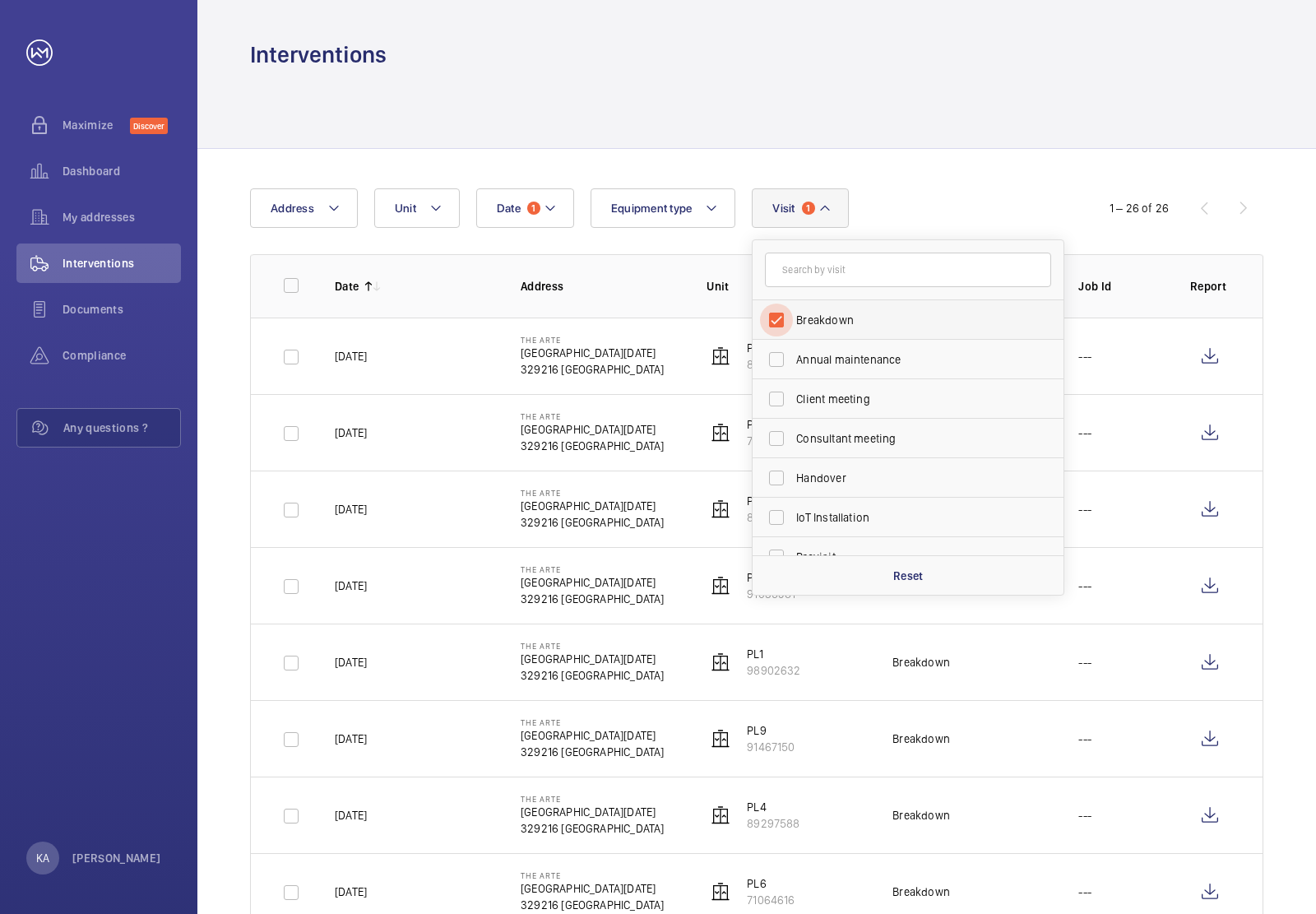
click at [780, 322] on input "Breakdown" at bounding box center [777, 319] width 33 height 33
checkbox input "false"
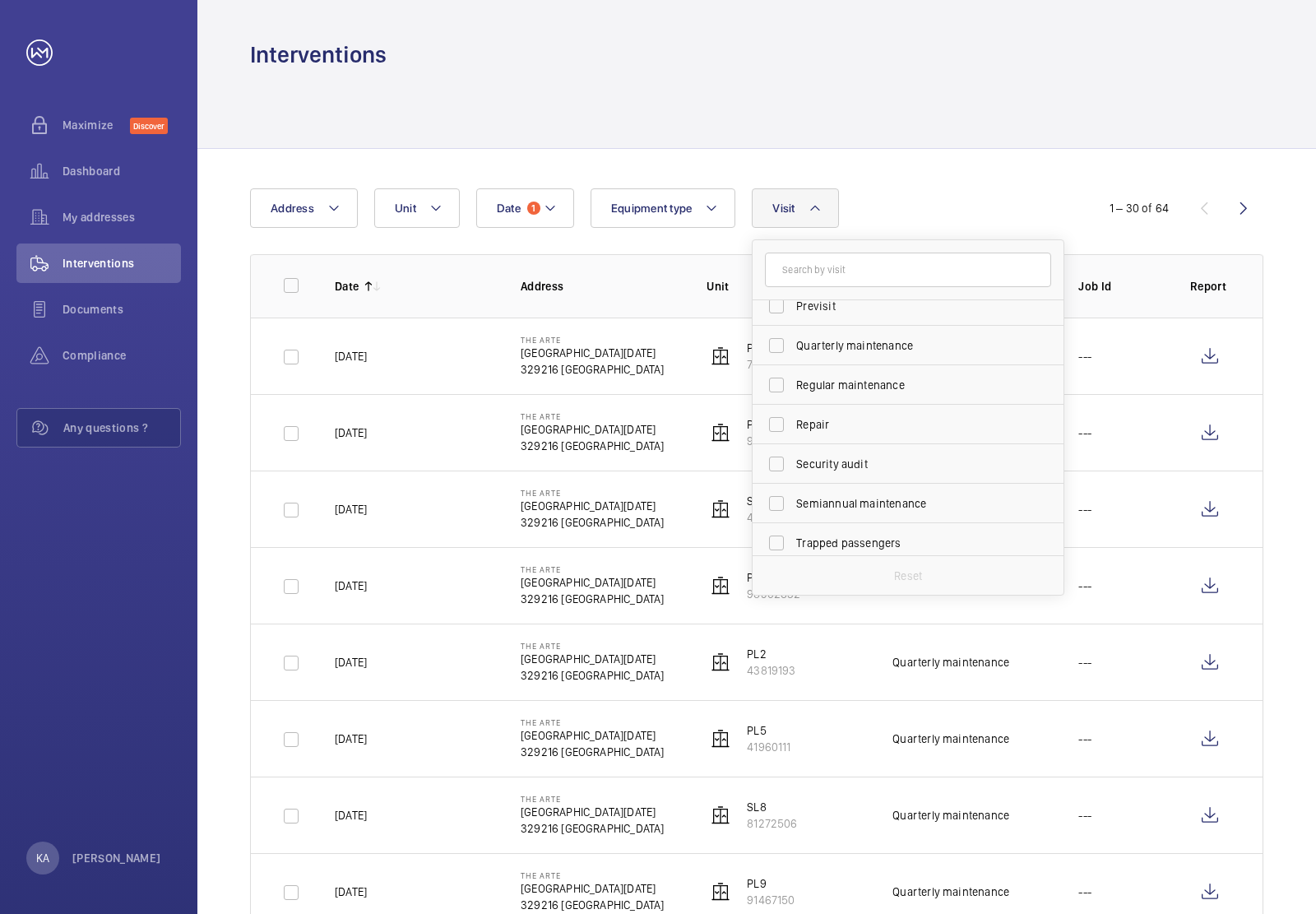
scroll to position [257, 0]
